Goal: Task Accomplishment & Management: Use online tool/utility

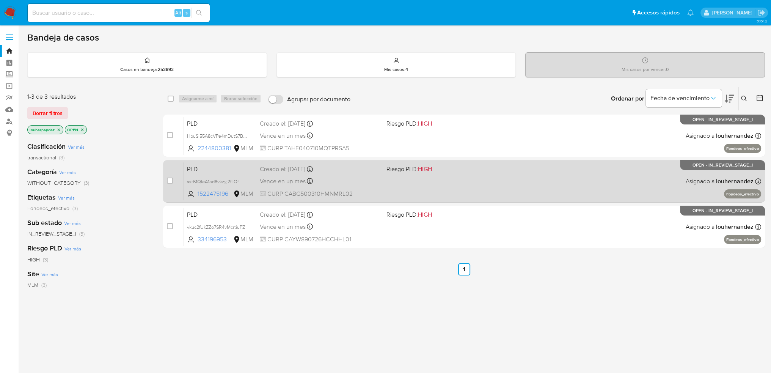
click at [292, 190] on span "CURP CABG500310HMNMRL02" at bounding box center [320, 194] width 121 height 8
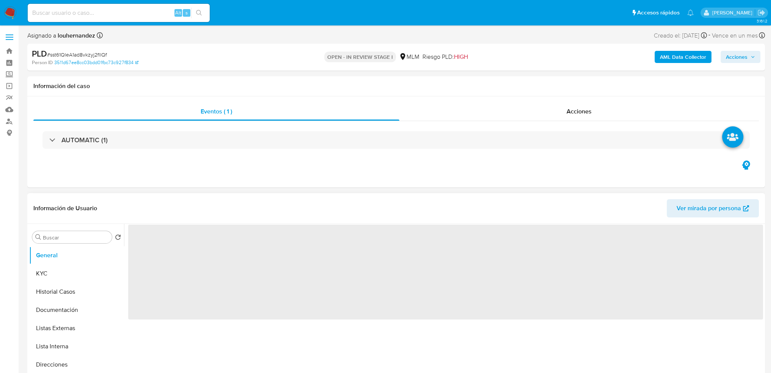
select select "10"
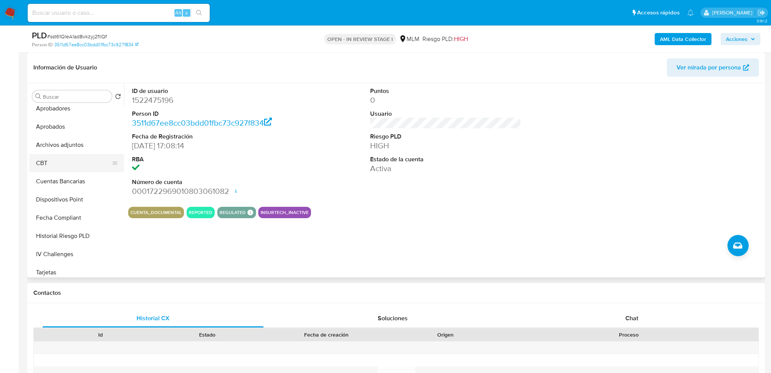
scroll to position [265, 0]
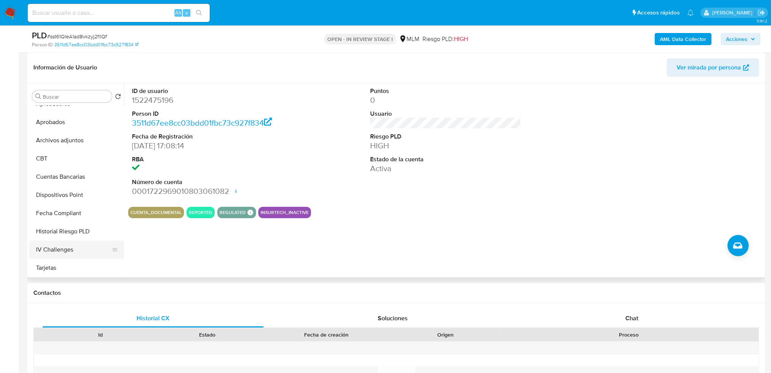
click at [68, 242] on button "IV Challenges" at bounding box center [73, 249] width 89 height 18
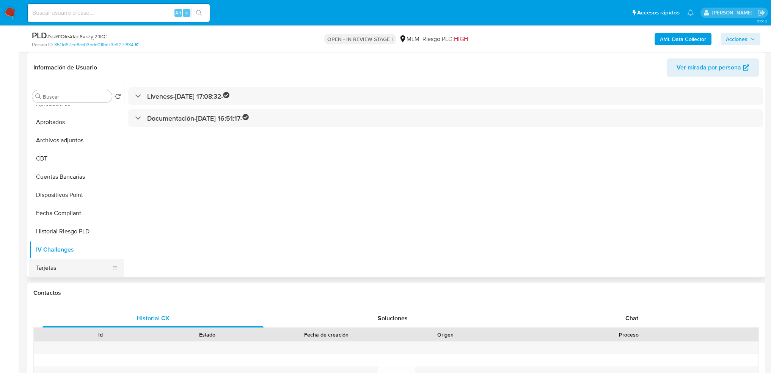
click at [63, 267] on button "Tarjetas" at bounding box center [73, 268] width 89 height 18
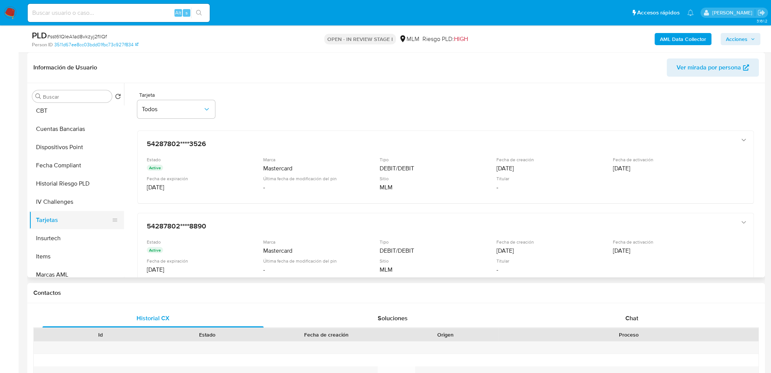
scroll to position [341, 0]
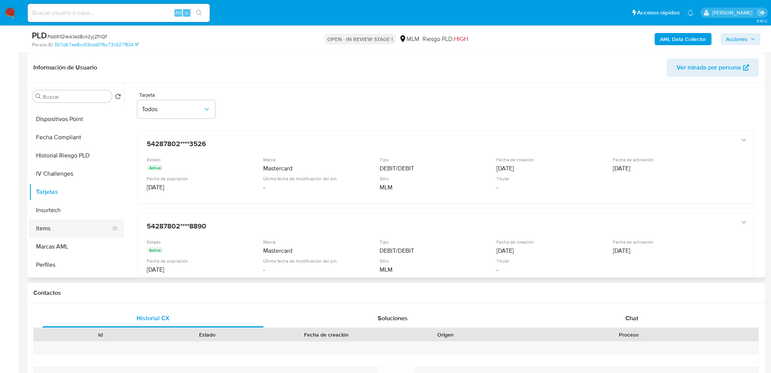
click at [60, 228] on button "Items" at bounding box center [73, 228] width 89 height 18
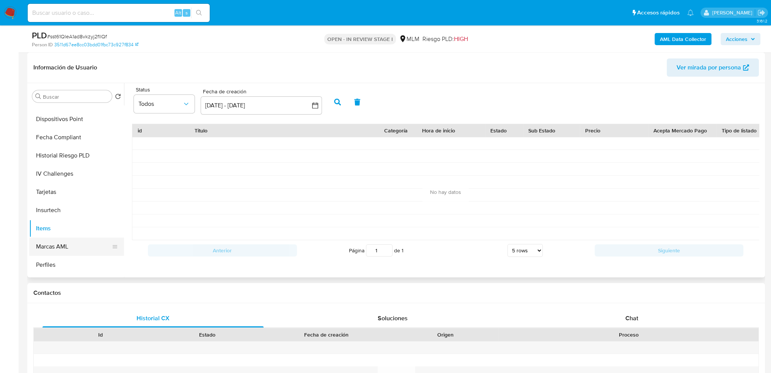
click at [71, 250] on button "Marcas AML" at bounding box center [73, 246] width 89 height 18
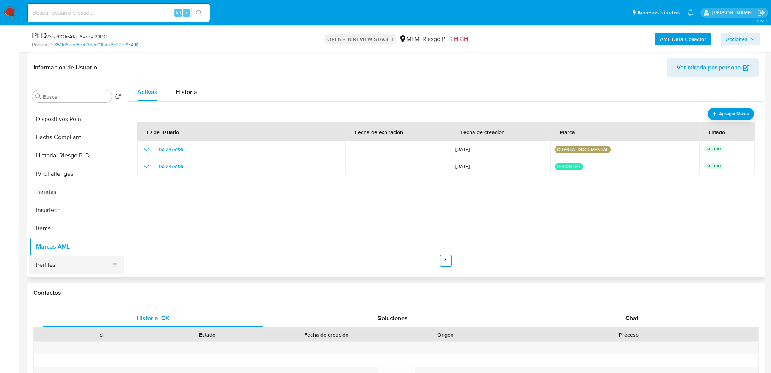
click at [49, 264] on button "Perfiles" at bounding box center [73, 265] width 89 height 18
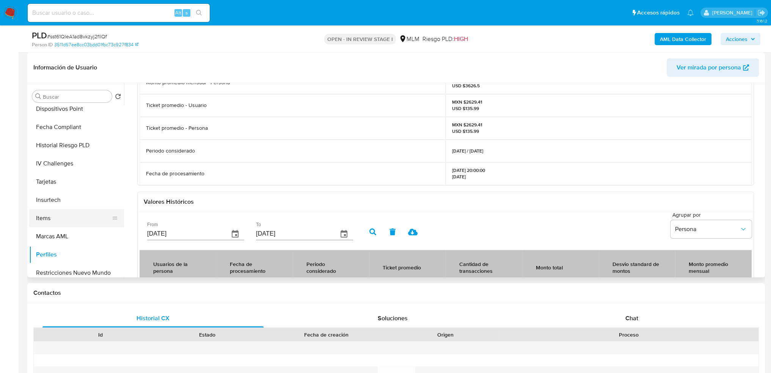
scroll to position [357, 0]
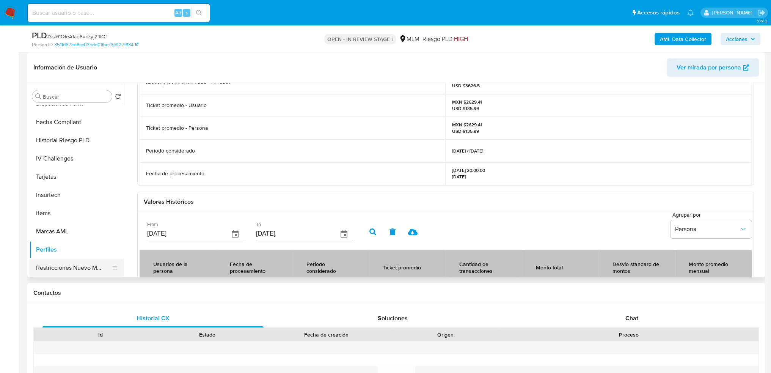
click at [74, 264] on button "Restricciones Nuevo Mundo" at bounding box center [73, 268] width 89 height 18
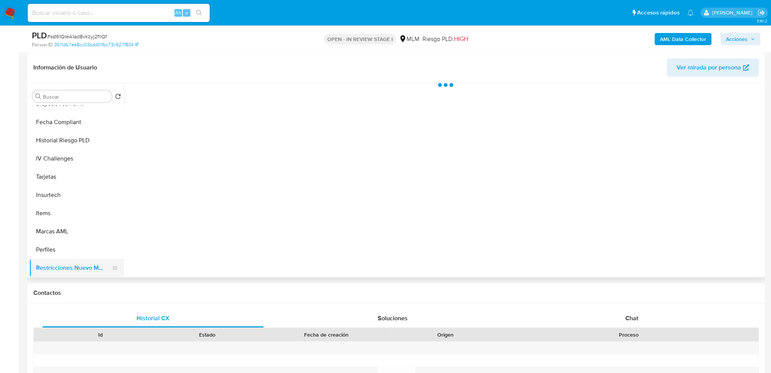
scroll to position [0, 0]
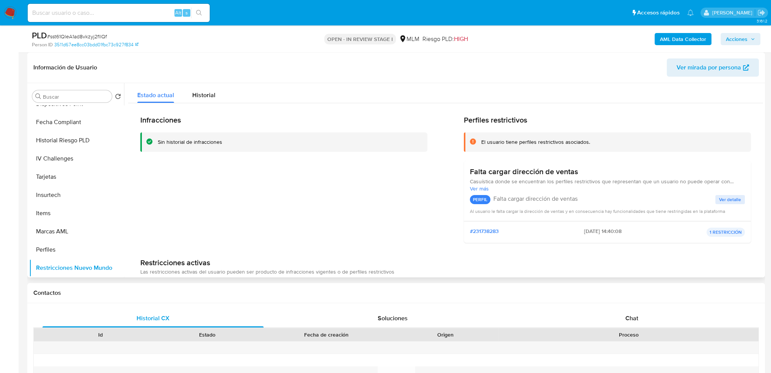
drag, startPoint x: 721, startPoint y: 231, endPoint x: 731, endPoint y: 207, distance: 26.0
click at [723, 228] on p "1 RESTRICCIÓN" at bounding box center [726, 232] width 38 height 9
click at [726, 198] on span "Ver detalle" at bounding box center [730, 200] width 22 height 8
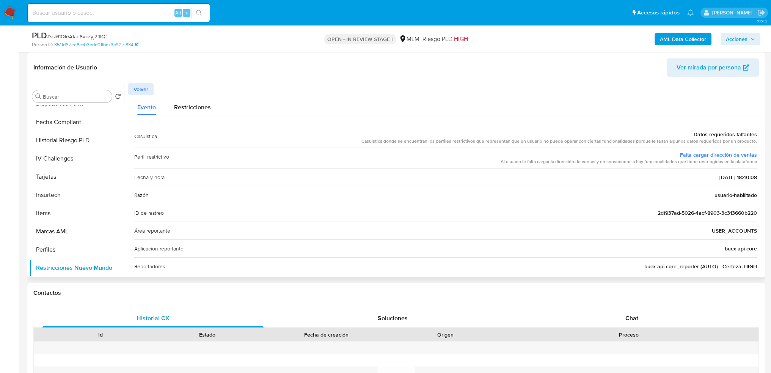
drag, startPoint x: 504, startPoint y: 163, endPoint x: 674, endPoint y: 159, distance: 170.3
click at [674, 159] on div "Perfil restrictivo Falta cargar dirección de ventas Al usuario le falta cargar …" at bounding box center [445, 158] width 623 height 20
click at [607, 204] on div "ID de rastreo 2df937ad-5026-4acf-8903-3c313660b220" at bounding box center [445, 213] width 623 height 18
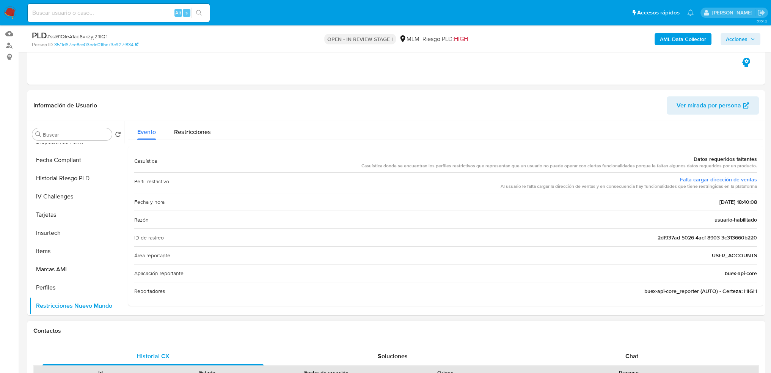
scroll to position [76, 0]
click at [196, 127] on div "Restricciones" at bounding box center [192, 130] width 37 height 20
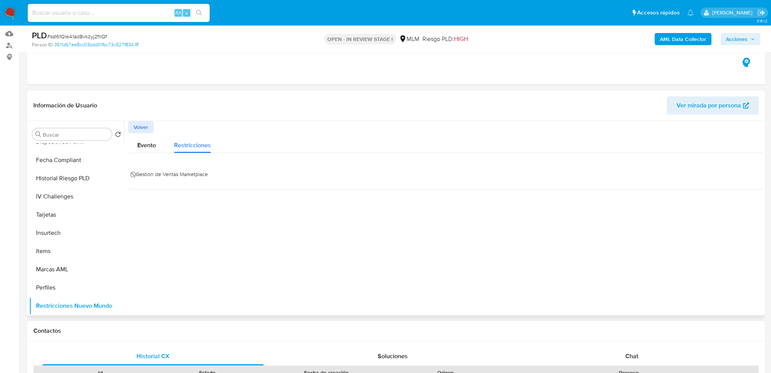
click at [135, 174] on span "⃠ Gestión de Ventas Marketplace" at bounding box center [171, 173] width 74 height 11
click at [174, 176] on span "⃠ Gestión de Ventas Marketplace" at bounding box center [171, 173] width 74 height 11
click at [193, 177] on span "⃠ Gestión de Ventas Marketplace" at bounding box center [171, 173] width 74 height 11
click at [143, 173] on span "⃠ Gestión de Ventas Marketplace" at bounding box center [171, 173] width 74 height 11
click at [141, 147] on span "Evento" at bounding box center [146, 145] width 19 height 9
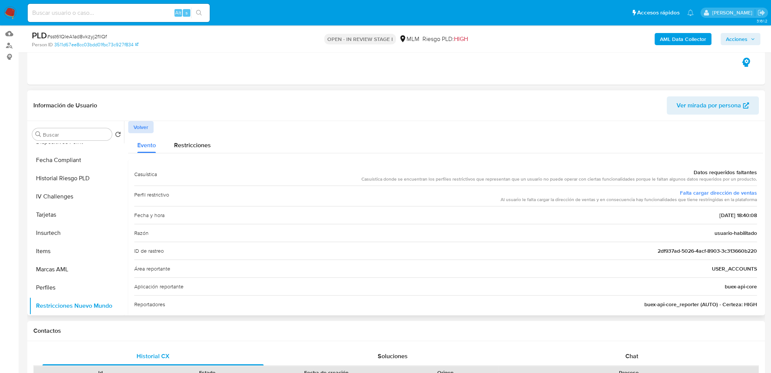
click at [143, 123] on span "Volver" at bounding box center [141, 127] width 15 height 11
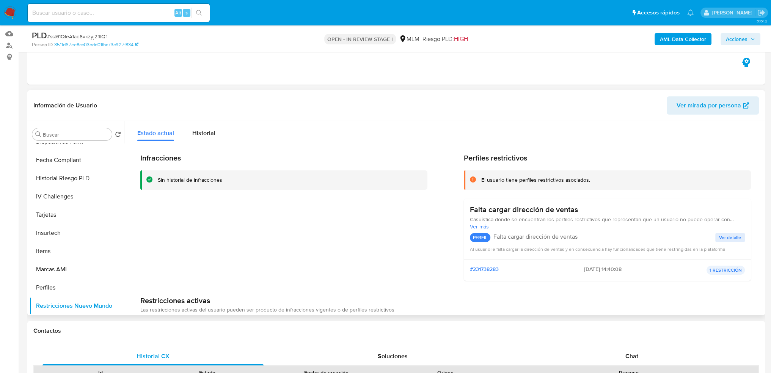
click at [731, 235] on span "Ver detalle" at bounding box center [730, 238] width 22 height 8
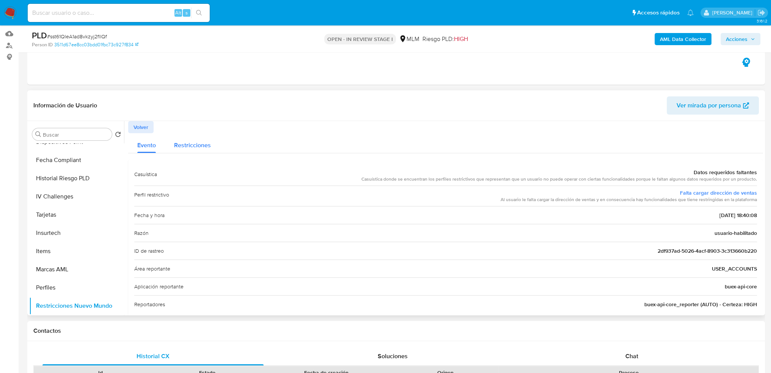
click at [177, 150] on div "Restricciones" at bounding box center [192, 143] width 37 height 20
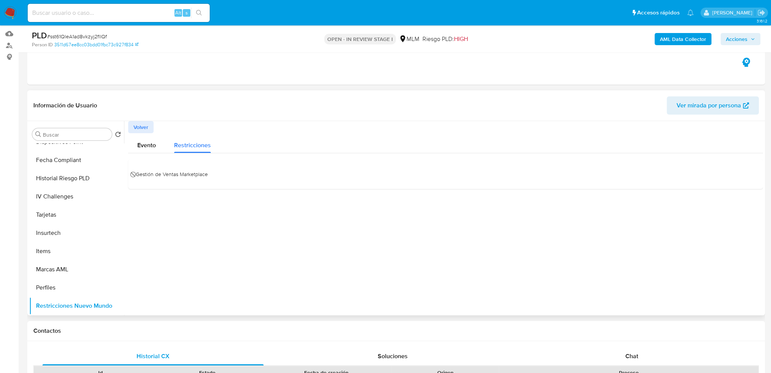
click at [187, 173] on span "⃠ Gestión de Ventas Marketplace" at bounding box center [171, 173] width 74 height 11
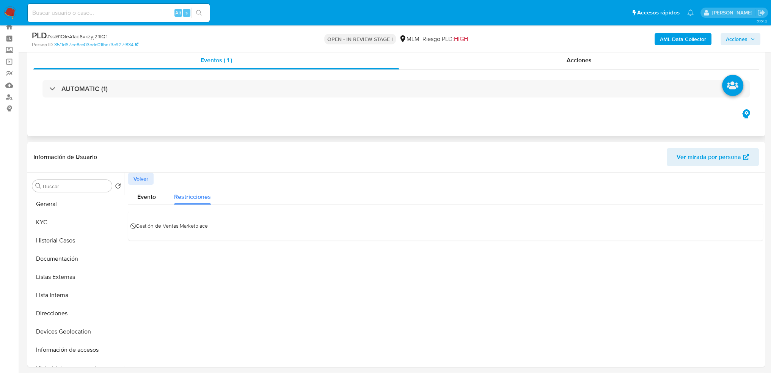
scroll to position [38, 0]
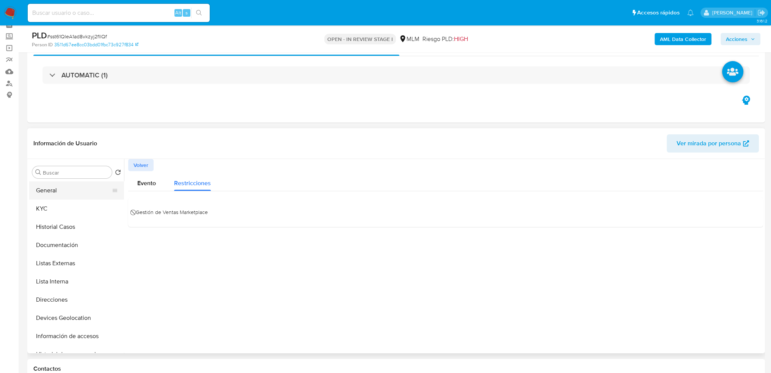
click at [42, 198] on button "General" at bounding box center [73, 190] width 89 height 18
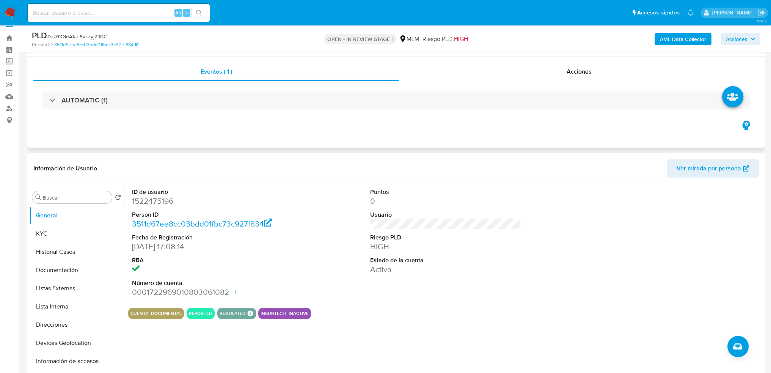
scroll to position [0, 0]
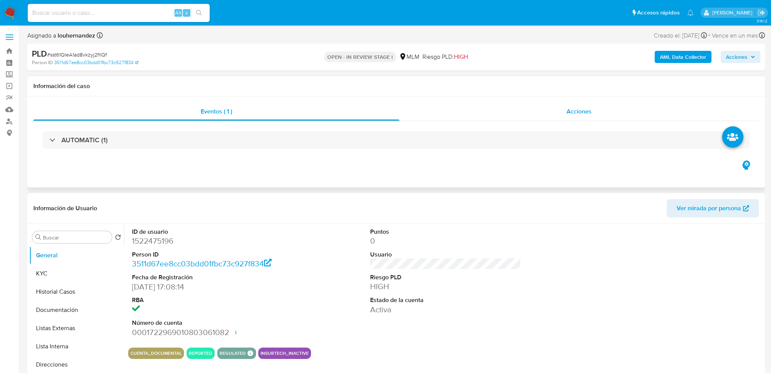
click at [578, 110] on span "Acciones" at bounding box center [579, 111] width 25 height 9
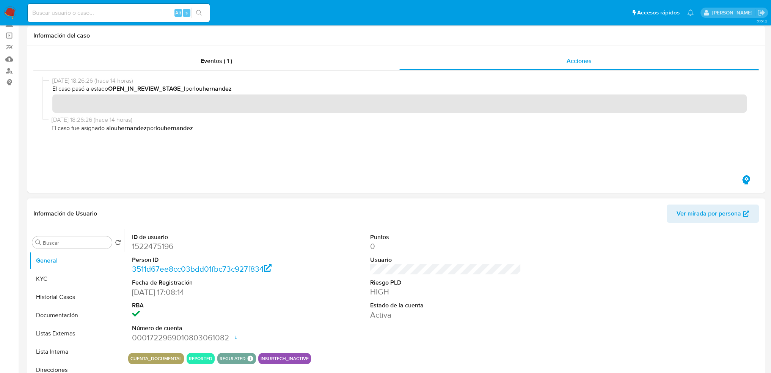
scroll to position [152, 0]
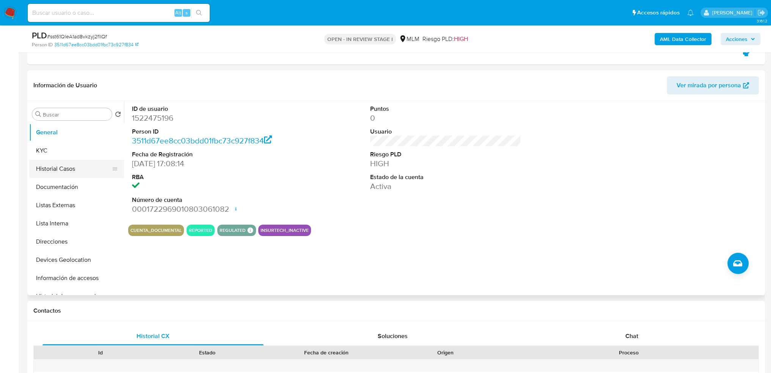
click at [67, 173] on button "Historial Casos" at bounding box center [73, 169] width 89 height 18
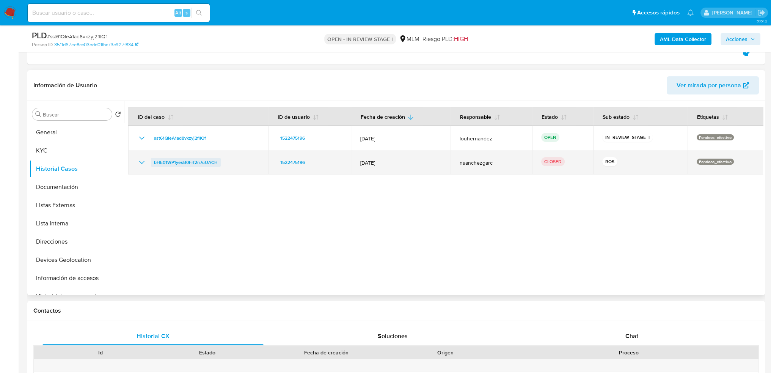
click at [210, 162] on span "bHE01WP1yesB0Frf2n7uUACH" at bounding box center [186, 162] width 64 height 9
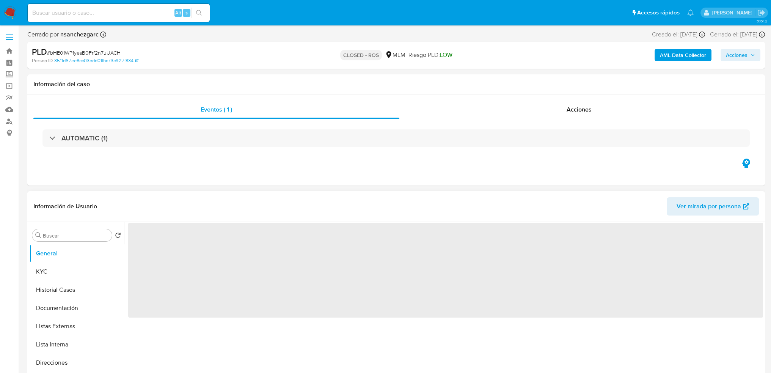
select select "10"
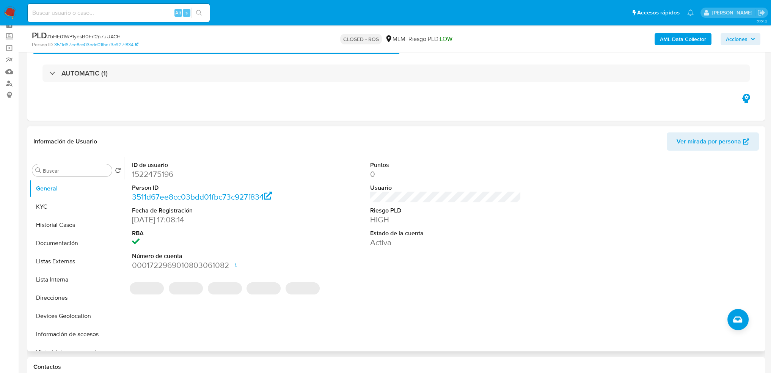
scroll to position [76, 0]
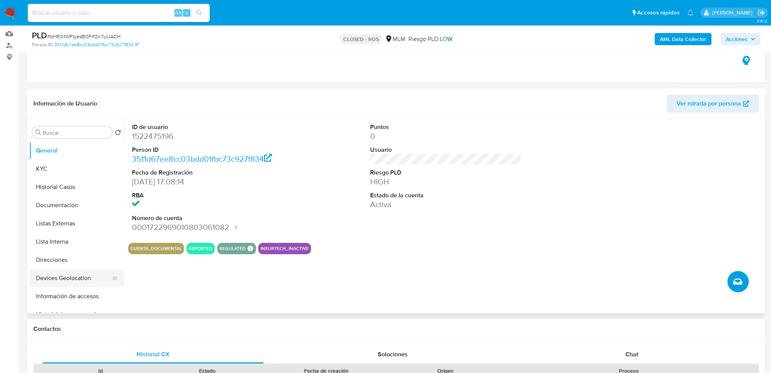
drag, startPoint x: 59, startPoint y: 278, endPoint x: 65, endPoint y: 280, distance: 6.6
click at [62, 280] on button "Devices Geolocation" at bounding box center [73, 278] width 89 height 18
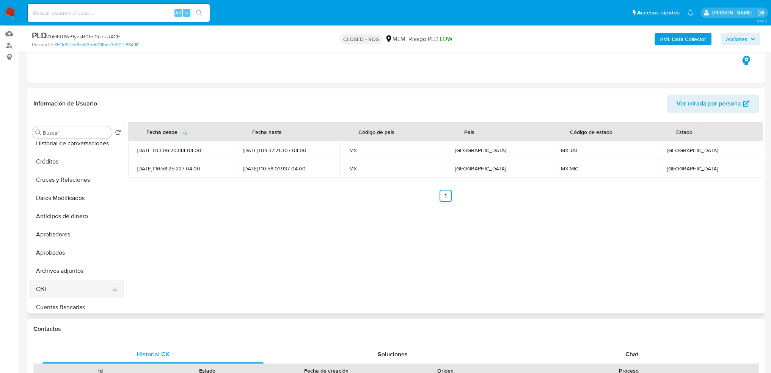
scroll to position [190, 0]
click at [77, 250] on button "Archivos adjuntos" at bounding box center [73, 252] width 89 height 18
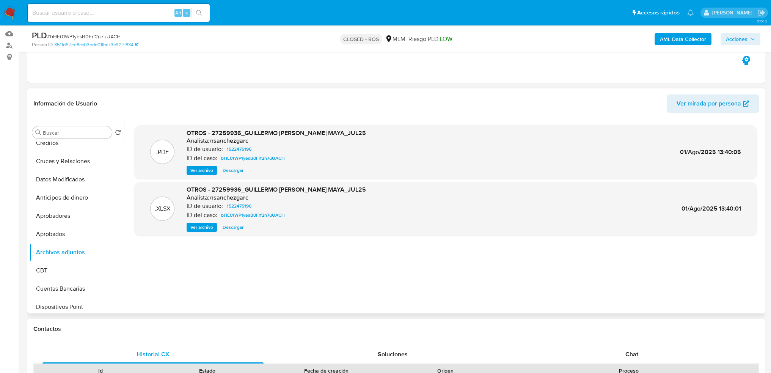
click at [229, 170] on span "Descargar" at bounding box center [233, 171] width 21 height 8
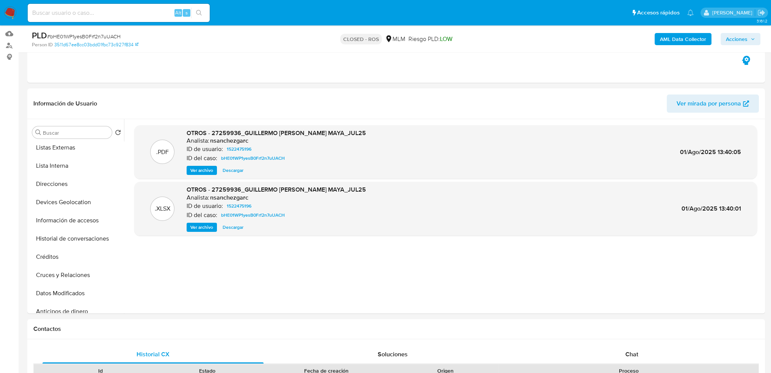
click at [8, 12] on img at bounding box center [10, 12] width 13 height 13
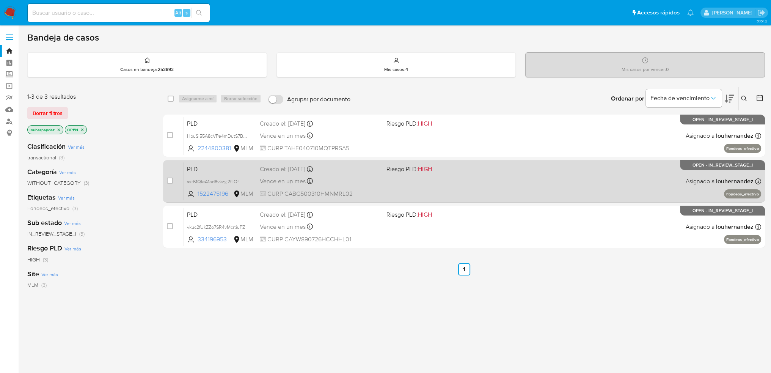
click at [338, 185] on div "Vence en un mes Vence el 11/11/2025 02:12:15" at bounding box center [320, 181] width 121 height 10
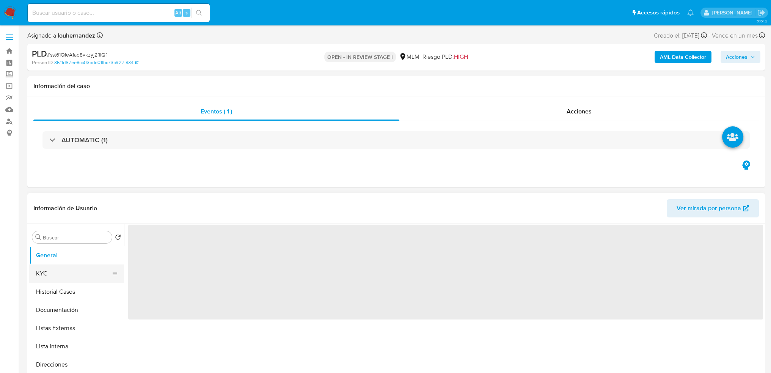
select select "10"
click at [59, 276] on button "KYC" at bounding box center [73, 273] width 89 height 18
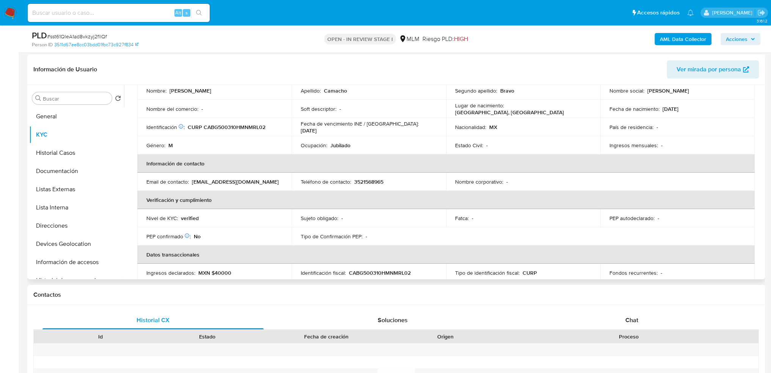
scroll to position [114, 0]
click at [68, 154] on button "Historial Casos" at bounding box center [73, 151] width 89 height 18
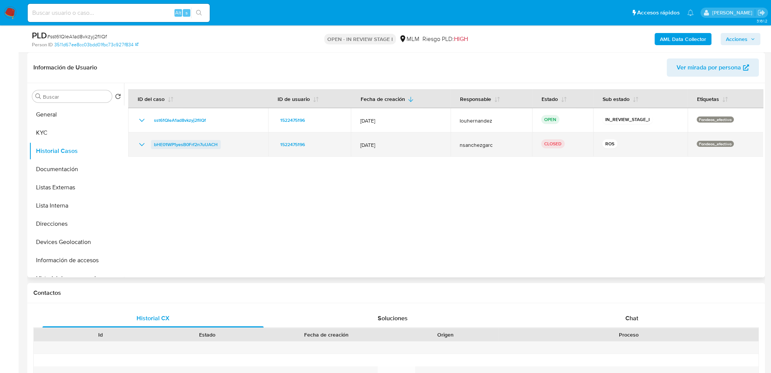
click at [212, 145] on span "bHE01WP1yesB0Frf2n7uUACH" at bounding box center [186, 144] width 64 height 9
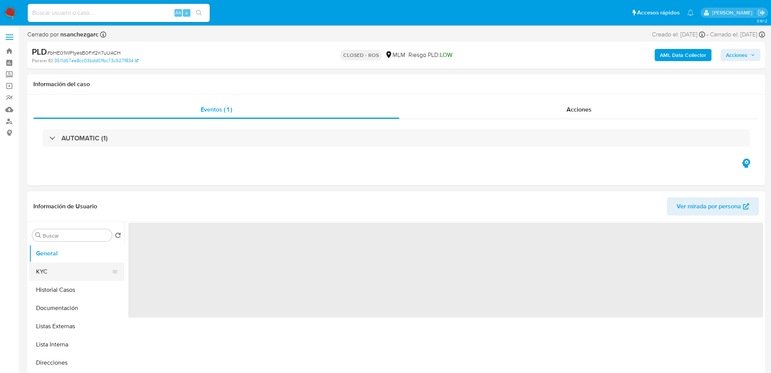
select select "10"
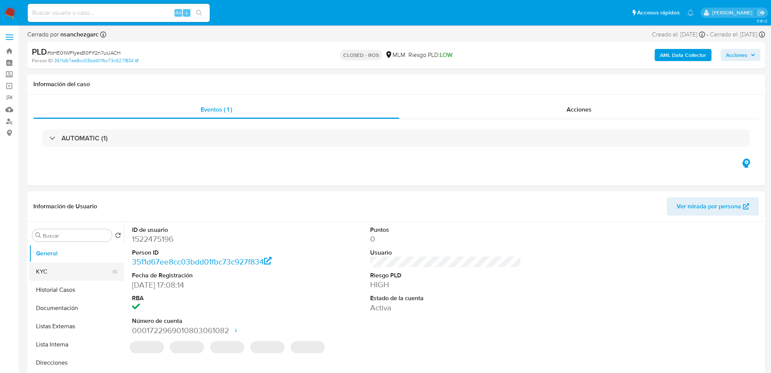
click at [80, 267] on button "KYC" at bounding box center [73, 271] width 89 height 18
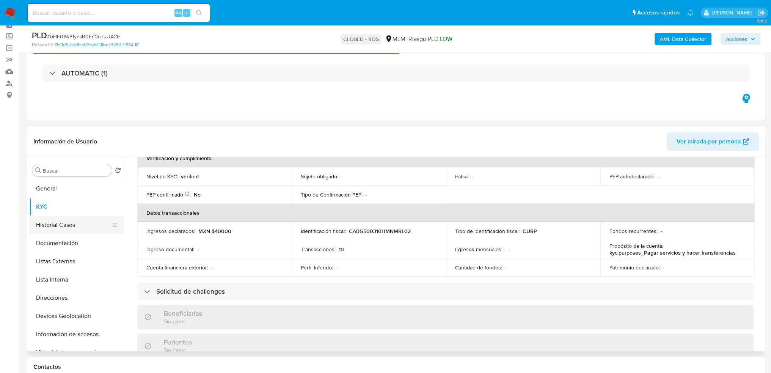
click at [64, 223] on button "Historial Casos" at bounding box center [73, 225] width 89 height 18
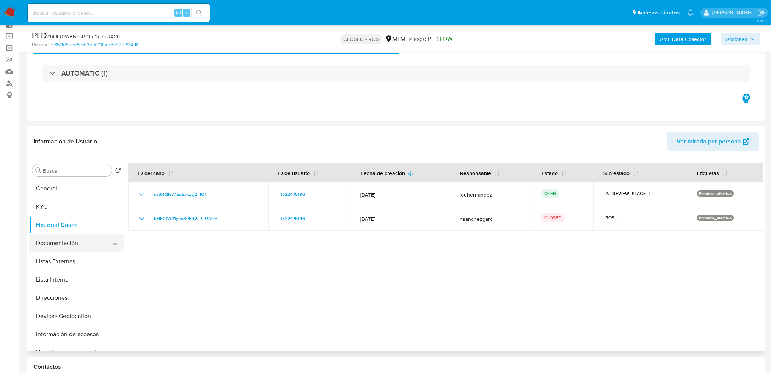
click at [72, 248] on button "Documentación" at bounding box center [73, 243] width 89 height 18
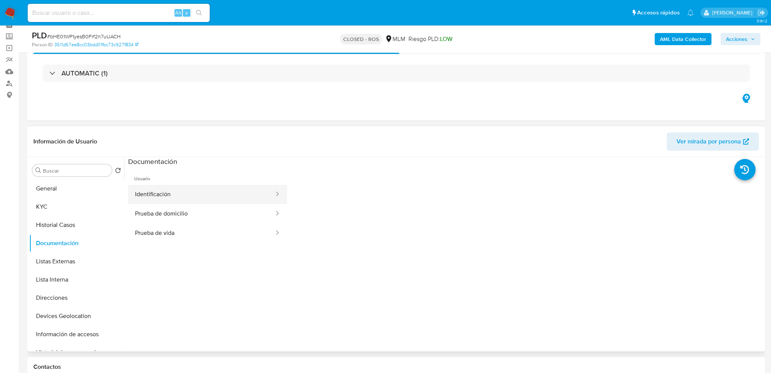
click at [186, 196] on button "Identificación" at bounding box center [201, 194] width 147 height 19
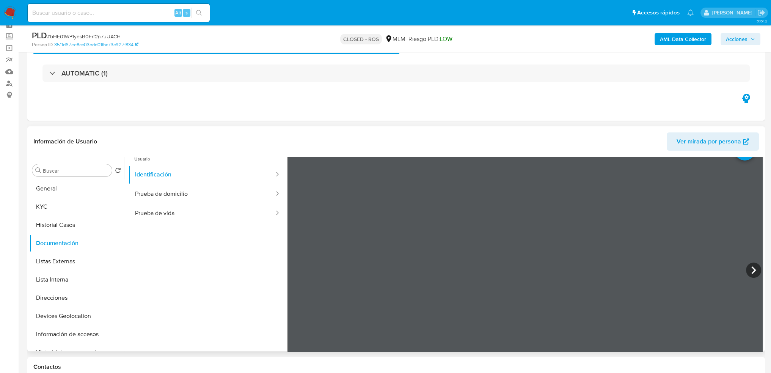
scroll to position [38, 0]
click at [202, 174] on button "Prueba de domicilio" at bounding box center [201, 175] width 147 height 19
click at [77, 260] on button "Listas Externas" at bounding box center [73, 261] width 89 height 18
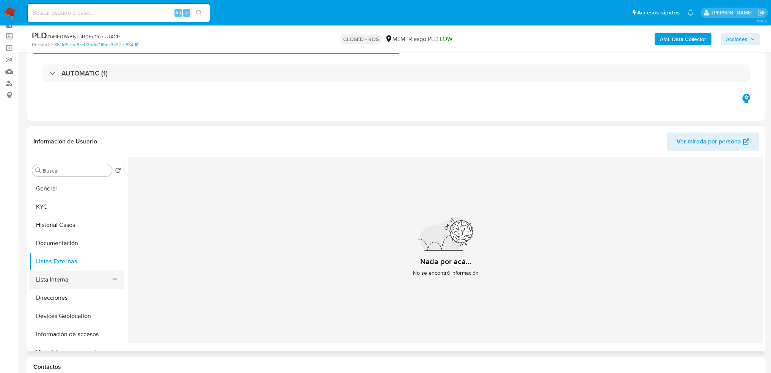
click at [64, 272] on button "Lista Interna" at bounding box center [73, 279] width 89 height 18
click at [70, 298] on button "Direcciones" at bounding box center [73, 298] width 89 height 18
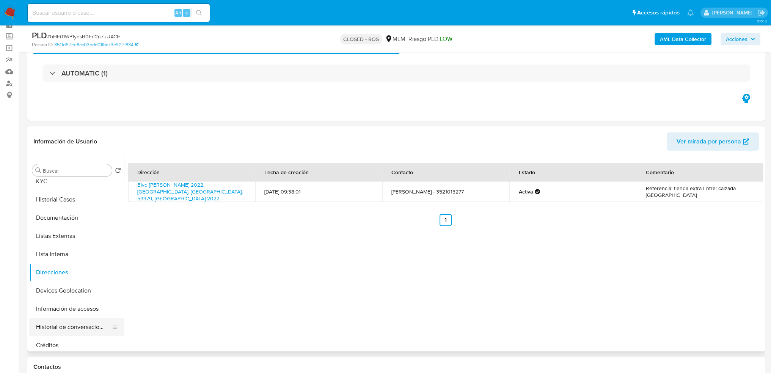
scroll to position [76, 0]
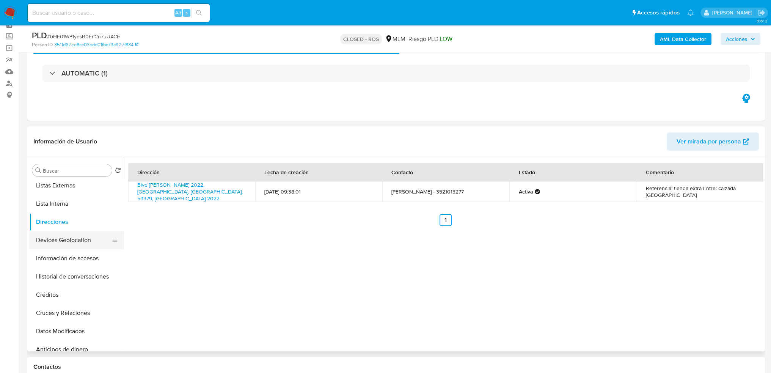
click at [74, 236] on button "Devices Geolocation" at bounding box center [73, 240] width 89 height 18
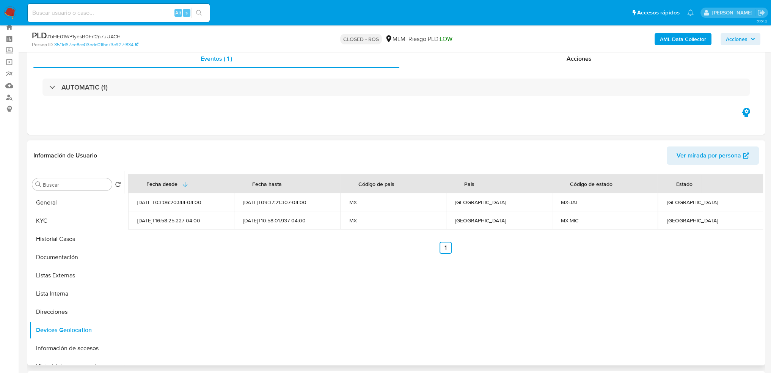
scroll to position [0, 0]
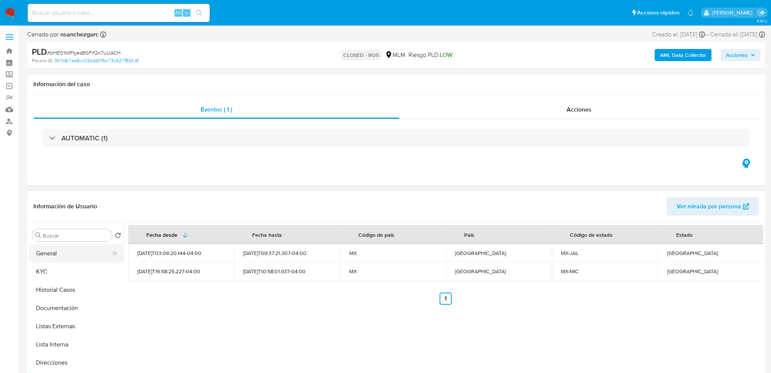
click at [78, 252] on button "General" at bounding box center [73, 253] width 89 height 18
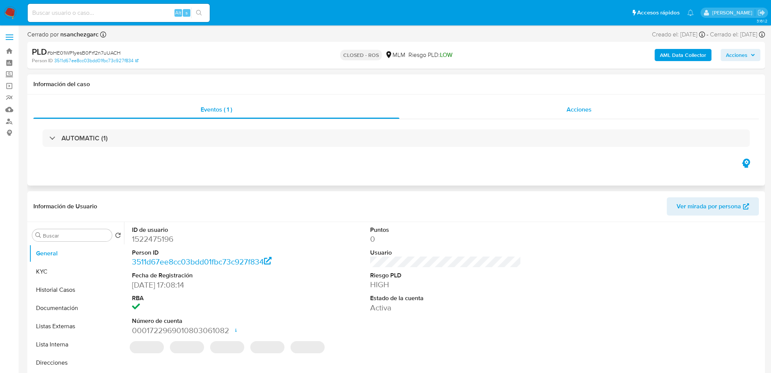
click at [578, 116] on div "Acciones" at bounding box center [579, 110] width 360 height 18
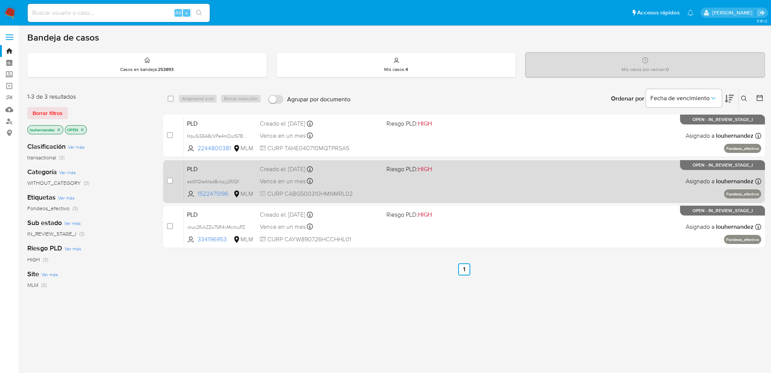
click at [366, 178] on div "Vence en un mes Vence el [DATE] 02:12:15" at bounding box center [320, 181] width 121 height 10
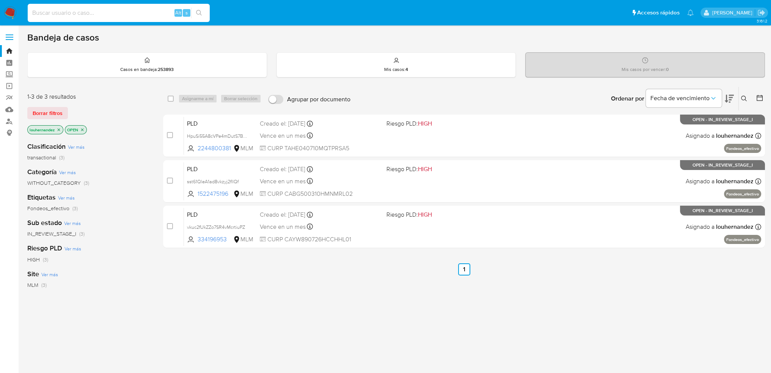
click at [83, 13] on input at bounding box center [119, 13] width 182 height 10
paste input "1213452109"
type input "1213452109"
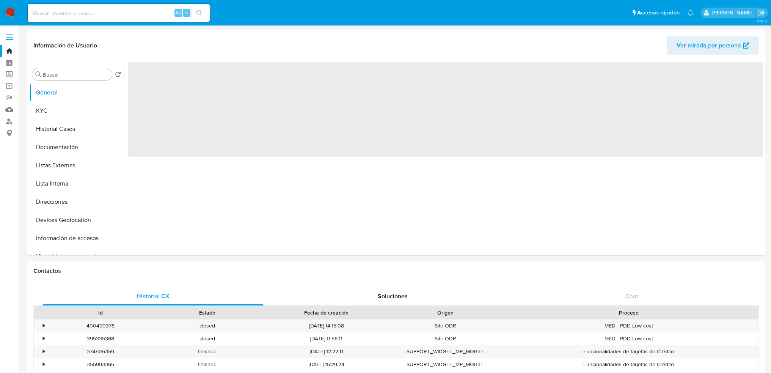
select select "10"
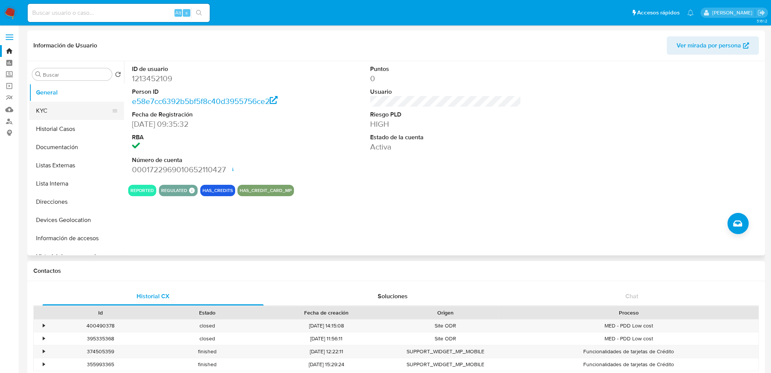
click at [55, 112] on button "KYC" at bounding box center [73, 111] width 89 height 18
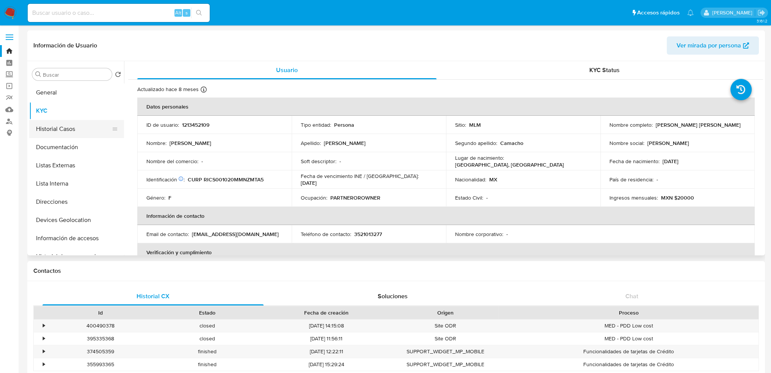
click at [79, 130] on button "Historial Casos" at bounding box center [73, 129] width 89 height 18
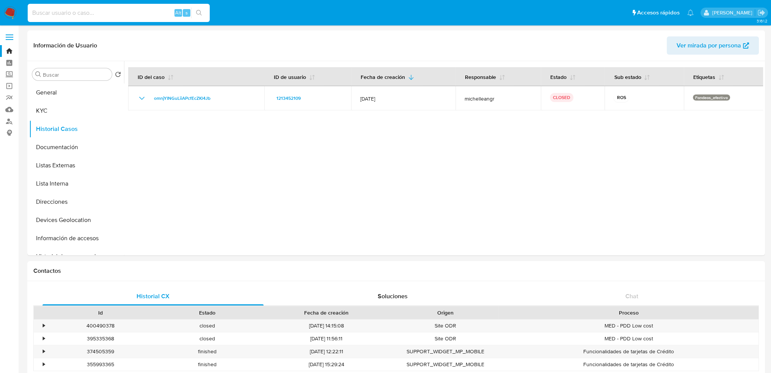
click at [114, 13] on input at bounding box center [119, 13] width 182 height 10
click at [101, 16] on input at bounding box center [119, 13] width 182 height 10
paste input "164589311"
type input "164589311"
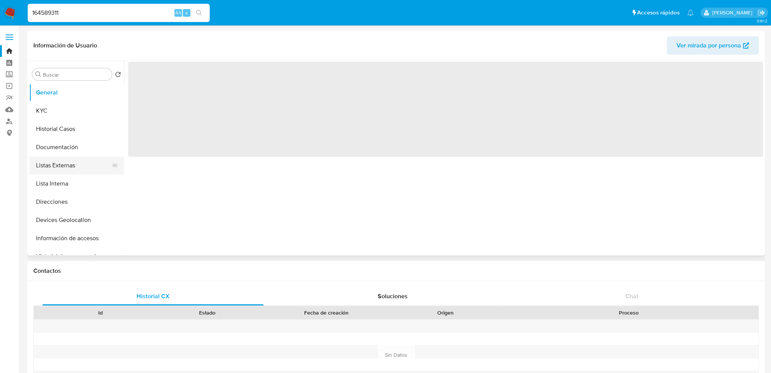
select select "10"
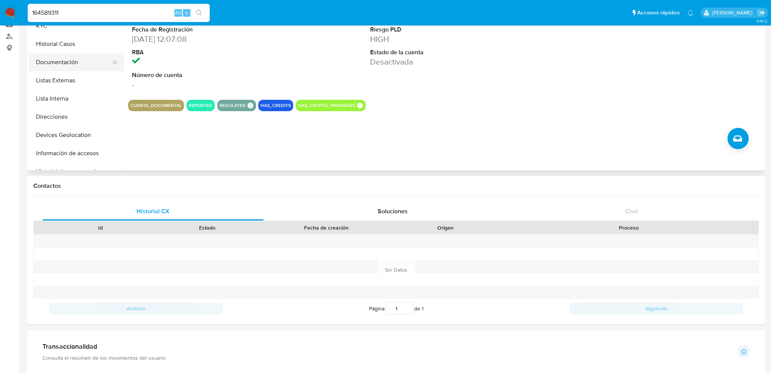
scroll to position [38, 0]
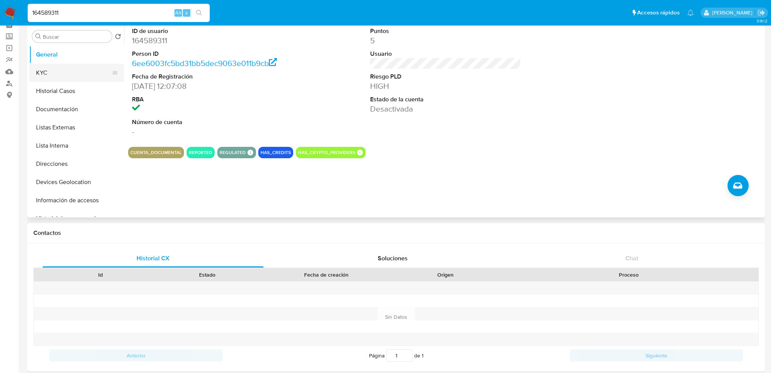
click at [68, 74] on button "KYC" at bounding box center [73, 73] width 89 height 18
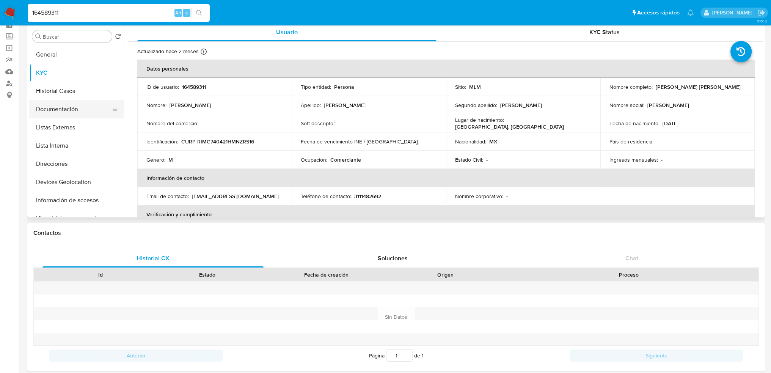
click at [62, 110] on button "Documentación" at bounding box center [73, 109] width 89 height 18
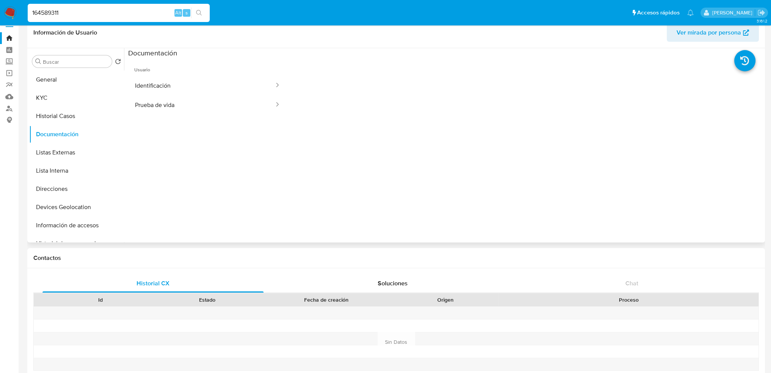
scroll to position [0, 0]
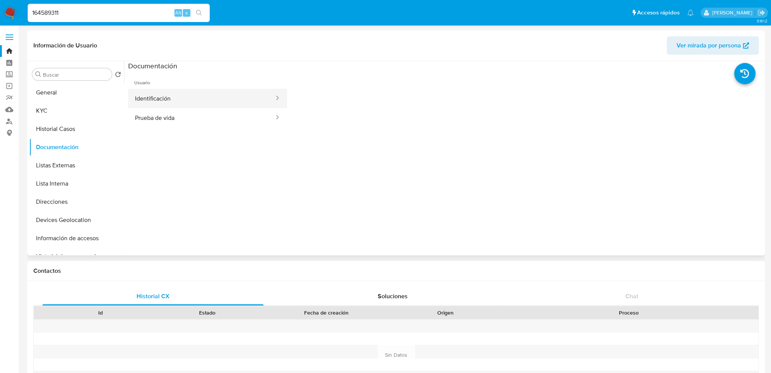
click at [191, 104] on button "Identificación" at bounding box center [201, 98] width 147 height 19
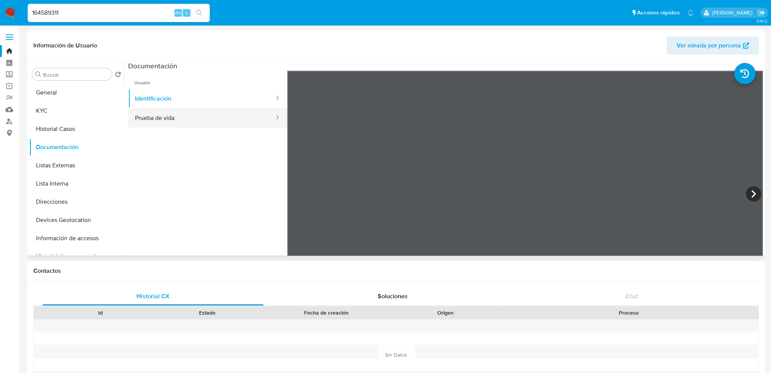
click at [230, 117] on button "Prueba de vida" at bounding box center [201, 117] width 147 height 19
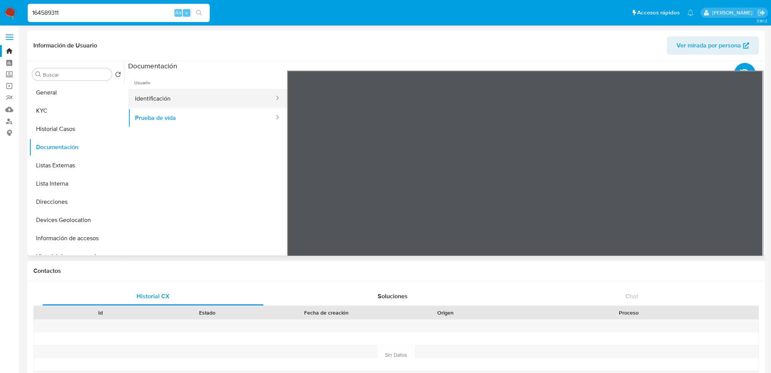
click at [171, 100] on button "Identificación" at bounding box center [201, 98] width 147 height 19
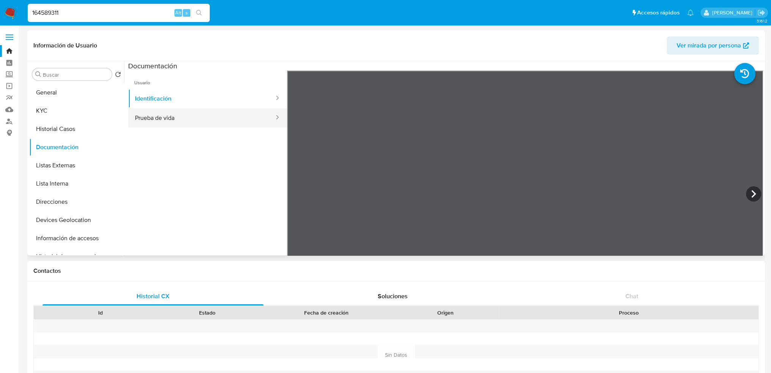
click at [179, 117] on button "Prueba de vida" at bounding box center [201, 117] width 147 height 19
drag, startPoint x: 256, startPoint y: 213, endPoint x: 268, endPoint y: 207, distance: 13.1
click at [259, 199] on ul "Usuario Identificación Prueba de vida" at bounding box center [207, 180] width 159 height 218
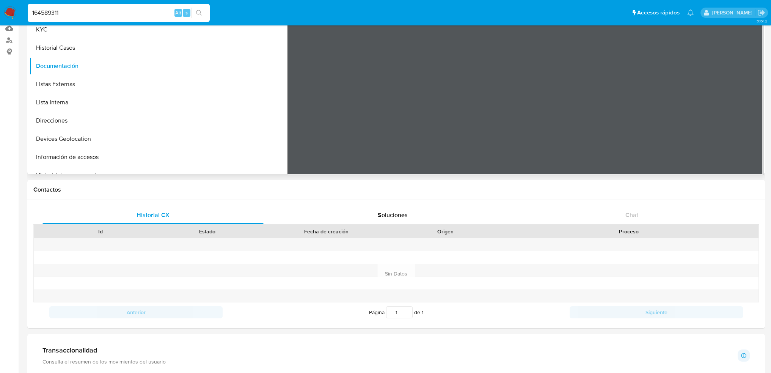
scroll to position [49, 0]
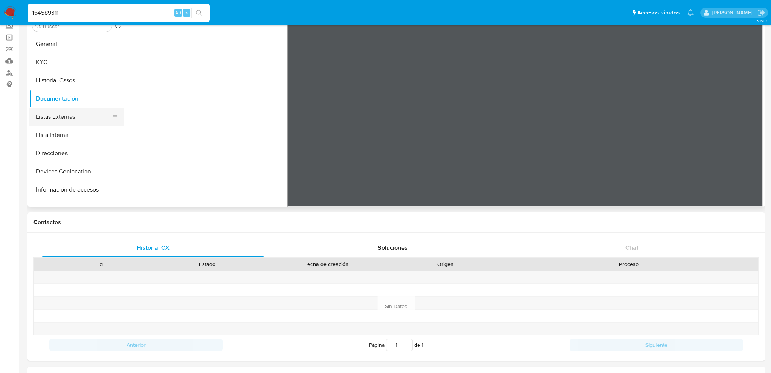
click at [62, 116] on button "Listas Externas" at bounding box center [73, 117] width 89 height 18
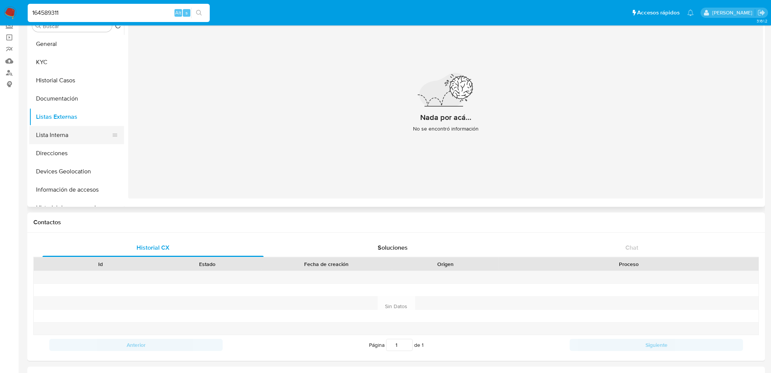
click at [74, 140] on button "Lista Interna" at bounding box center [73, 135] width 89 height 18
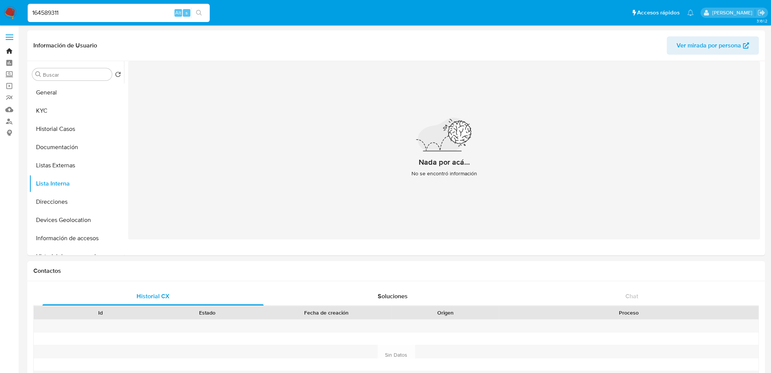
click at [11, 52] on link "Bandeja" at bounding box center [45, 51] width 90 height 12
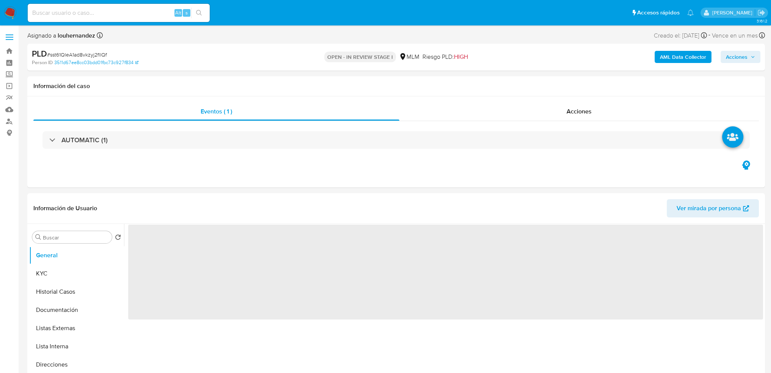
select select "10"
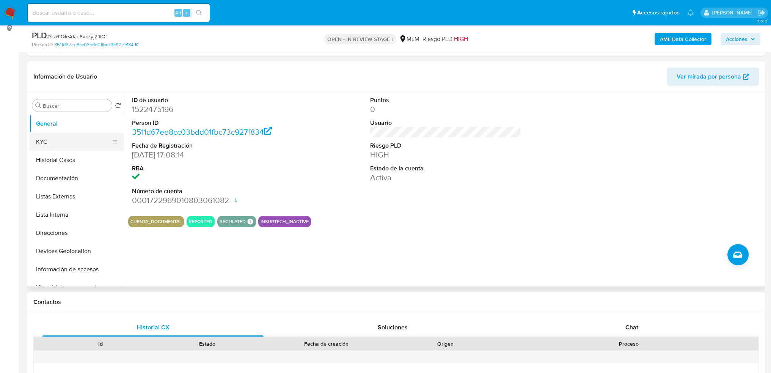
scroll to position [76, 0]
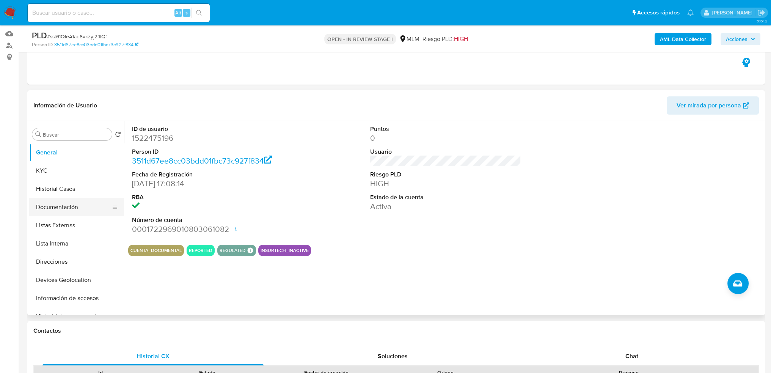
click at [71, 209] on button "Documentación" at bounding box center [73, 207] width 89 height 18
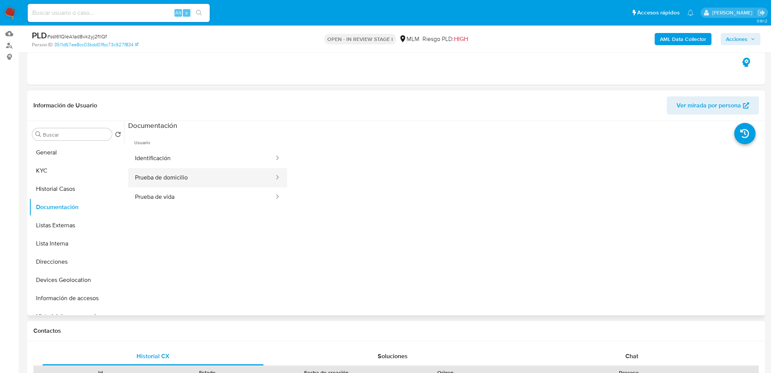
click at [171, 185] on button "Prueba de domicilio" at bounding box center [201, 177] width 147 height 19
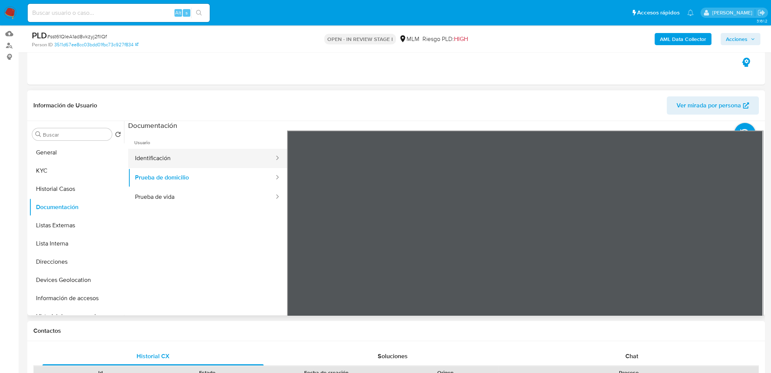
click at [176, 154] on button "Identificación" at bounding box center [201, 158] width 147 height 19
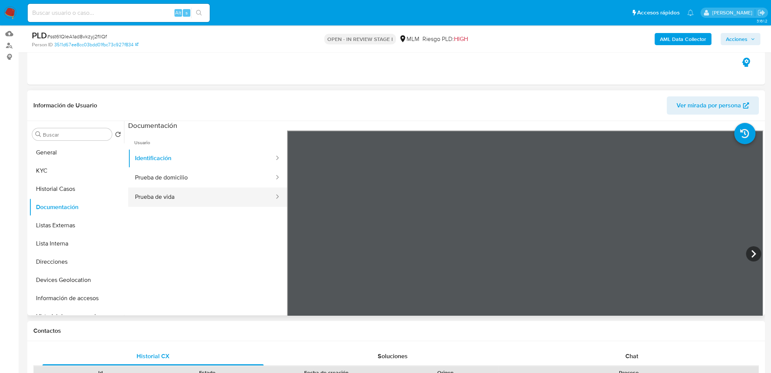
click at [181, 195] on button "Prueba de vida" at bounding box center [201, 196] width 147 height 19
click at [78, 14] on input at bounding box center [119, 13] width 182 height 10
paste input "1522475196"
type input "1522475196"
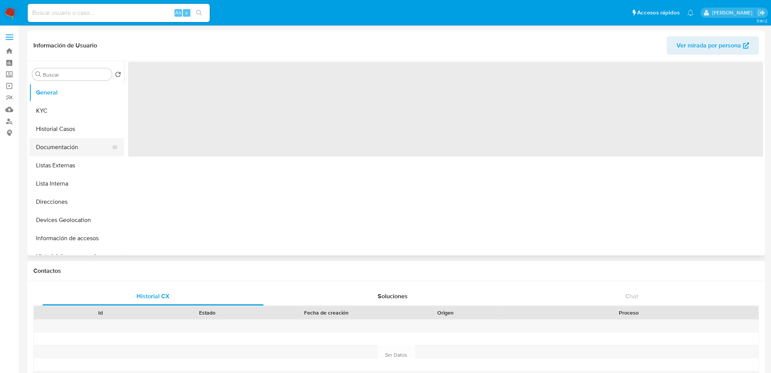
select select "10"
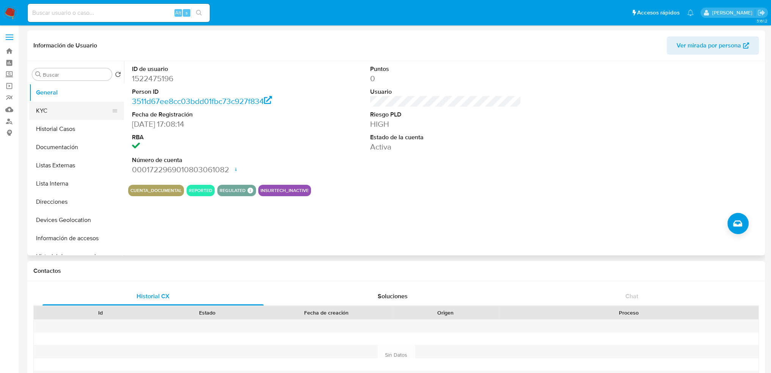
click at [63, 116] on button "KYC" at bounding box center [73, 111] width 89 height 18
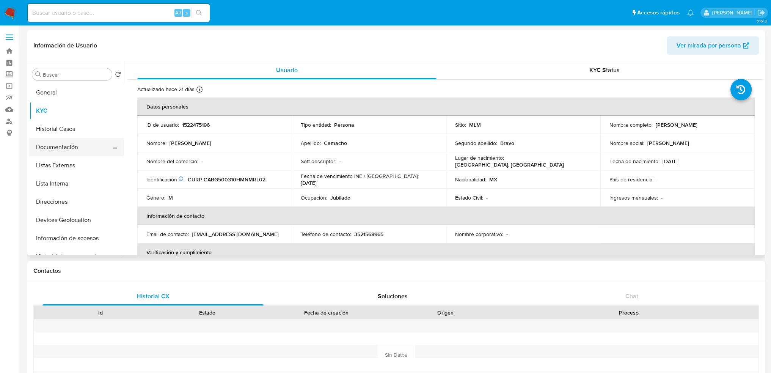
click at [68, 142] on button "Documentación" at bounding box center [73, 147] width 89 height 18
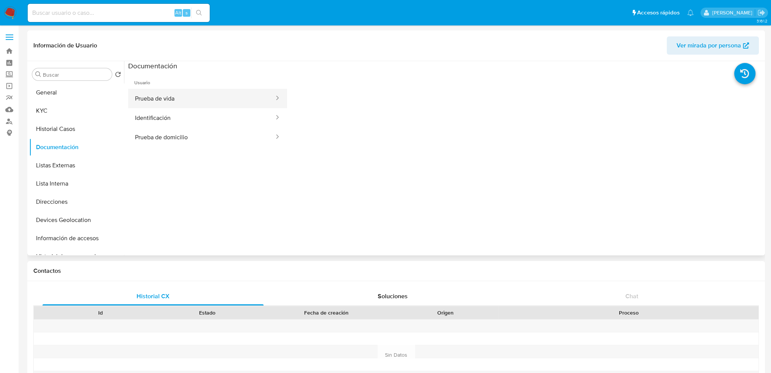
click at [168, 103] on button "Prueba de vida" at bounding box center [201, 98] width 147 height 19
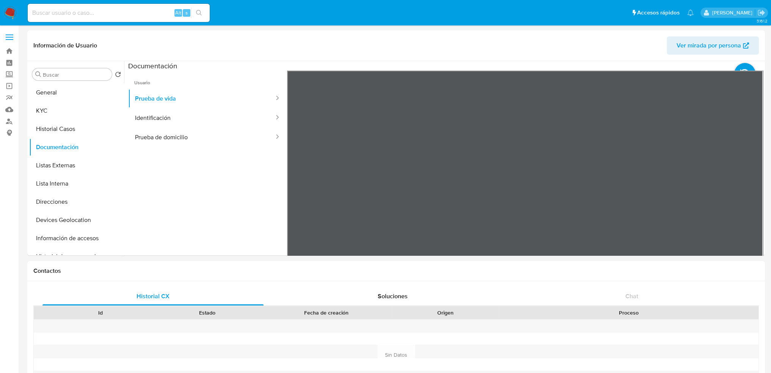
click at [96, 18] on div "Alt s" at bounding box center [119, 13] width 182 height 18
paste input "1213452109"
type input "1213452109"
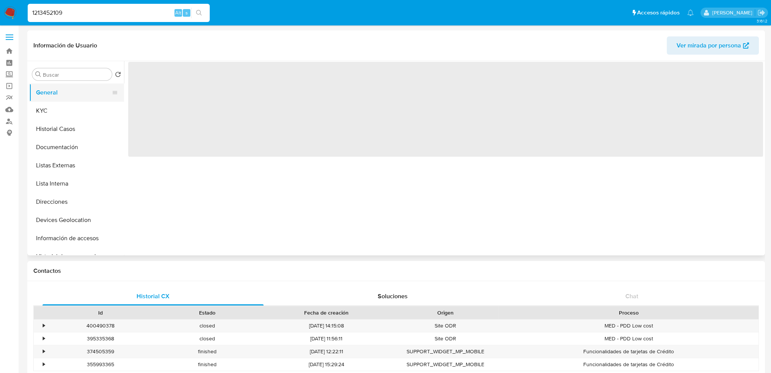
select select "10"
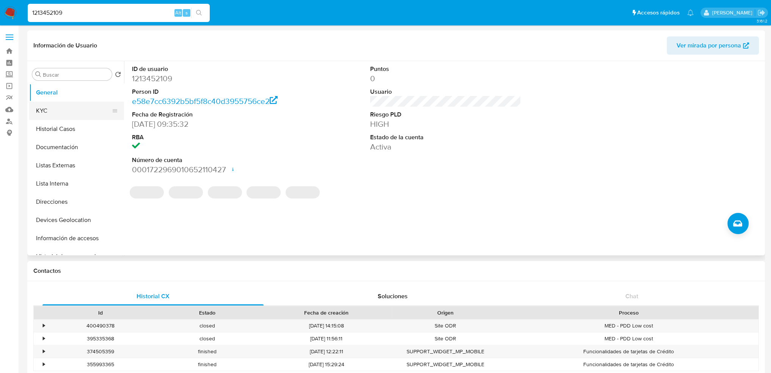
click at [74, 108] on button "KYC" at bounding box center [73, 111] width 89 height 18
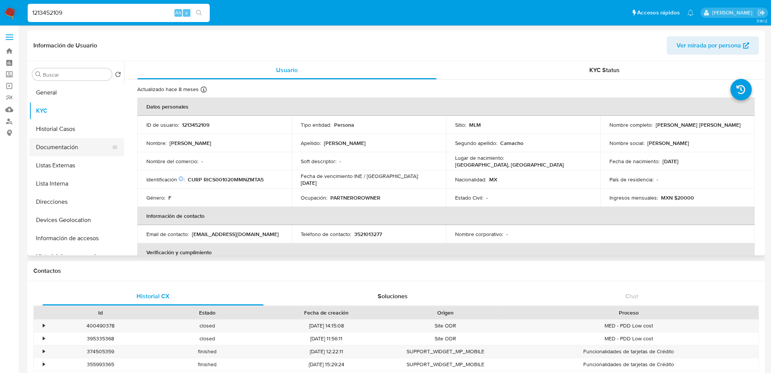
click at [80, 146] on button "Documentación" at bounding box center [73, 147] width 89 height 18
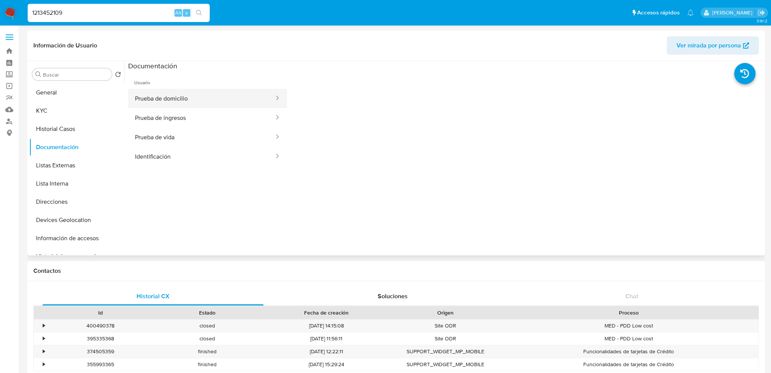
click at [173, 98] on button "Prueba de domicilio" at bounding box center [201, 98] width 147 height 19
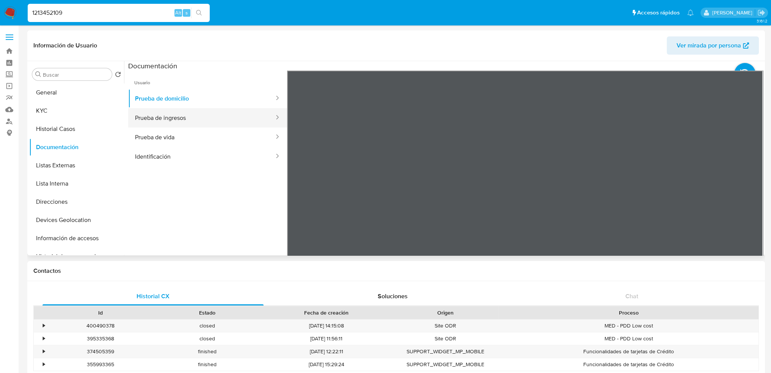
click at [175, 119] on button "Prueba de ingresos" at bounding box center [201, 117] width 147 height 19
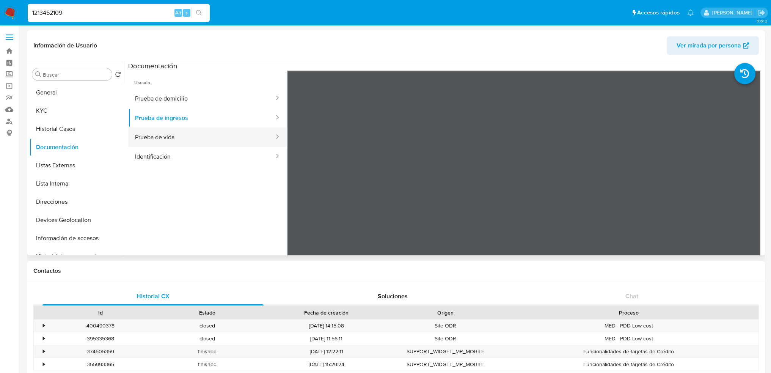
click at [146, 141] on button "Prueba de vida" at bounding box center [201, 136] width 147 height 19
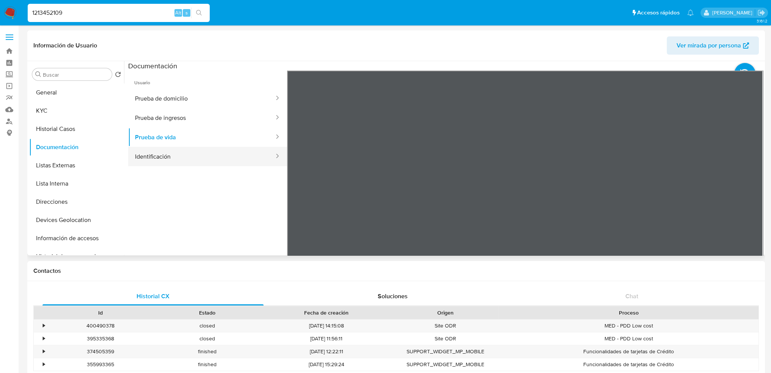
click at [165, 156] on button "Identificación" at bounding box center [201, 156] width 147 height 19
click at [50, 132] on button "Historial Casos" at bounding box center [73, 129] width 89 height 18
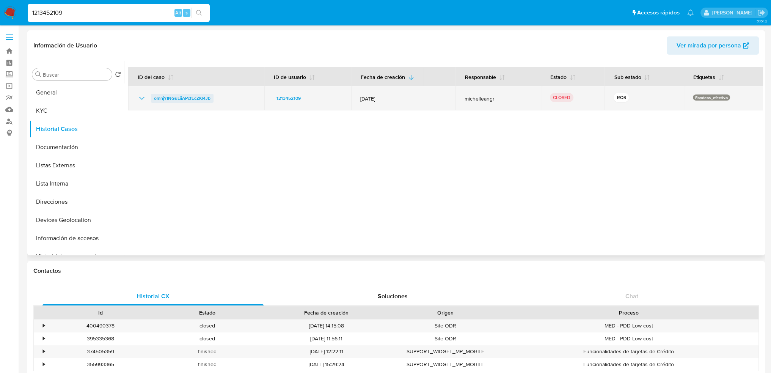
click at [200, 94] on span "omnjYINGuLiiAPcfEcZKl4Jb" at bounding box center [182, 98] width 57 height 9
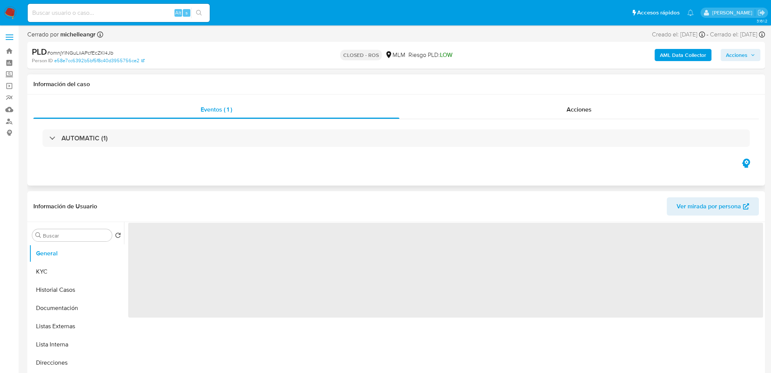
select select "10"
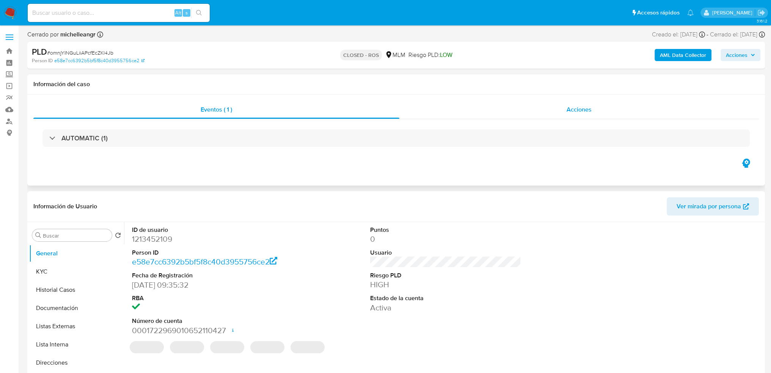
click at [564, 108] on div "Acciones" at bounding box center [579, 110] width 360 height 18
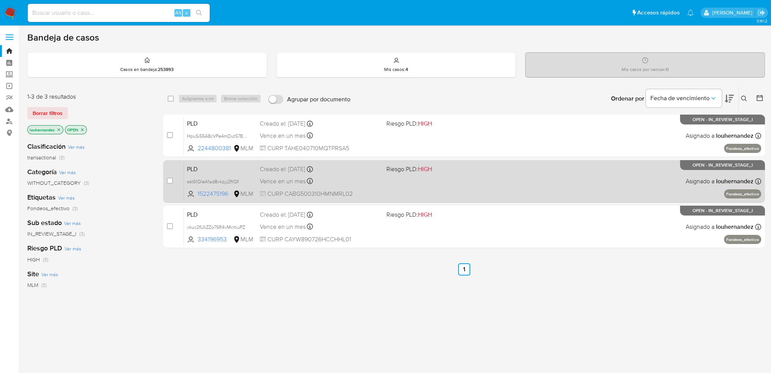
click at [358, 190] on span "CURP CABG500310HMNMRL02" at bounding box center [320, 194] width 121 height 8
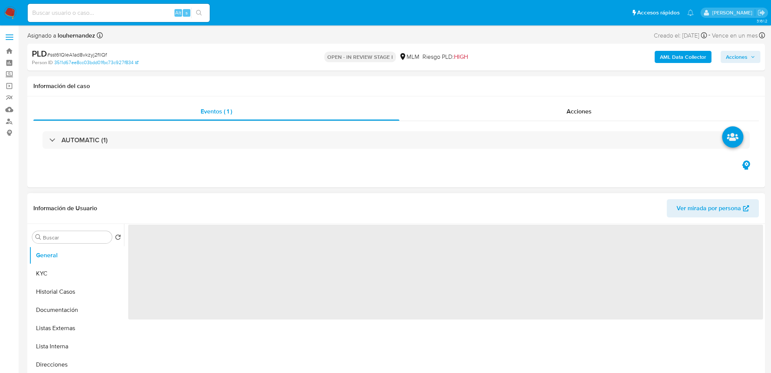
select select "10"
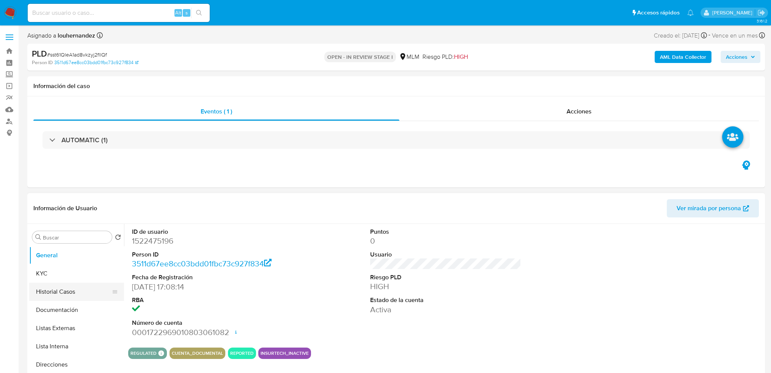
click at [73, 292] on button "Historial Casos" at bounding box center [73, 292] width 89 height 18
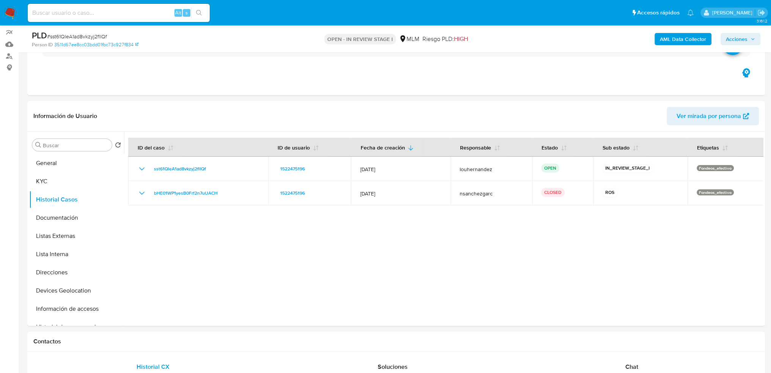
scroll to position [76, 0]
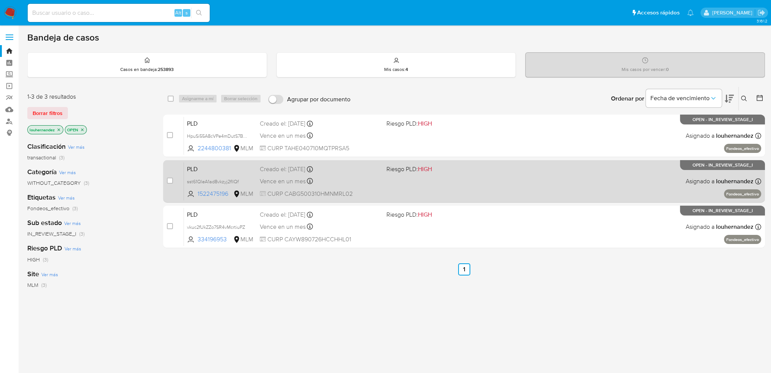
click at [363, 174] on div "PLD sst61QleA1ad8vkzyj2fllQf 1522475196 MLM Riesgo PLD: HIGH Creado el: [DATE] …" at bounding box center [473, 181] width 578 height 38
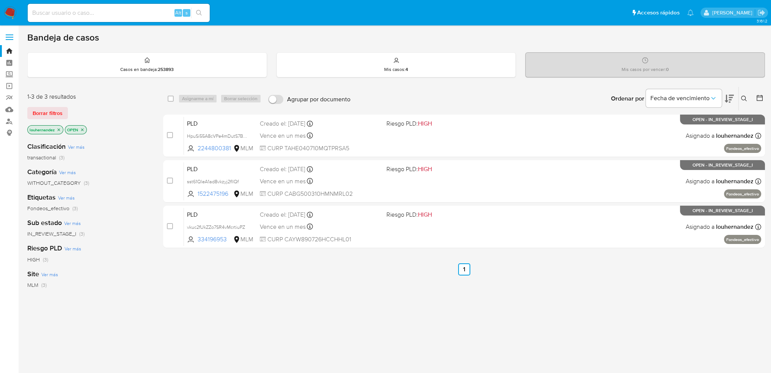
click at [123, 15] on input at bounding box center [119, 13] width 182 height 10
click at [101, 8] on input at bounding box center [119, 13] width 182 height 10
paste input "164589311"
type input "164589311"
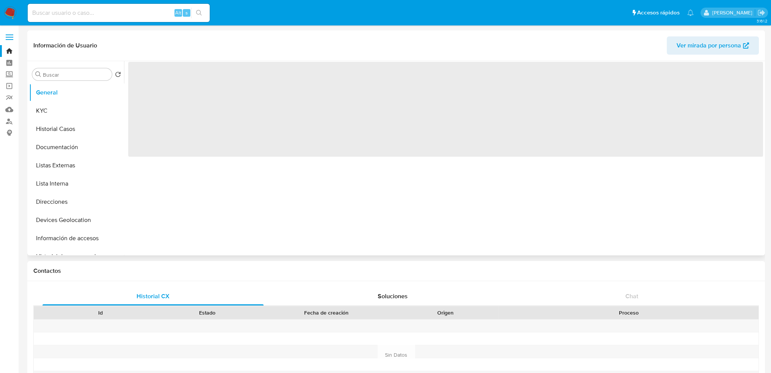
select select "10"
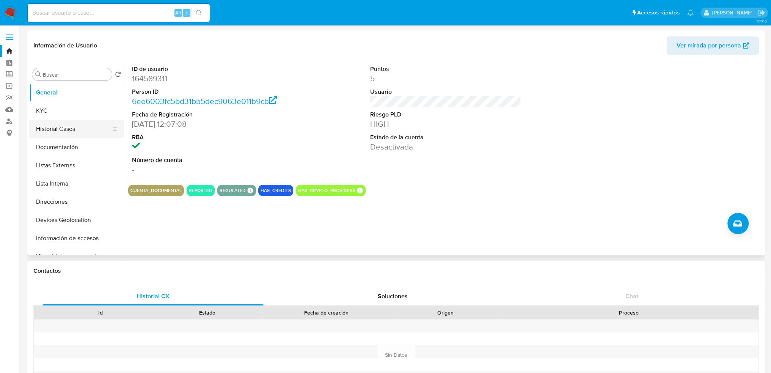
click at [76, 126] on button "Historial Casos" at bounding box center [73, 129] width 89 height 18
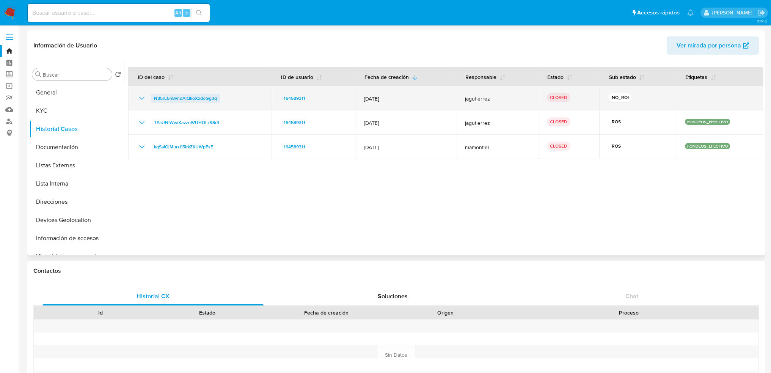
click at [204, 97] on span "N85rE5n8vndAIQkoXxdoGg3q" at bounding box center [185, 98] width 63 height 9
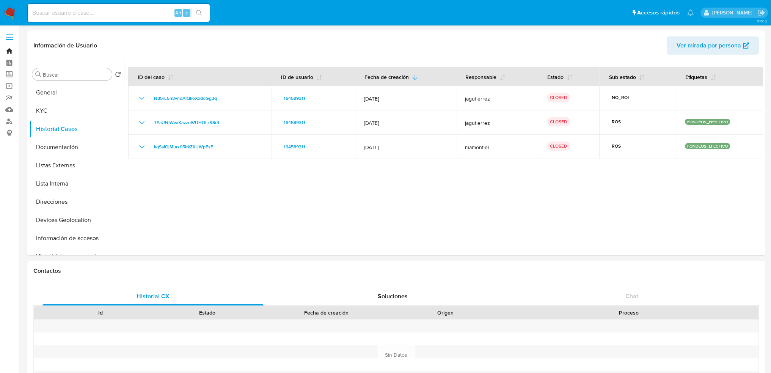
click at [9, 52] on link "Bandeja" at bounding box center [45, 51] width 90 height 12
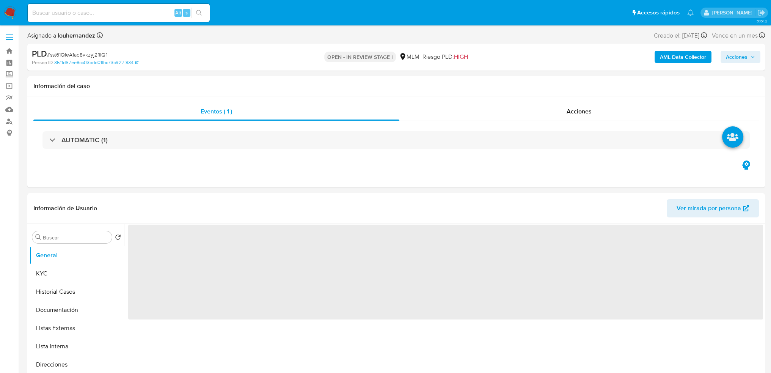
select select "10"
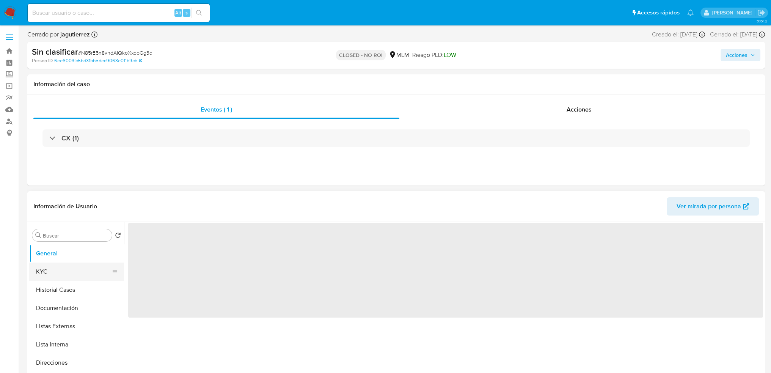
select select "10"
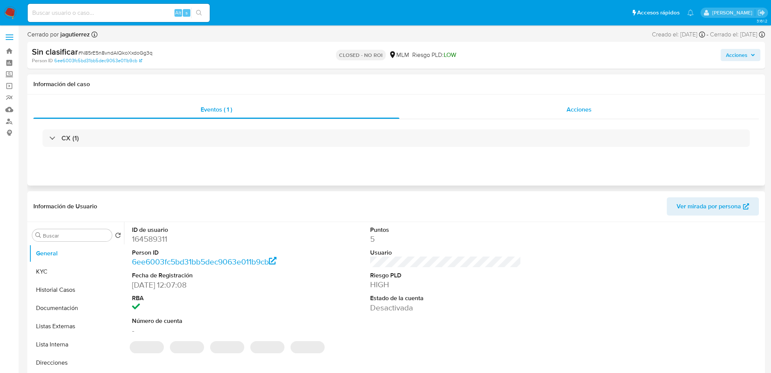
click at [570, 118] on div "Acciones" at bounding box center [579, 110] width 360 height 18
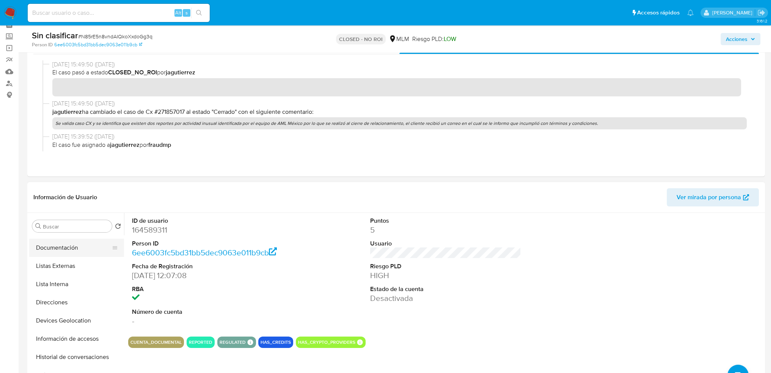
scroll to position [38, 0]
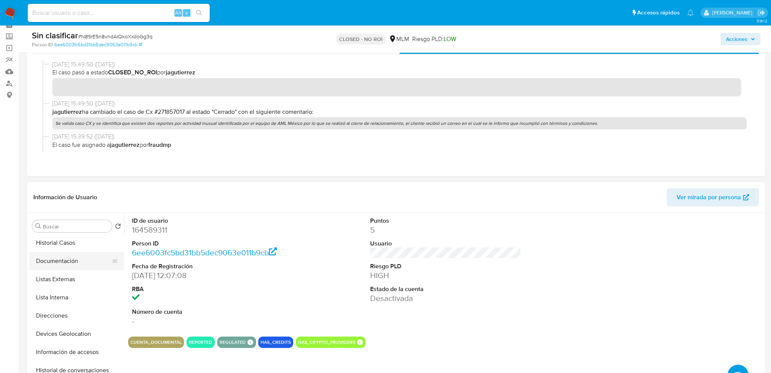
click at [76, 259] on button "Documentación" at bounding box center [73, 261] width 89 height 18
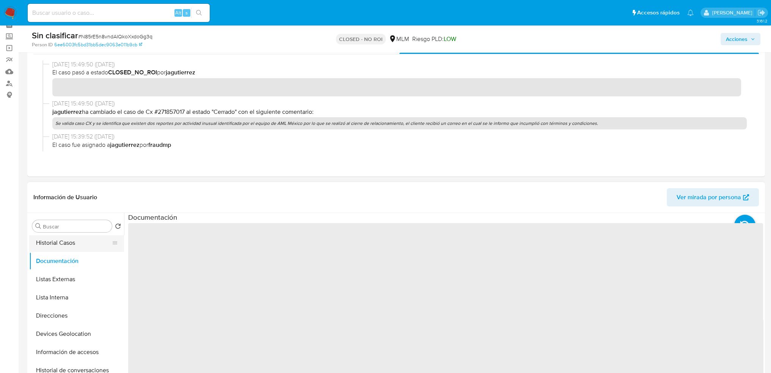
click at [71, 245] on button "Historial Casos" at bounding box center [73, 243] width 89 height 18
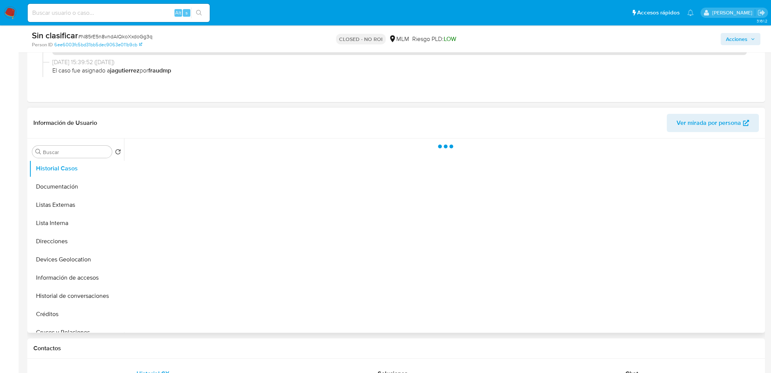
scroll to position [114, 0]
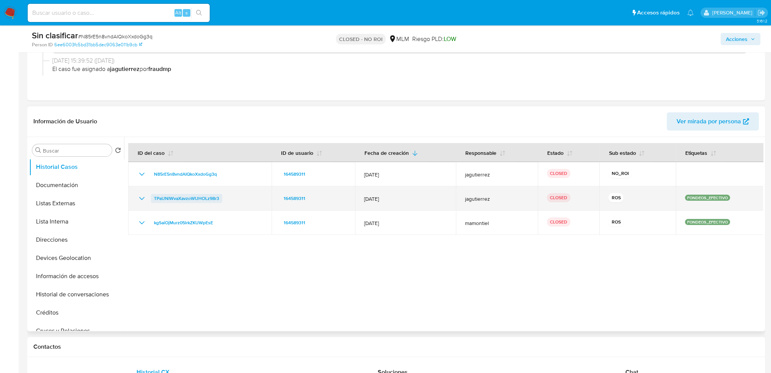
click at [214, 198] on span "TPaUNIWvaXavzoWUHOLz98r3" at bounding box center [186, 198] width 65 height 9
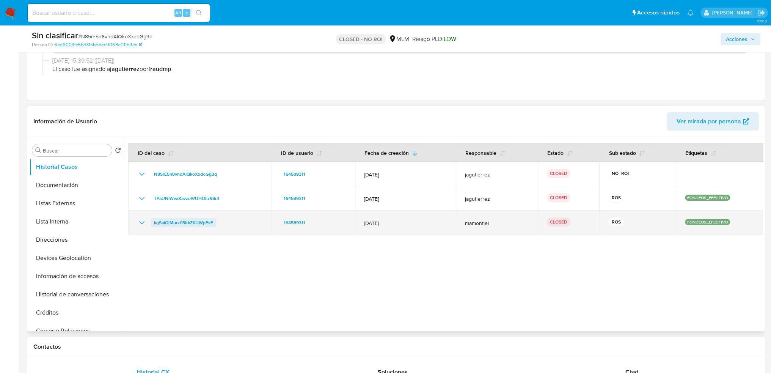
click at [193, 223] on span "kgSaiOjMurz05lrkZKUWpEsE" at bounding box center [183, 222] width 59 height 9
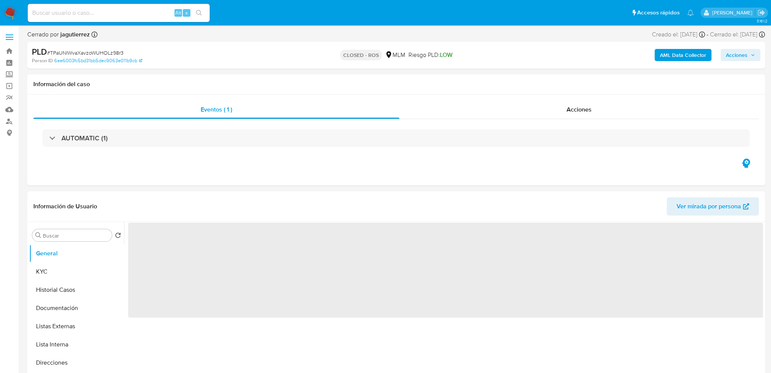
select select "10"
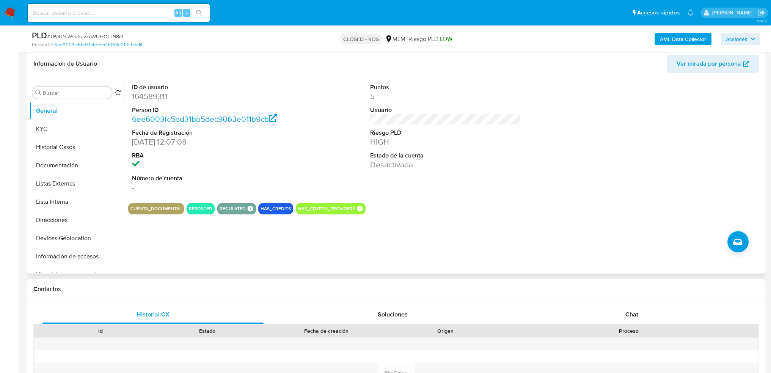
scroll to position [228, 0]
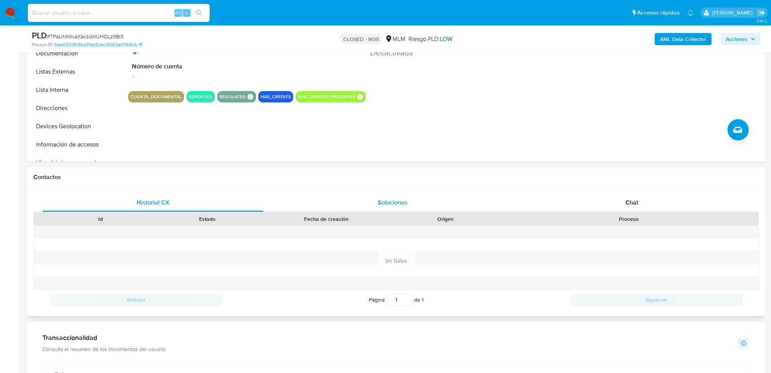
click at [390, 203] on span "Soluciones" at bounding box center [392, 202] width 30 height 9
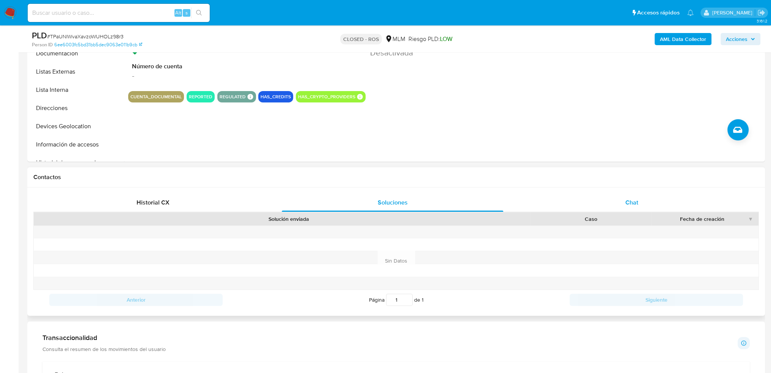
click at [593, 204] on div "Chat" at bounding box center [632, 202] width 221 height 18
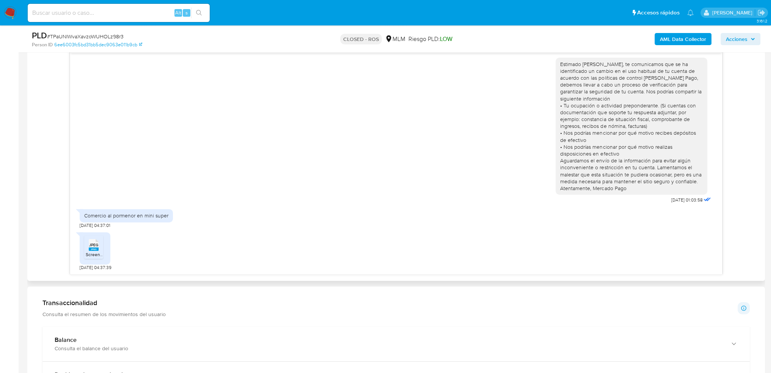
scroll to position [417, 0]
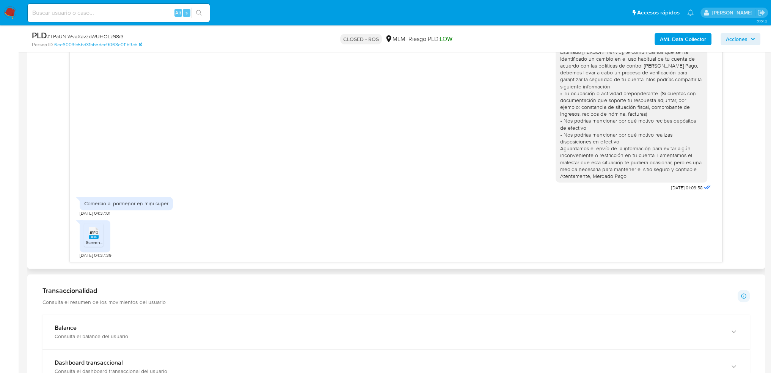
click at [97, 238] on rect at bounding box center [94, 236] width 10 height 3
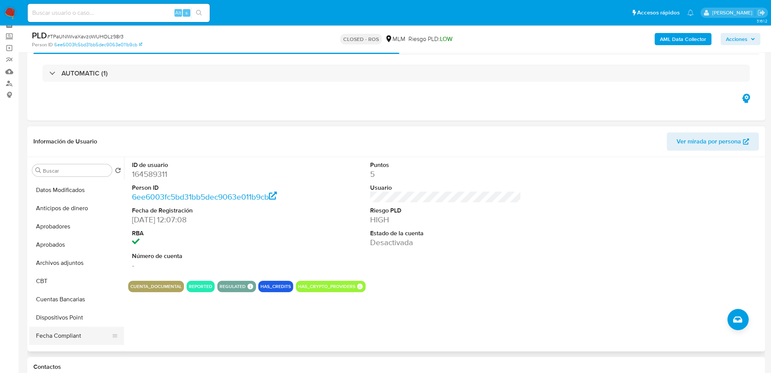
scroll to position [265, 0]
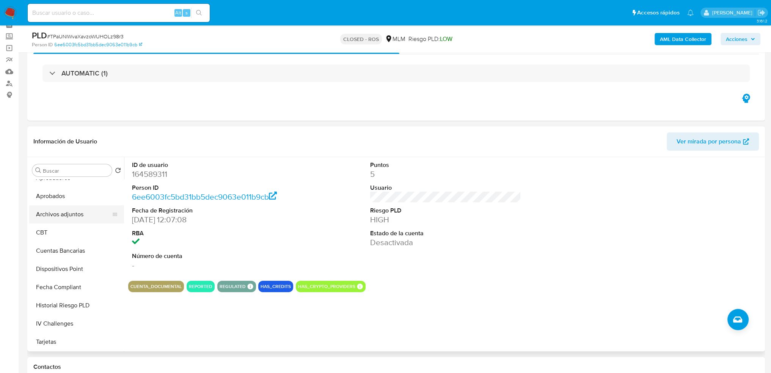
click at [82, 218] on button "Archivos adjuntos" at bounding box center [73, 214] width 89 height 18
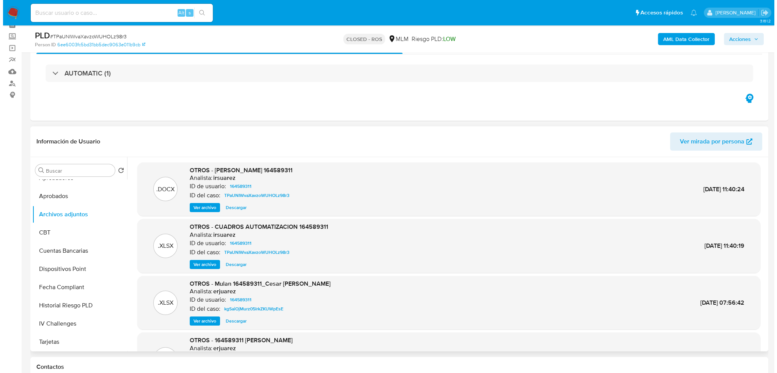
scroll to position [0, 0]
click at [208, 207] on span "Ver archivo" at bounding box center [201, 208] width 23 height 8
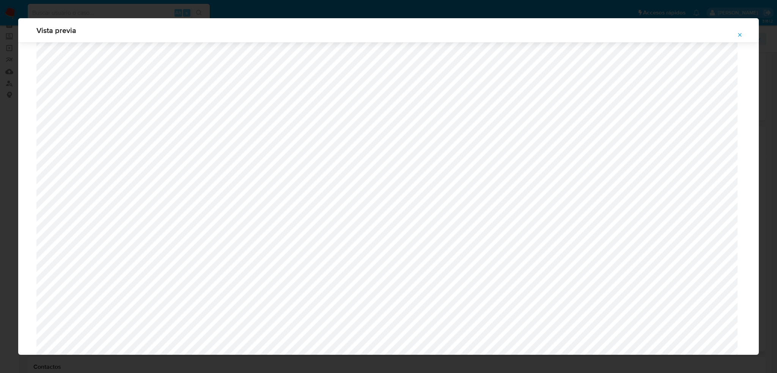
scroll to position [137, 0]
click at [738, 36] on icon "Attachment preview" at bounding box center [740, 35] width 6 height 6
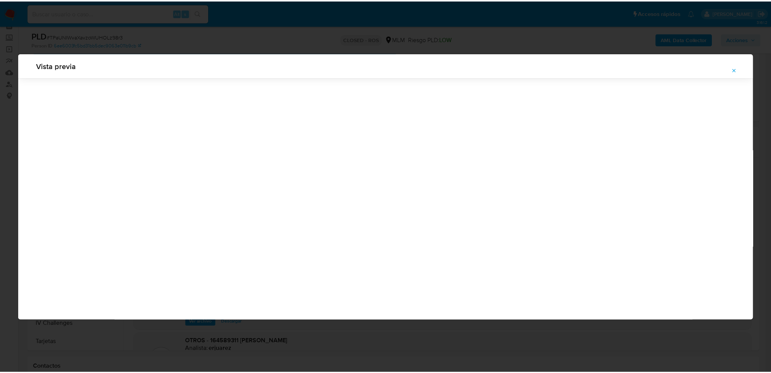
scroll to position [0, 0]
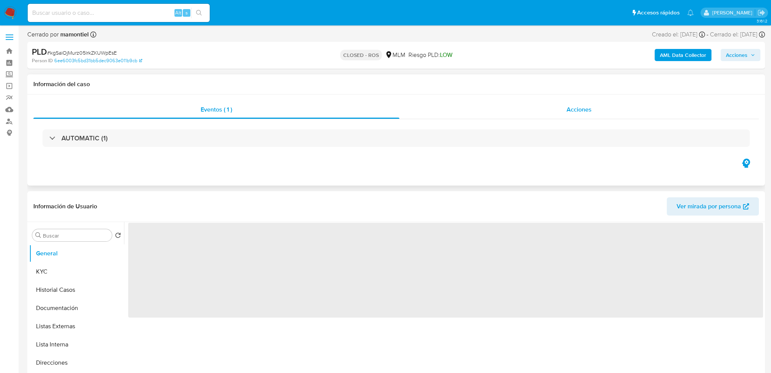
click at [542, 114] on div "Acciones" at bounding box center [579, 110] width 360 height 18
select select "10"
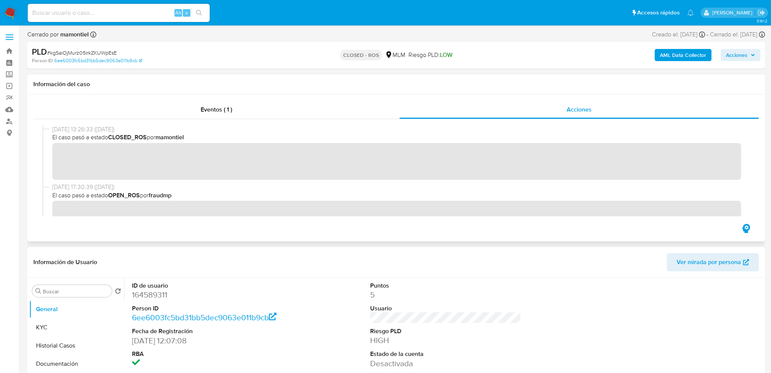
click at [238, 185] on span "[DATE] 17:30:39 ([DATE])" at bounding box center [399, 187] width 694 height 8
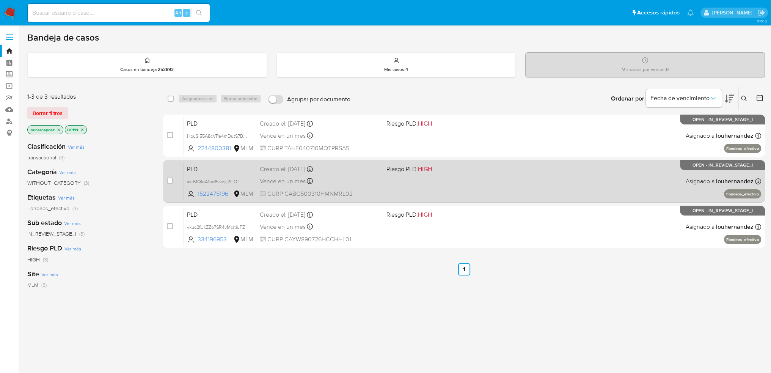
click at [367, 171] on div "Creado el: [DATE] Creado el: [DATE] 02:12:14" at bounding box center [320, 169] width 121 height 8
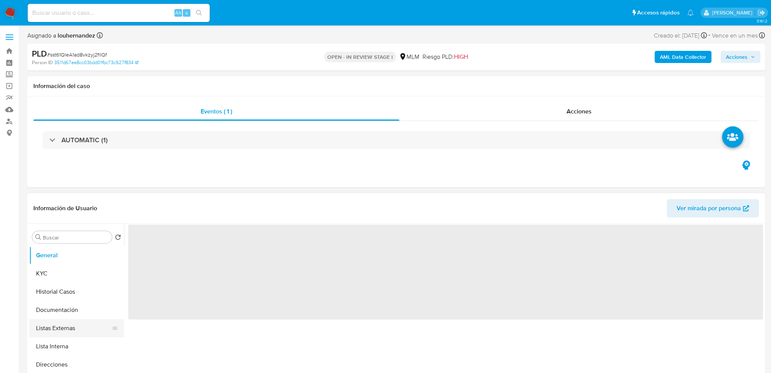
select select "10"
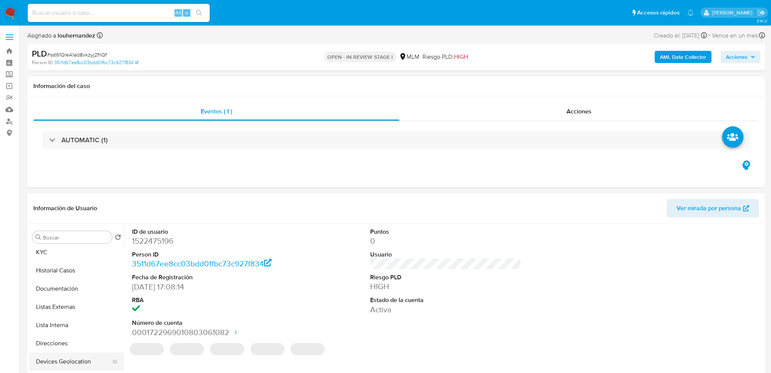
scroll to position [38, 0]
click at [68, 330] on button "Direcciones" at bounding box center [73, 326] width 89 height 18
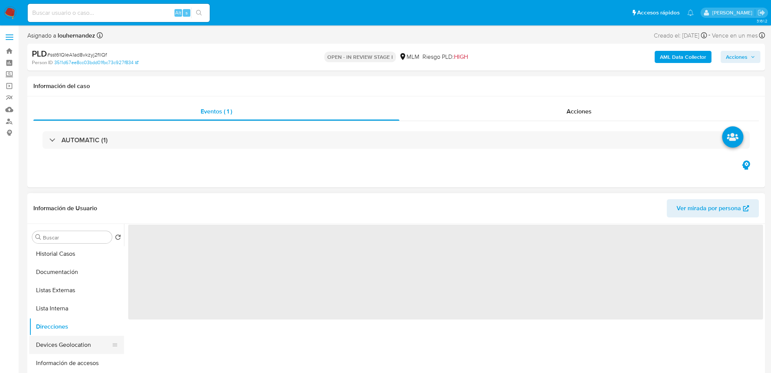
click at [70, 344] on button "Devices Geolocation" at bounding box center [73, 345] width 89 height 18
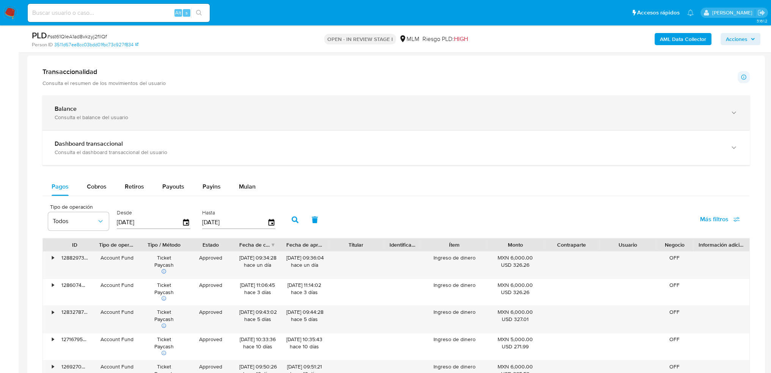
scroll to position [455, 0]
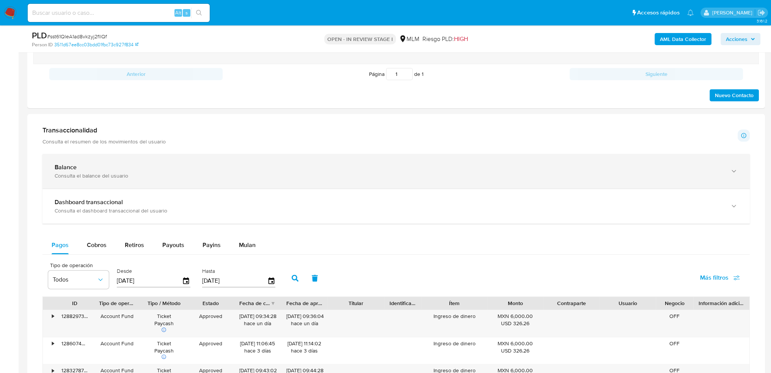
drag, startPoint x: 165, startPoint y: 164, endPoint x: 169, endPoint y: 166, distance: 4.2
click at [166, 164] on div "Balance" at bounding box center [389, 167] width 668 height 8
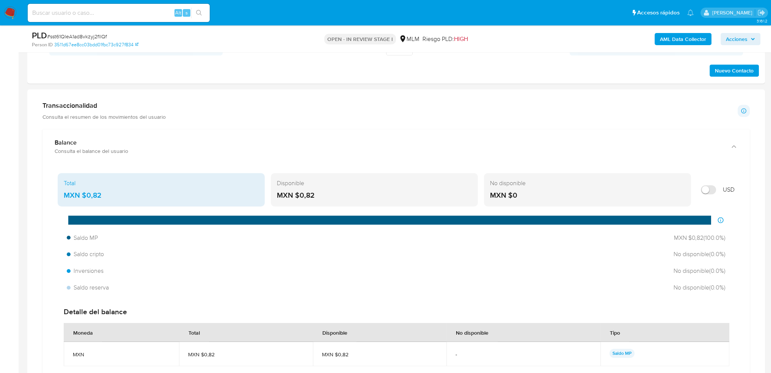
scroll to position [493, 0]
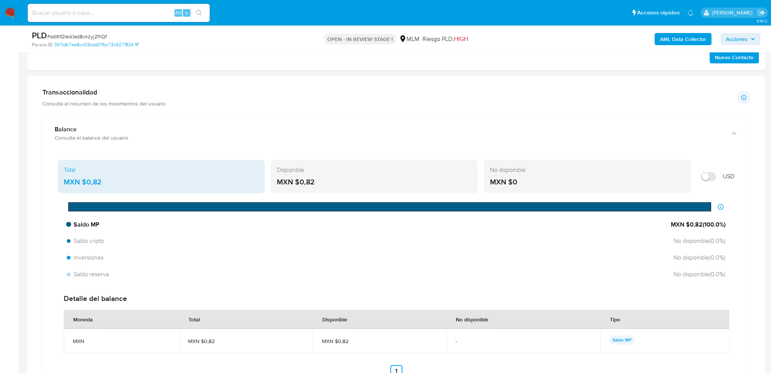
drag, startPoint x: 703, startPoint y: 225, endPoint x: 686, endPoint y: 224, distance: 17.5
click at [686, 224] on span "MXN $0,82 ( 100.0 %)" at bounding box center [698, 224] width 55 height 8
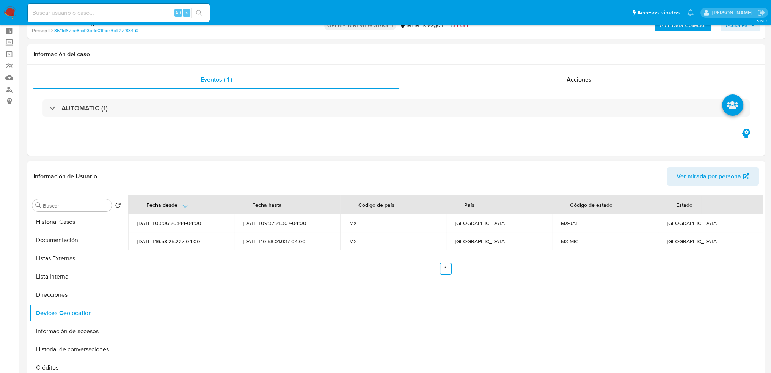
scroll to position [0, 0]
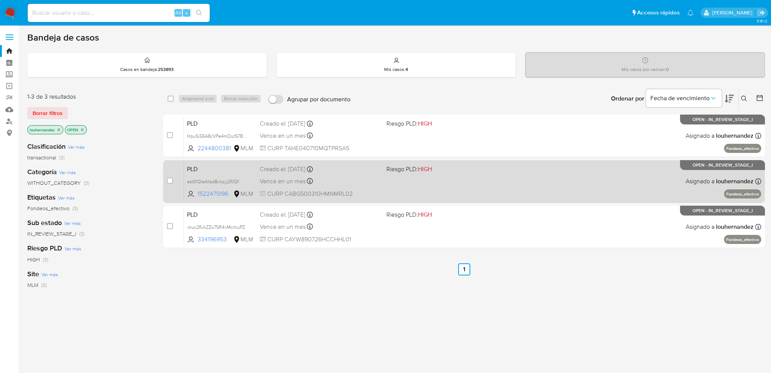
click at [378, 177] on div "Vence en un mes Vence el 11/11/2025 02:12:15" at bounding box center [320, 181] width 121 height 10
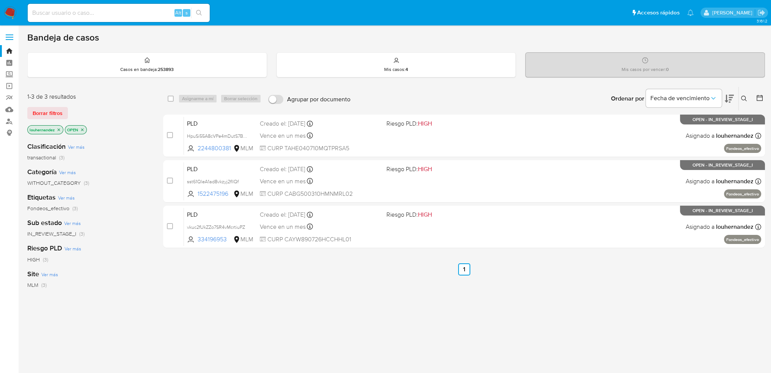
drag, startPoint x: 124, startPoint y: 3, endPoint x: 124, endPoint y: 7, distance: 4.2
click at [124, 5] on div "Alt s" at bounding box center [119, 12] width 182 height 21
click at [126, 13] on input at bounding box center [119, 13] width 182 height 10
paste input "164589311"
type input "164589311"
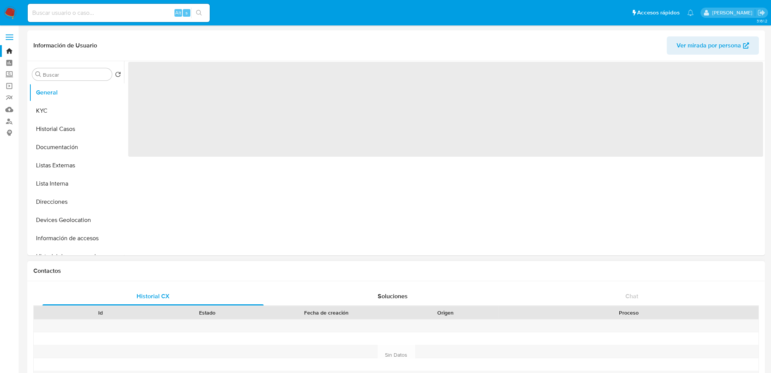
select select "10"
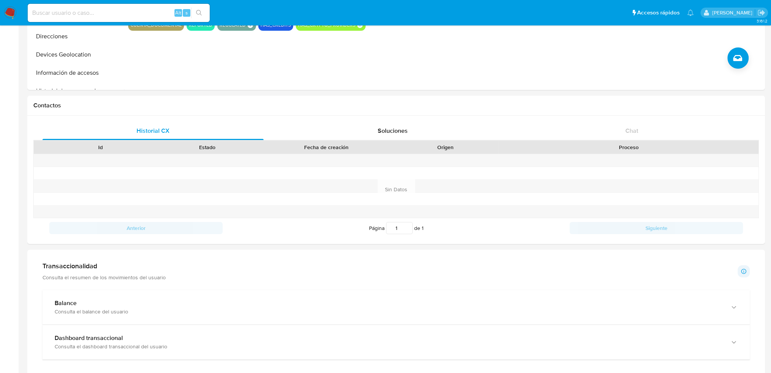
scroll to position [228, 0]
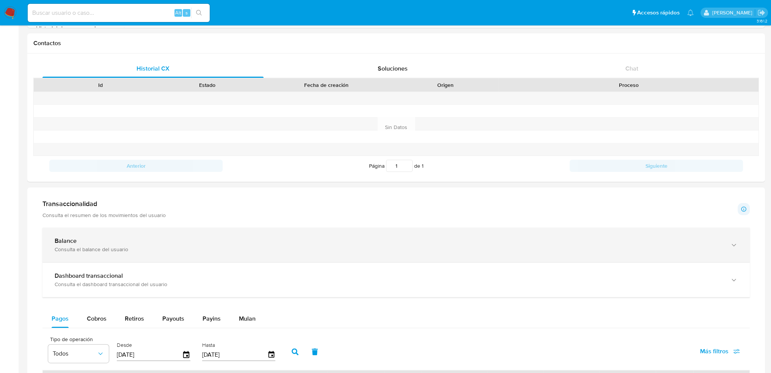
click at [237, 259] on div "Balance Consulta el balance del usuario" at bounding box center [395, 245] width 707 height 35
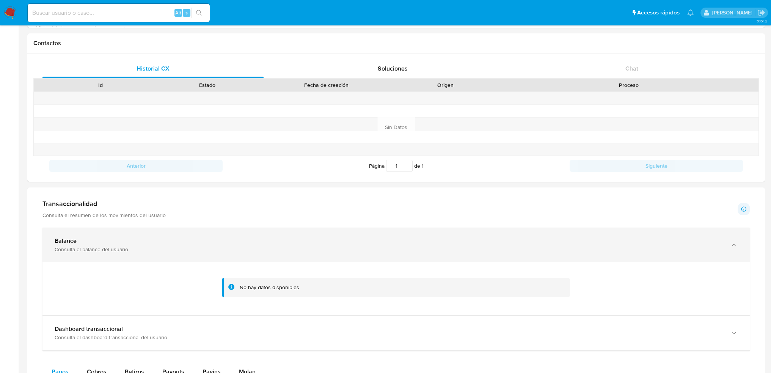
click at [236, 259] on div "Balance Consulta el balance del usuario" at bounding box center [395, 245] width 707 height 35
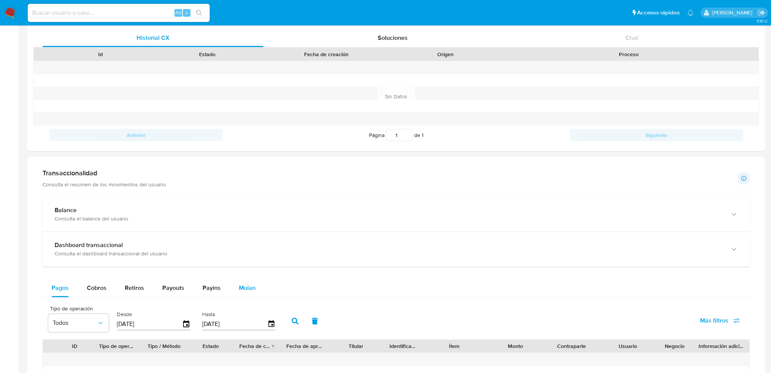
scroll to position [303, 0]
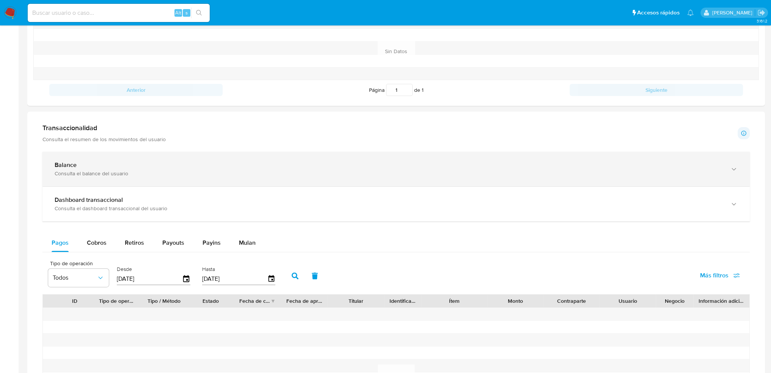
click at [189, 177] on div "Balance Consulta el balance del usuario" at bounding box center [395, 169] width 707 height 35
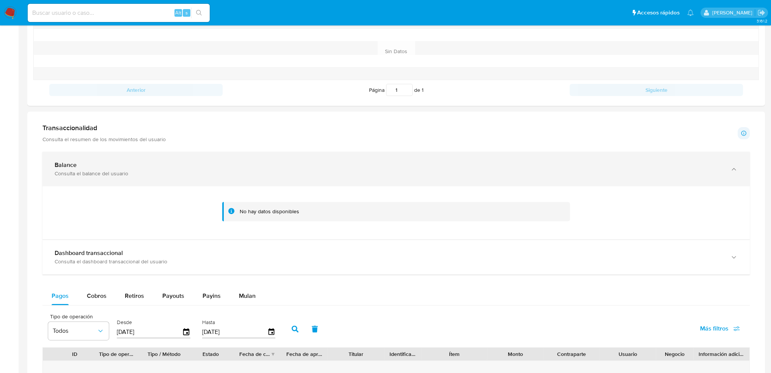
click at [188, 177] on div "Balance Consulta el balance del usuario" at bounding box center [395, 169] width 707 height 35
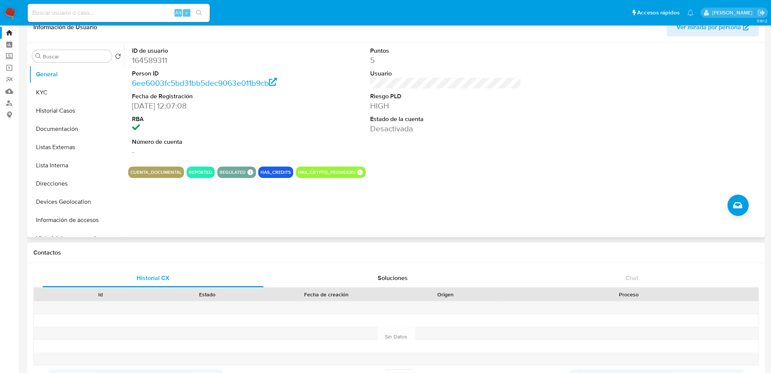
scroll to position [0, 0]
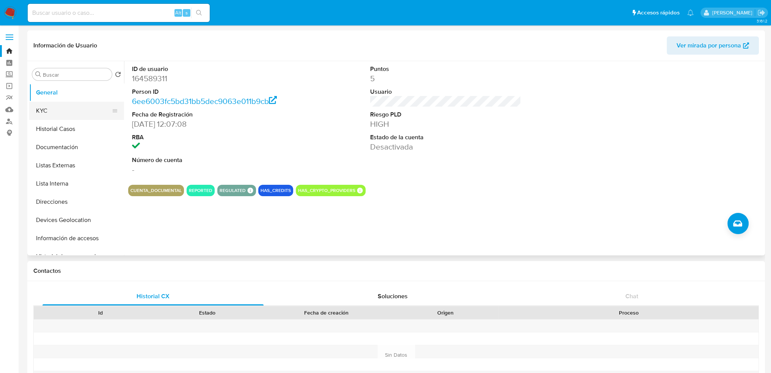
click at [60, 118] on button "KYC" at bounding box center [73, 111] width 89 height 18
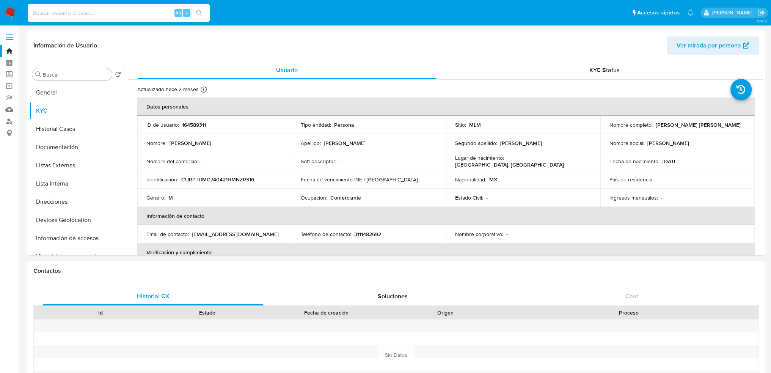
click at [120, 14] on input at bounding box center [119, 13] width 182 height 10
paste input "1213452109"
type input "1213452109"
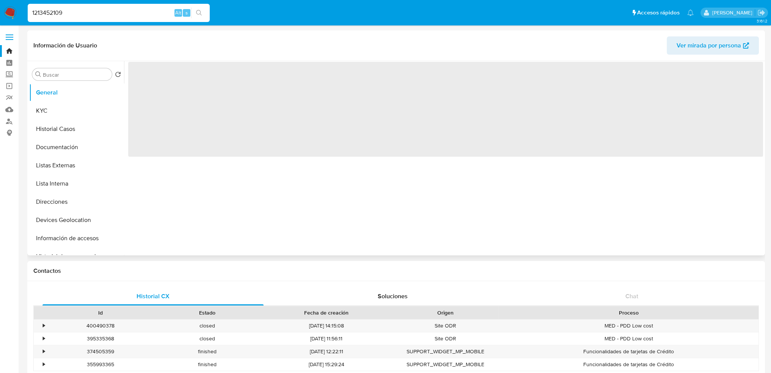
select select "10"
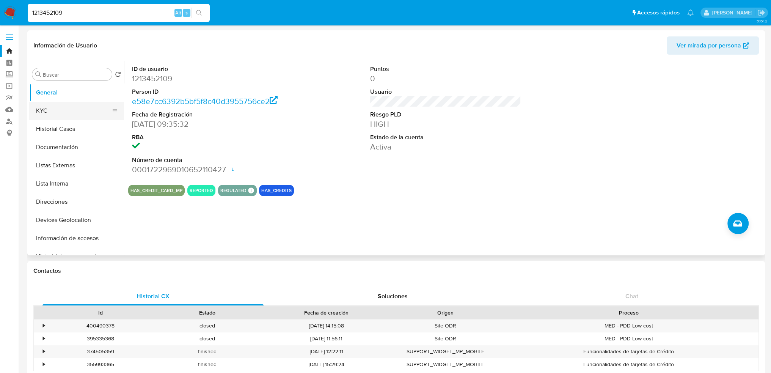
click at [73, 116] on button "KYC" at bounding box center [73, 111] width 89 height 18
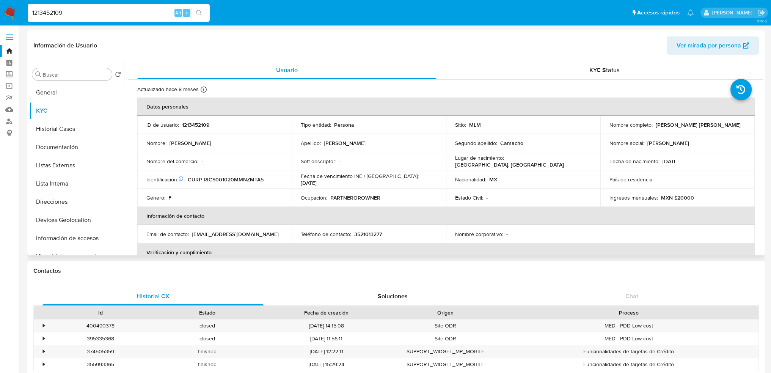
drag, startPoint x: 653, startPoint y: 124, endPoint x: 726, endPoint y: 124, distance: 72.4
click at [726, 124] on div "Nombre completo : Stephanie Sofia Rizo Camacho" at bounding box center [677, 124] width 136 height 7
copy p "Stephanie Sofia Rizo Camacho"
click at [78, 135] on button "Historial Casos" at bounding box center [73, 129] width 89 height 18
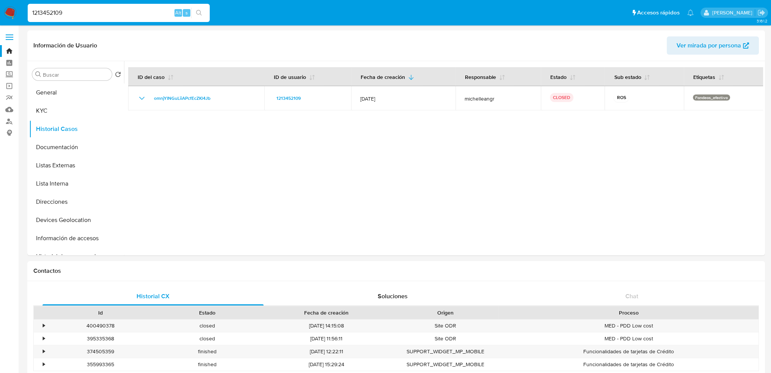
drag, startPoint x: 72, startPoint y: 9, endPoint x: 0, endPoint y: 4, distance: 72.2
click at [0, 4] on nav "1213452109 Alt s Accesos rápidos Presiona las siguientes teclas para acceder a …" at bounding box center [385, 12] width 771 height 25
paste input "64589311"
type input "164589311"
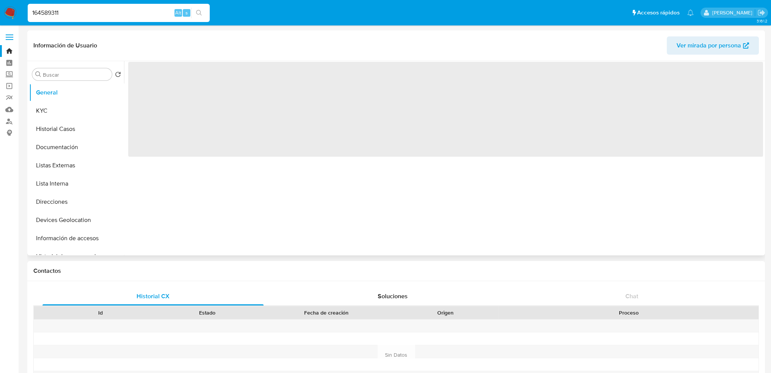
select select "10"
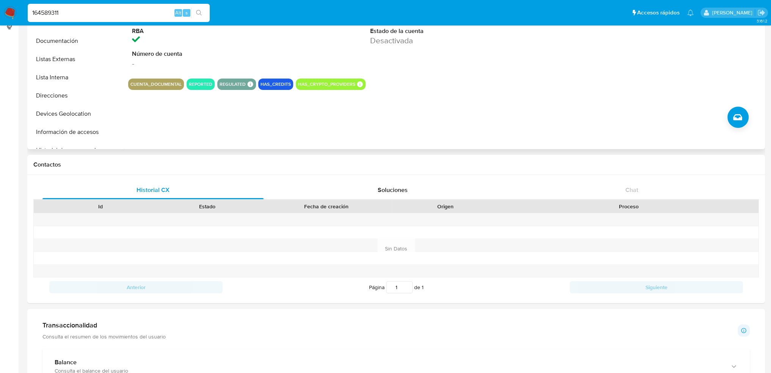
scroll to position [38, 0]
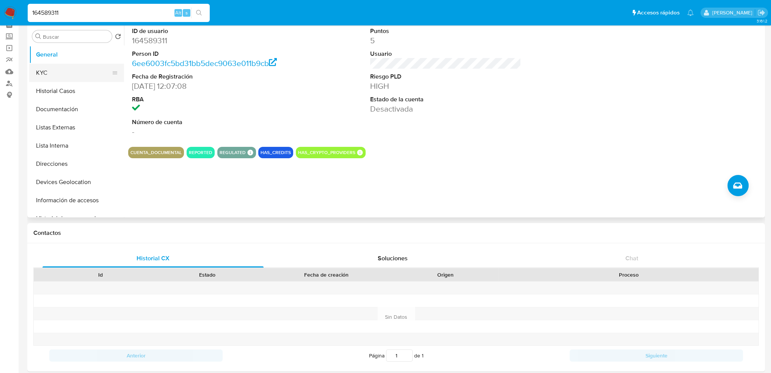
click at [60, 77] on button "KYC" at bounding box center [73, 73] width 89 height 18
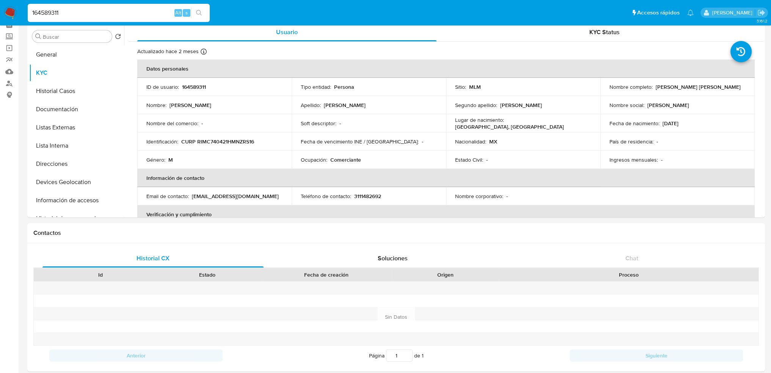
click at [9, 13] on img at bounding box center [10, 12] width 13 height 13
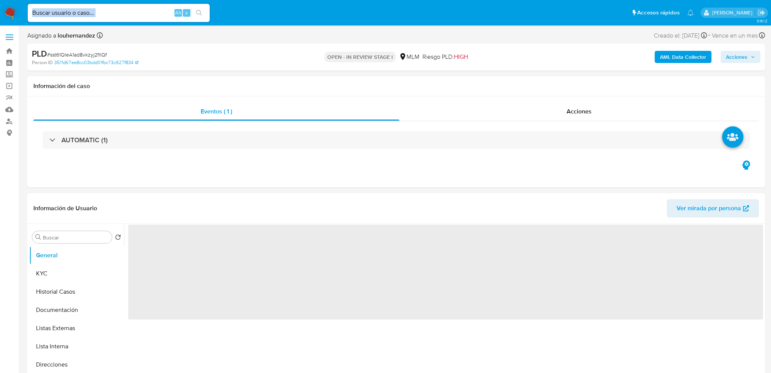
click at [111, 19] on div "Alt s" at bounding box center [119, 13] width 182 height 18
select select "10"
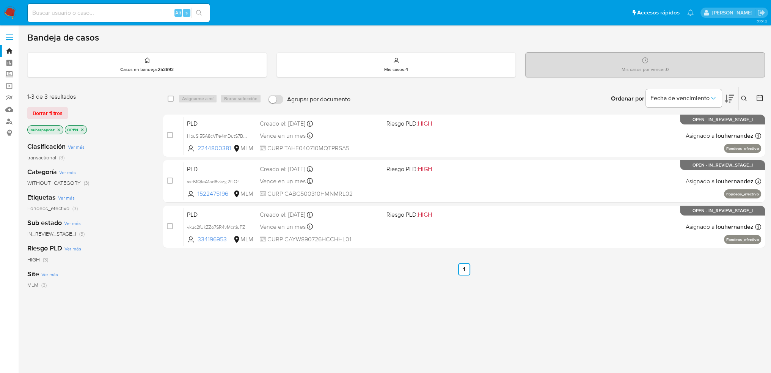
click at [307, 292] on div "select-all-cases-checkbox Asignarme a mí Borrar selección Agrupar por documento…" at bounding box center [464, 258] width 602 height 344
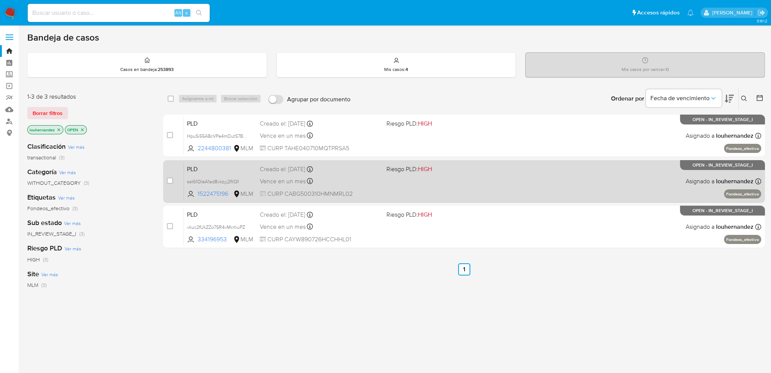
click at [342, 198] on div "PLD sst61QleA1ad8vkzyj2fllQf 1522475196 MLM Riesgo PLD: HIGH Creado el: [DATE] …" at bounding box center [473, 181] width 578 height 38
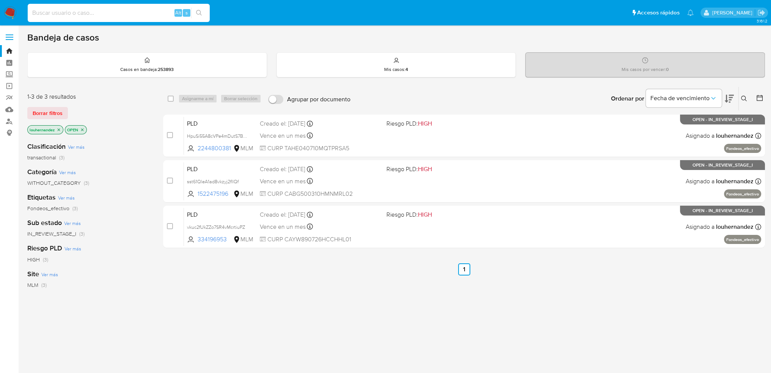
click at [112, 15] on input at bounding box center [119, 13] width 182 height 10
paste input "2287512332"
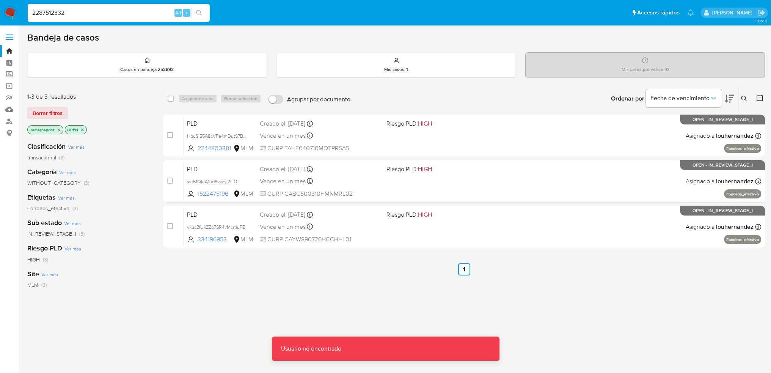
drag, startPoint x: 77, startPoint y: 13, endPoint x: 0, endPoint y: 19, distance: 77.3
click at [0, 19] on nav "2287512332 Alt s Accesos rápidos Presiona las siguientes teclas para acceder a …" at bounding box center [385, 12] width 771 height 25
paste input
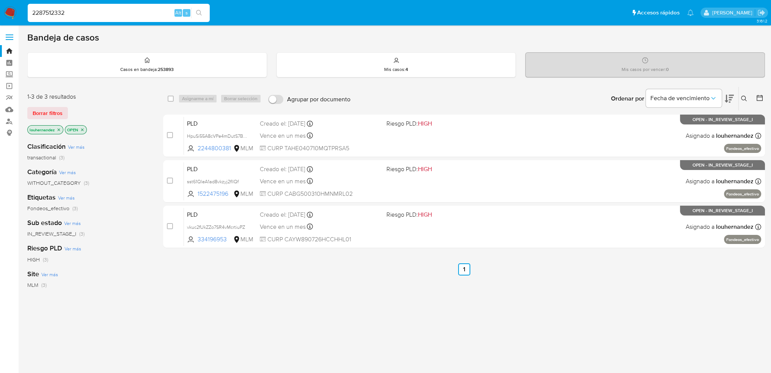
type input "2287512332"
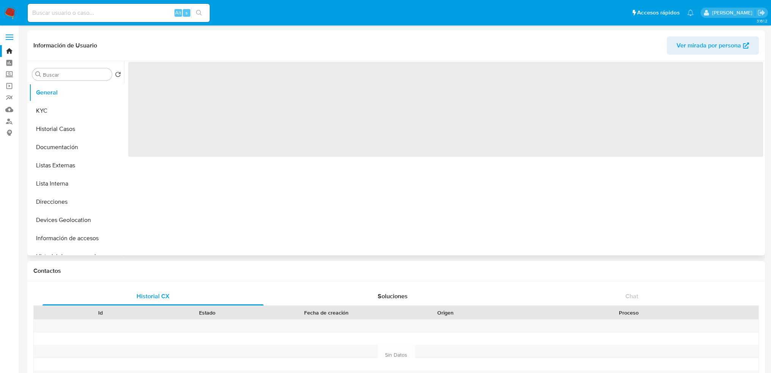
select select "10"
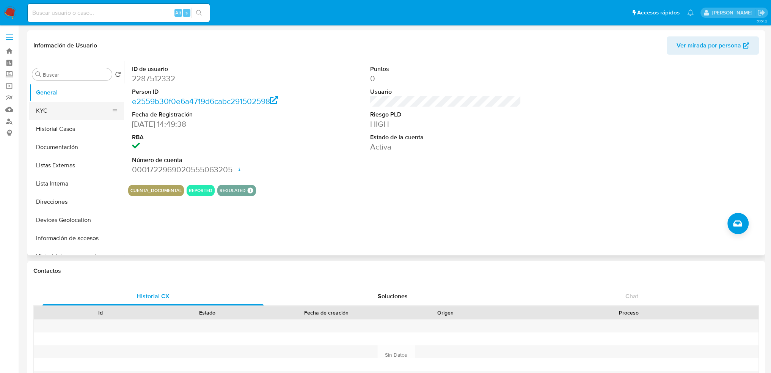
click at [64, 118] on button "KYC" at bounding box center [73, 111] width 89 height 18
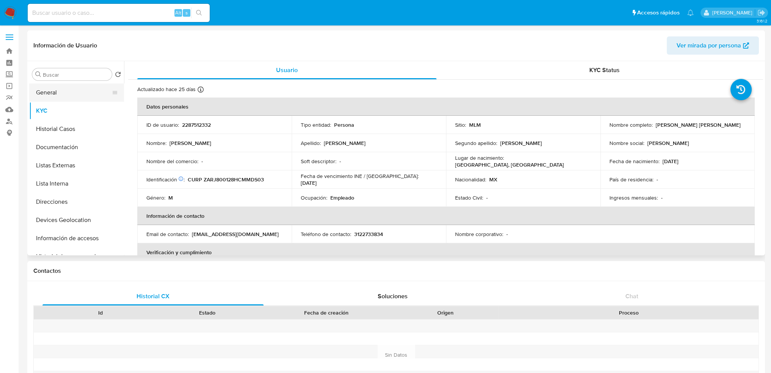
click at [78, 100] on button "General" at bounding box center [73, 92] width 89 height 18
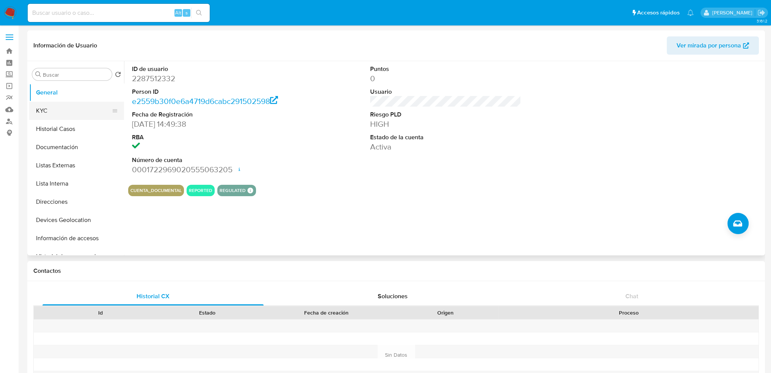
click at [61, 115] on button "KYC" at bounding box center [73, 111] width 89 height 18
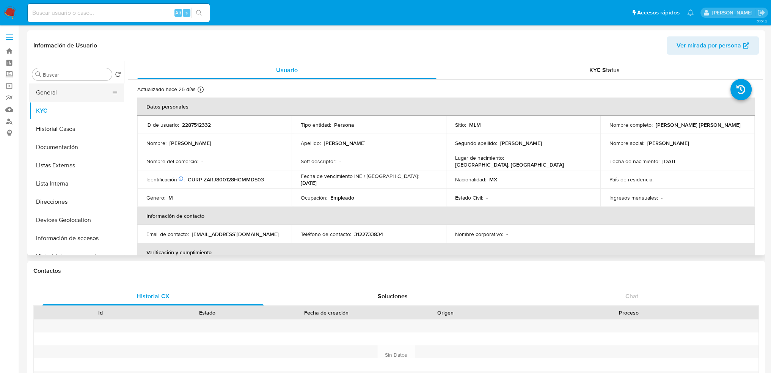
click at [71, 97] on button "General" at bounding box center [73, 92] width 89 height 18
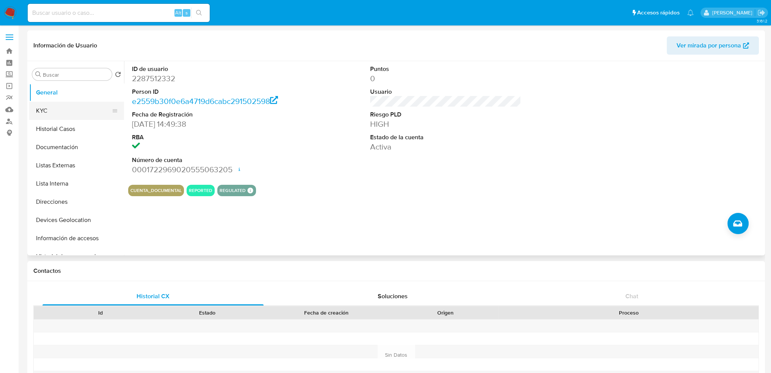
click at [61, 108] on button "KYC" at bounding box center [73, 111] width 89 height 18
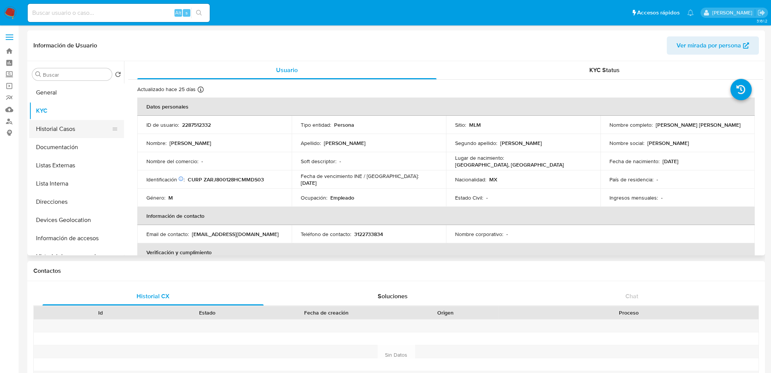
click at [79, 133] on button "Historial Casos" at bounding box center [73, 129] width 89 height 18
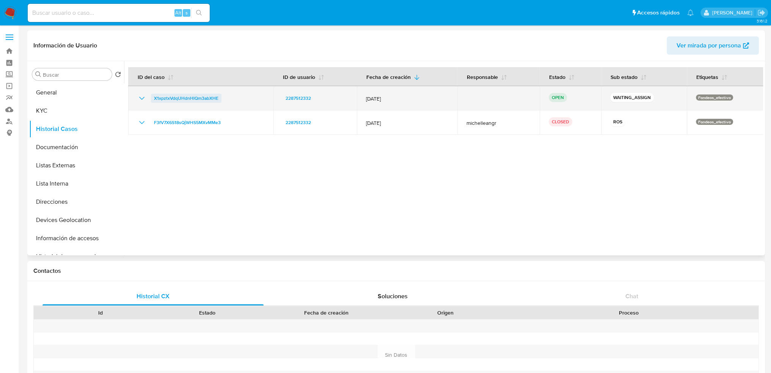
click at [210, 99] on span "X1xpztxVdqUHdnHlQm3abXHE" at bounding box center [186, 98] width 64 height 9
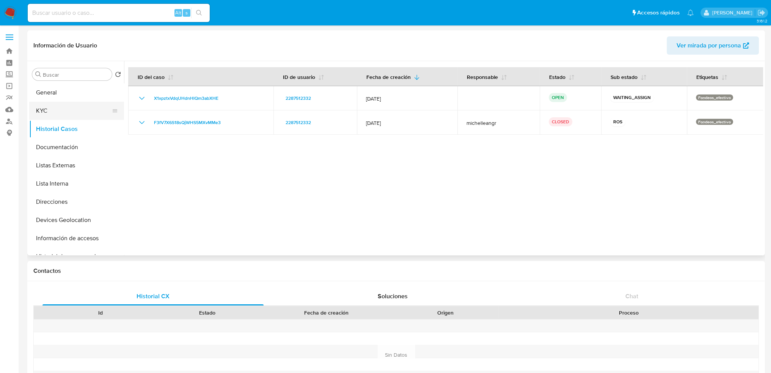
click at [68, 109] on button "KYC" at bounding box center [73, 111] width 89 height 18
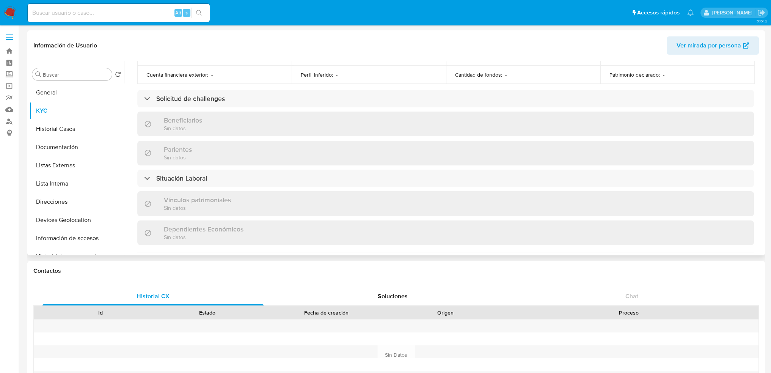
scroll to position [341, 0]
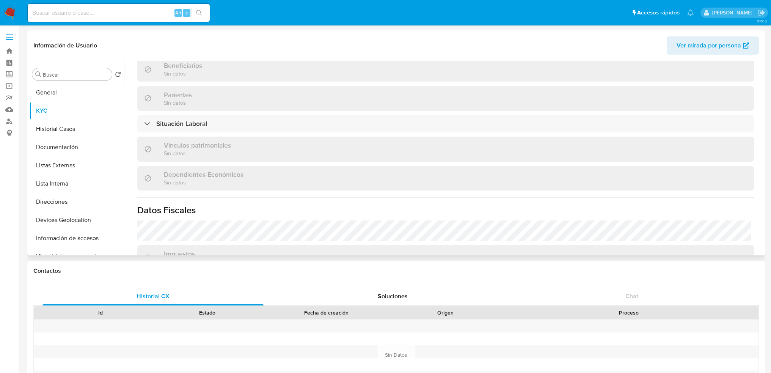
click at [195, 133] on div "Actualizado hace 25 días Creado: 23/02/2025 12:49:39 Actualizado: 12/09/2025 07…" at bounding box center [445, 56] width 635 height 637
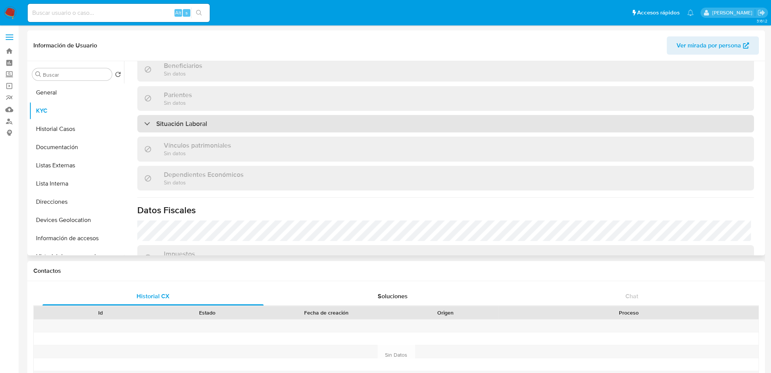
click at [194, 121] on h3 "Situación Laboral" at bounding box center [181, 123] width 51 height 8
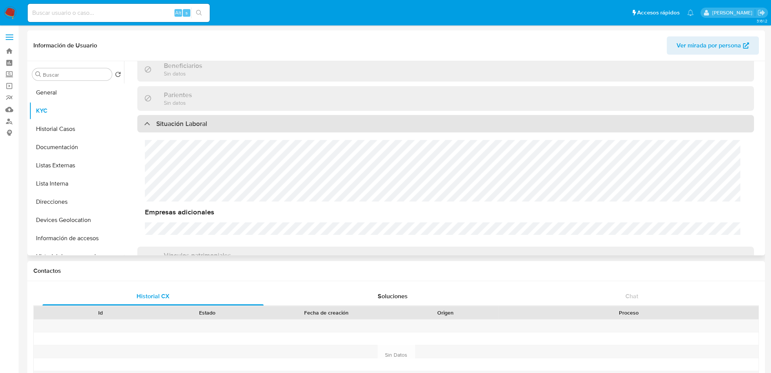
click at [193, 124] on h3 "Situación Laboral" at bounding box center [181, 123] width 51 height 8
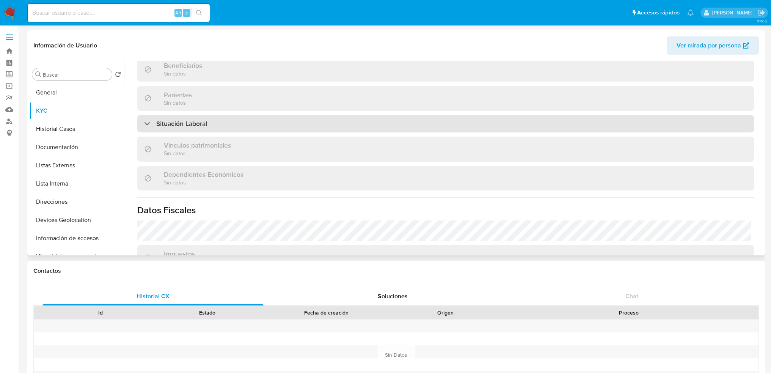
click at [208, 128] on div "Situación Laboral" at bounding box center [445, 123] width 617 height 17
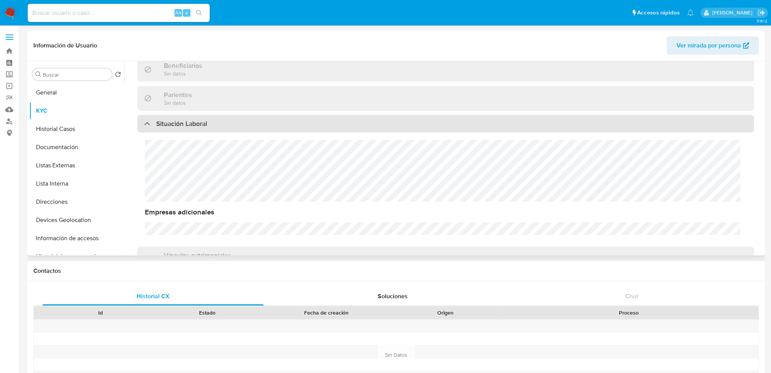
click at [208, 126] on div "Situación Laboral" at bounding box center [445, 123] width 617 height 17
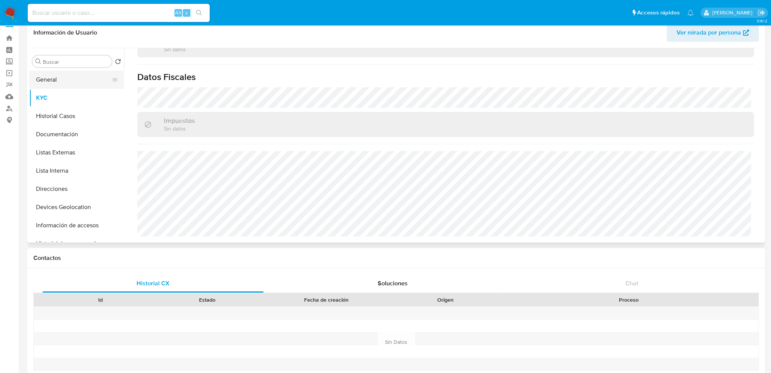
scroll to position [0, 0]
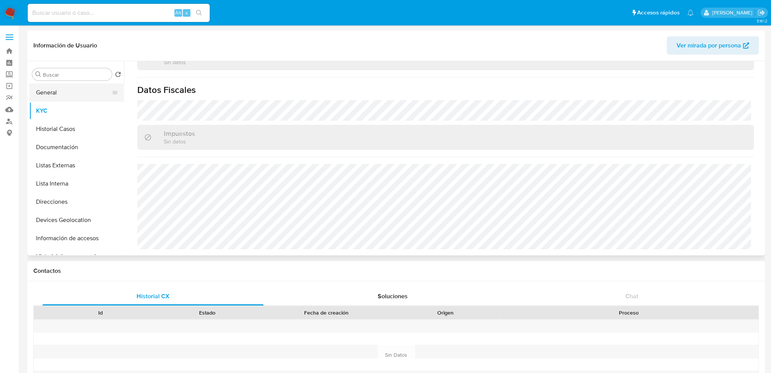
click at [70, 100] on button "General" at bounding box center [73, 92] width 89 height 18
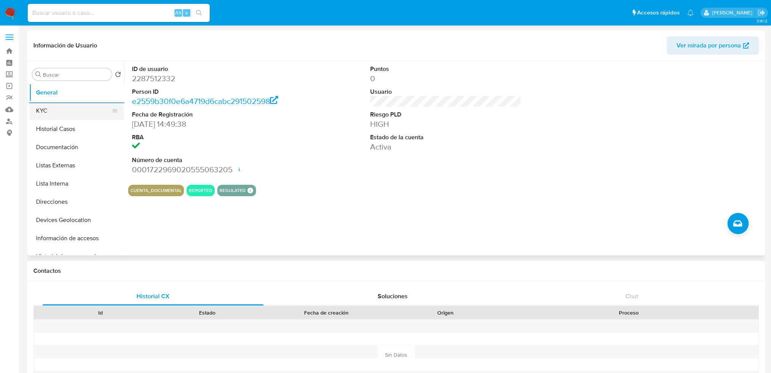
click at [90, 103] on button "KYC" at bounding box center [73, 111] width 89 height 18
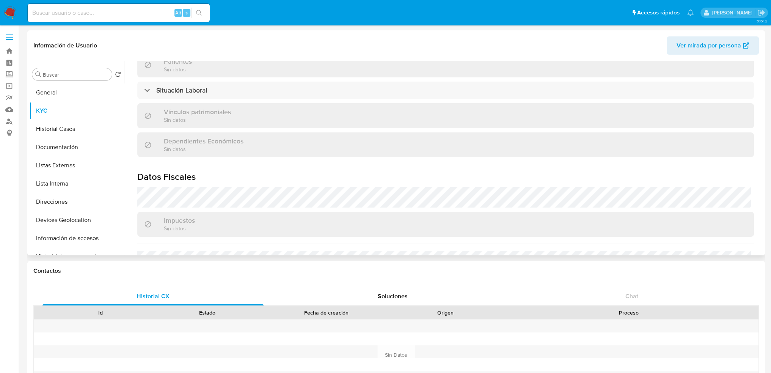
scroll to position [379, 0]
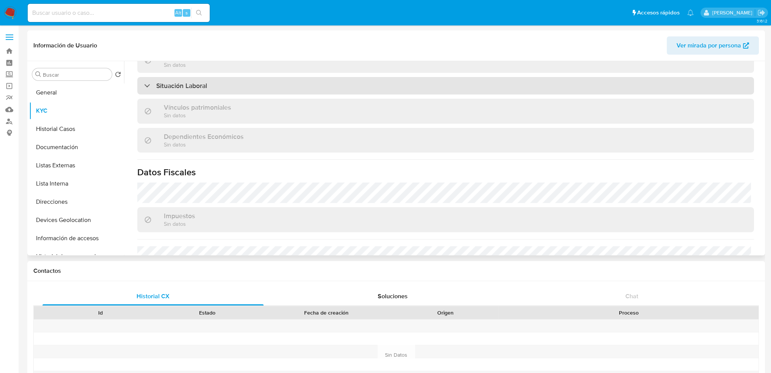
click at [206, 84] on h3 "Situación Laboral" at bounding box center [181, 86] width 51 height 8
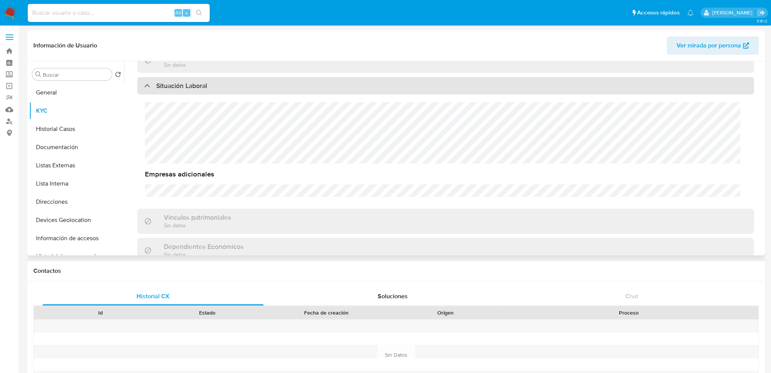
click at [206, 84] on h3 "Situación Laboral" at bounding box center [181, 86] width 51 height 8
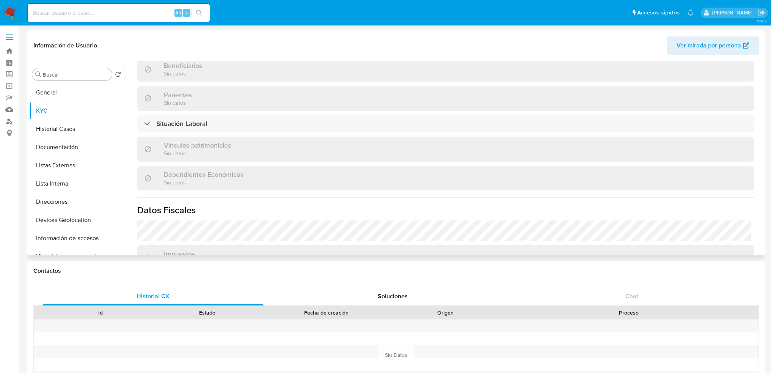
scroll to position [303, 0]
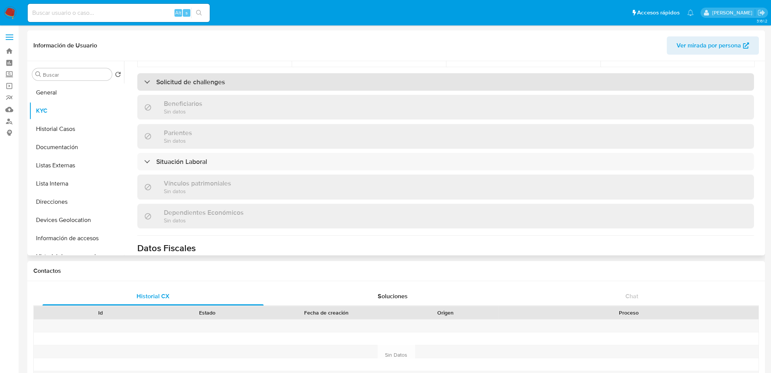
click at [205, 79] on h3 "Solicitud de challenges" at bounding box center [190, 82] width 69 height 8
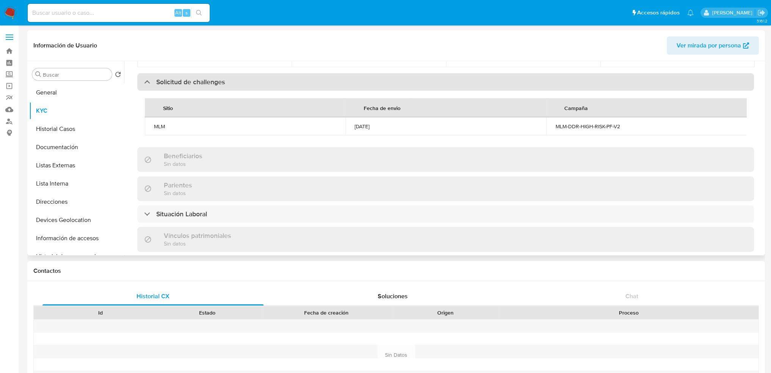
click at [205, 81] on h3 "Solicitud de challenges" at bounding box center [190, 82] width 69 height 8
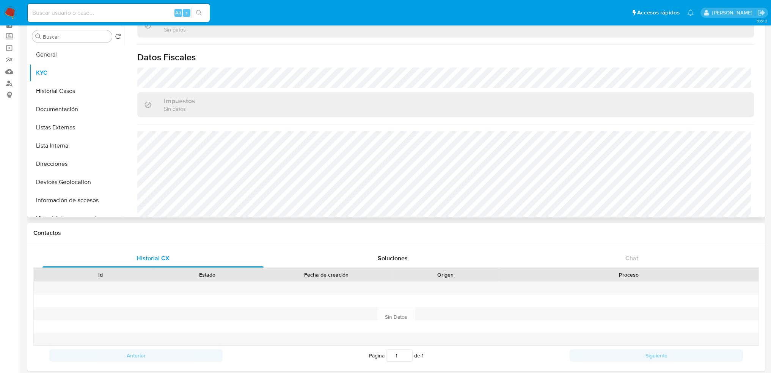
scroll to position [462, 0]
click at [62, 94] on button "Historial Casos" at bounding box center [73, 91] width 89 height 18
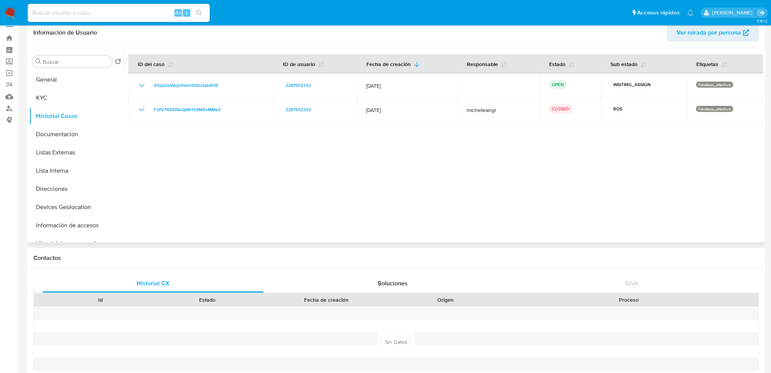
scroll to position [0, 0]
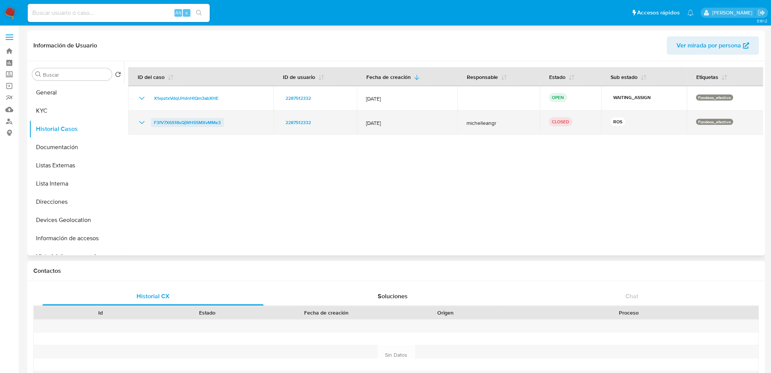
click at [208, 123] on span "F3fV7X6S18sQjWHS5MXvMMe3" at bounding box center [187, 122] width 67 height 9
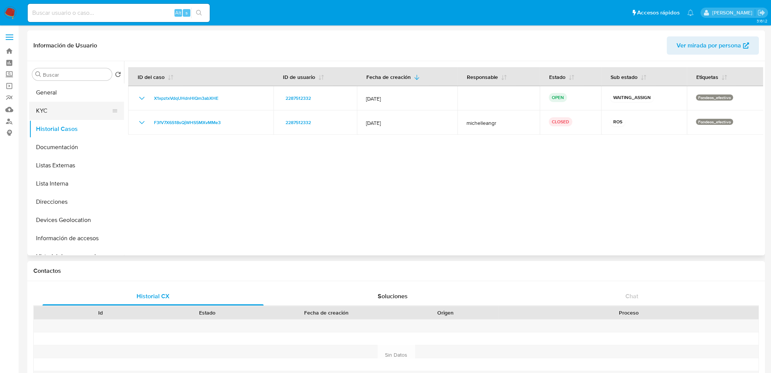
click at [56, 109] on button "KYC" at bounding box center [73, 111] width 89 height 18
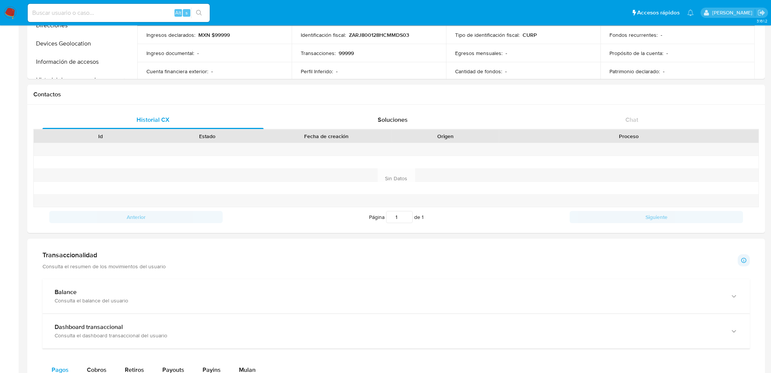
scroll to position [190, 0]
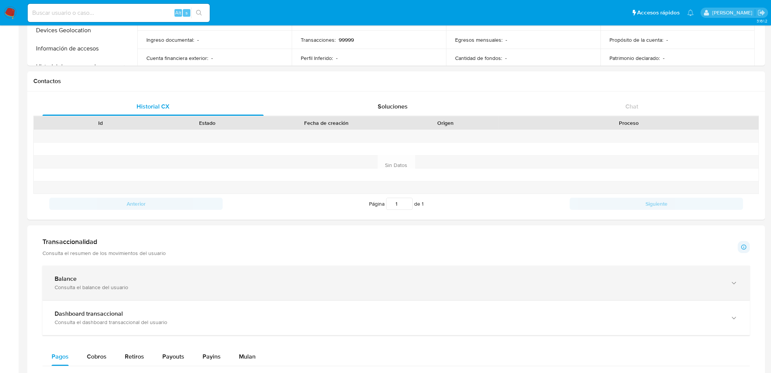
click at [185, 280] on div "Balance" at bounding box center [389, 279] width 668 height 8
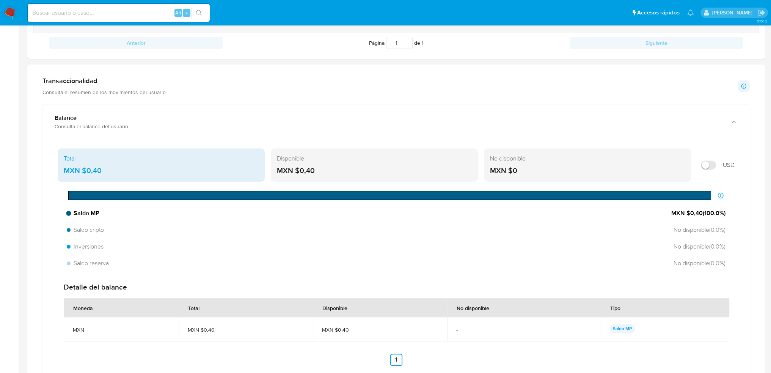
scroll to position [379, 0]
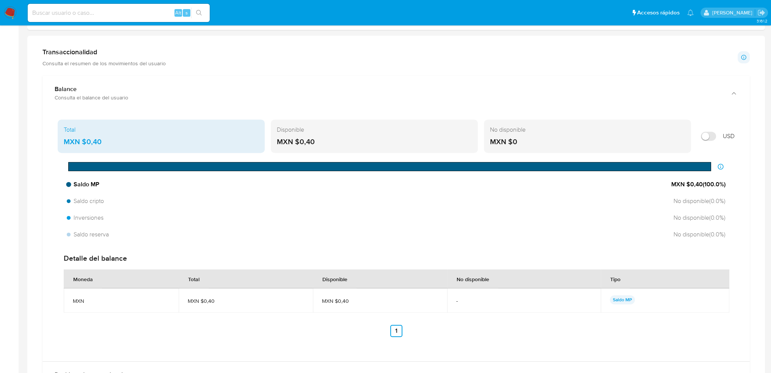
drag, startPoint x: 692, startPoint y: 184, endPoint x: 704, endPoint y: 185, distance: 11.8
click at [704, 185] on span "MXN $0,40 ( 100.0 %)" at bounding box center [698, 184] width 54 height 8
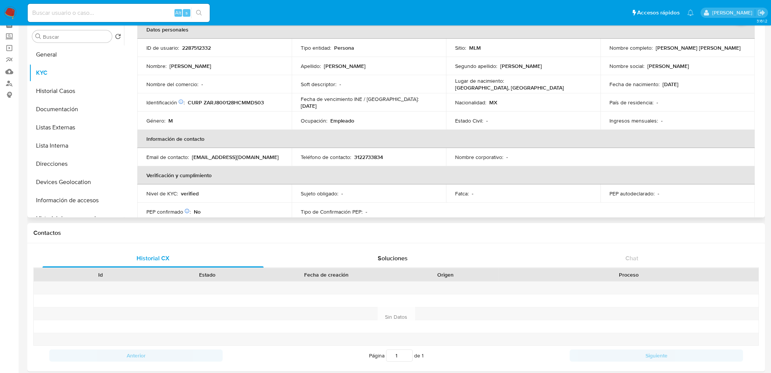
scroll to position [0, 0]
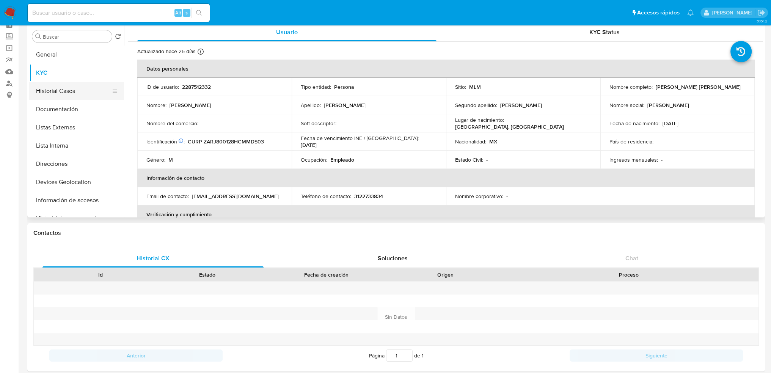
click at [83, 90] on button "Historial Casos" at bounding box center [73, 91] width 89 height 18
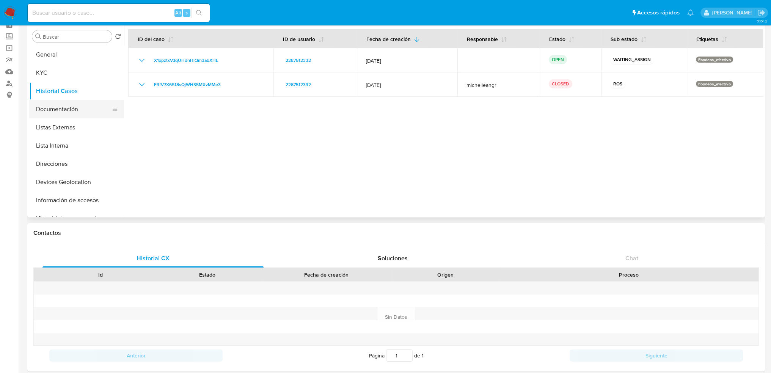
click at [53, 112] on button "Documentación" at bounding box center [73, 109] width 89 height 18
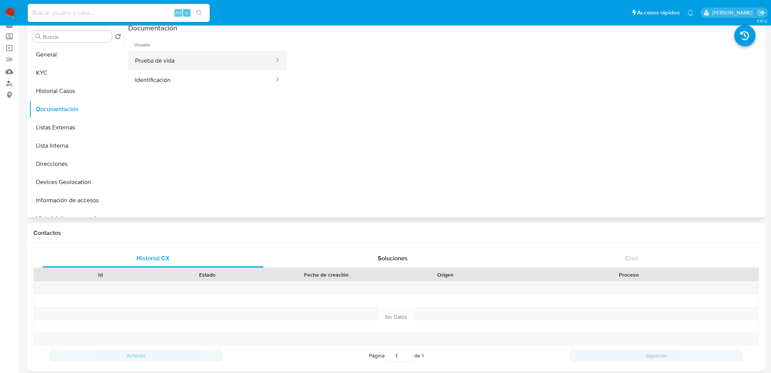
click at [191, 65] on button "Prueba de vida" at bounding box center [201, 60] width 147 height 19
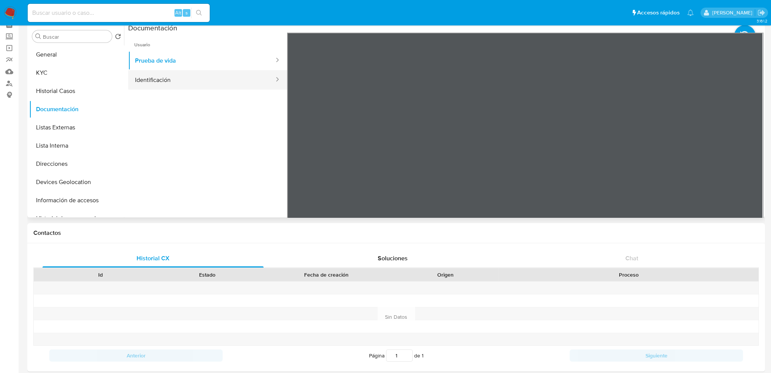
click at [188, 75] on button "Identificación" at bounding box center [201, 79] width 147 height 19
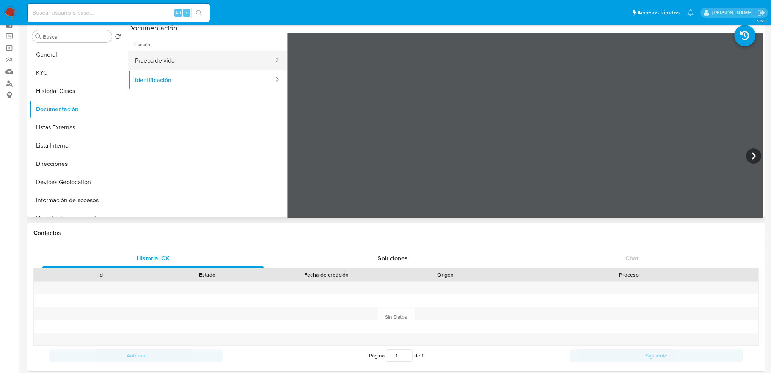
click at [160, 63] on button "Prueba de vida" at bounding box center [201, 60] width 147 height 19
click at [70, 124] on button "Listas Externas" at bounding box center [73, 127] width 89 height 18
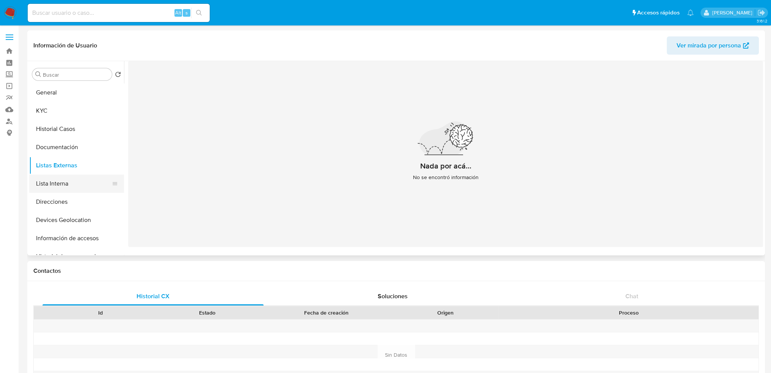
click at [55, 185] on button "Lista Interna" at bounding box center [73, 183] width 89 height 18
click at [63, 209] on button "Direcciones" at bounding box center [73, 202] width 89 height 18
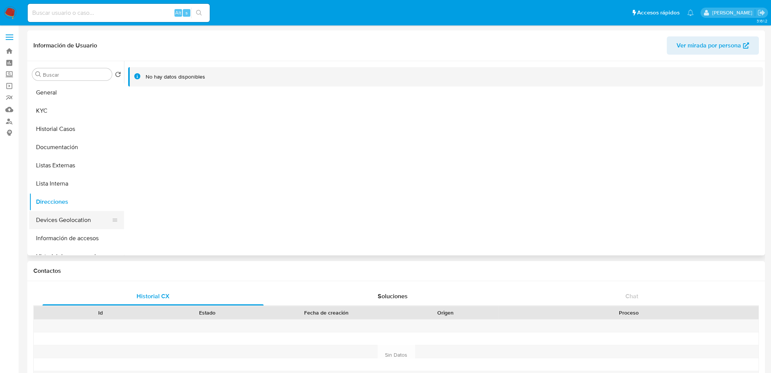
click at [72, 217] on button "Devices Geolocation" at bounding box center [73, 220] width 89 height 18
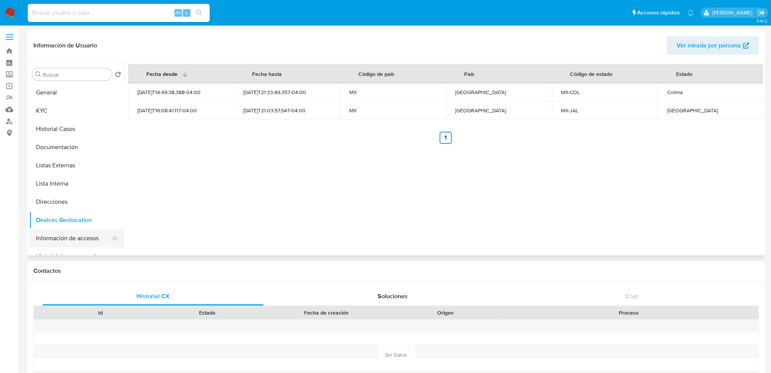
click at [68, 240] on button "Información de accesos" at bounding box center [73, 238] width 89 height 18
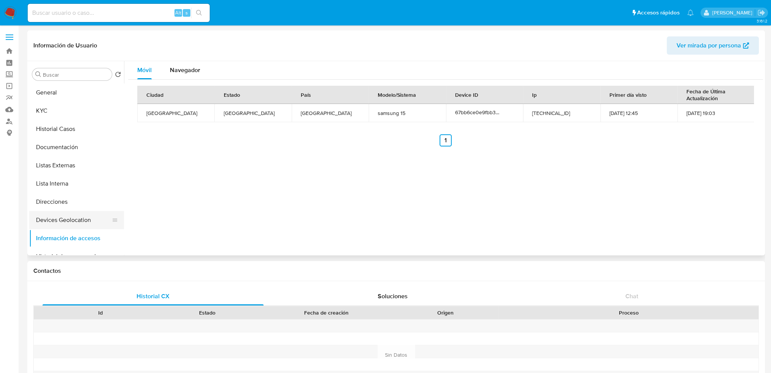
click at [65, 214] on button "Devices Geolocation" at bounding box center [73, 220] width 89 height 18
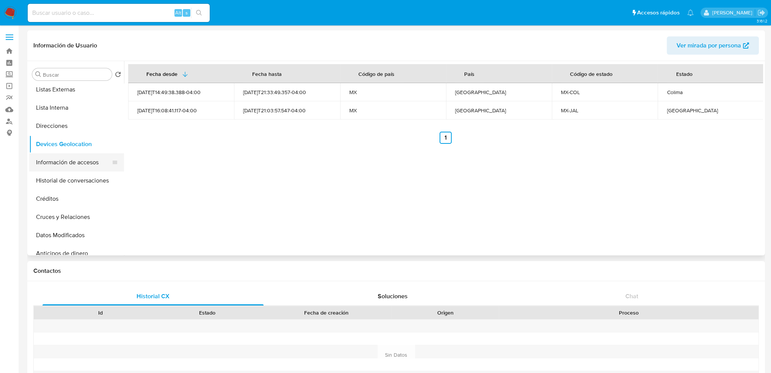
click at [46, 163] on button "Información de accesos" at bounding box center [73, 162] width 89 height 18
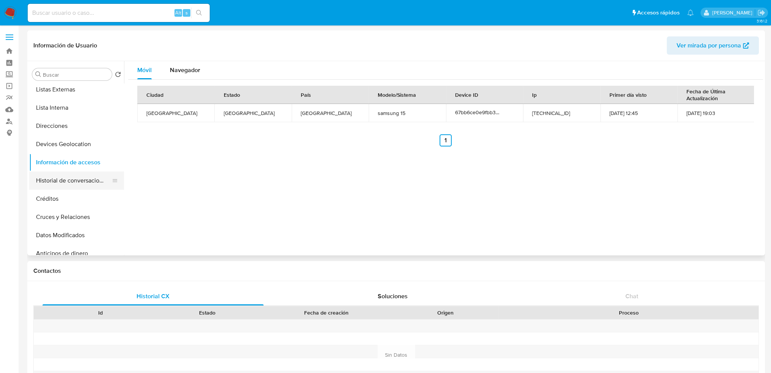
click at [60, 179] on button "Historial de conversaciones" at bounding box center [73, 180] width 89 height 18
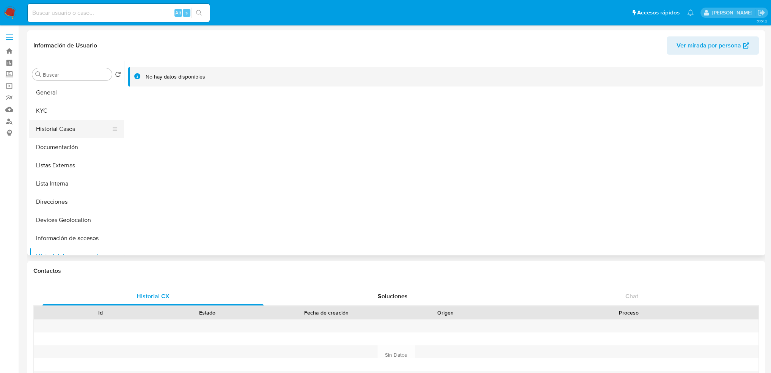
click at [77, 127] on button "Historial Casos" at bounding box center [73, 129] width 89 height 18
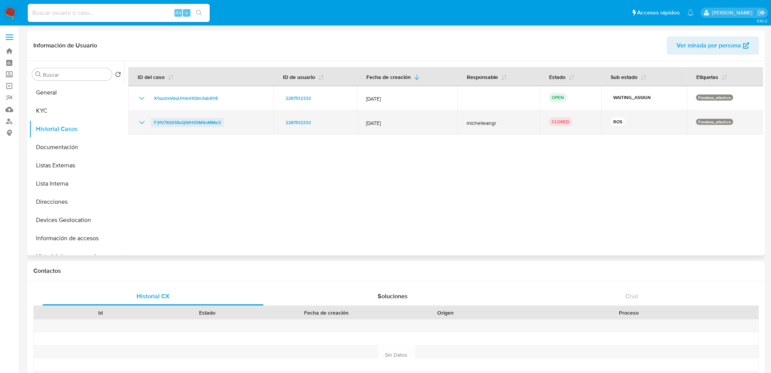
click at [208, 124] on span "F3fV7X6S18sQjWHS5MXvMMe3" at bounding box center [187, 122] width 67 height 9
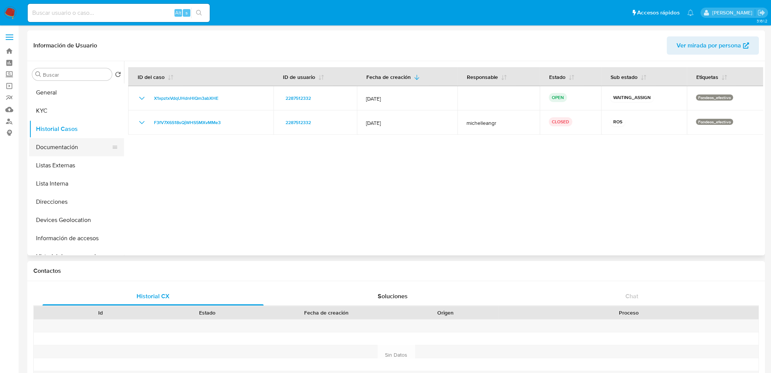
click at [67, 148] on button "Documentación" at bounding box center [73, 147] width 89 height 18
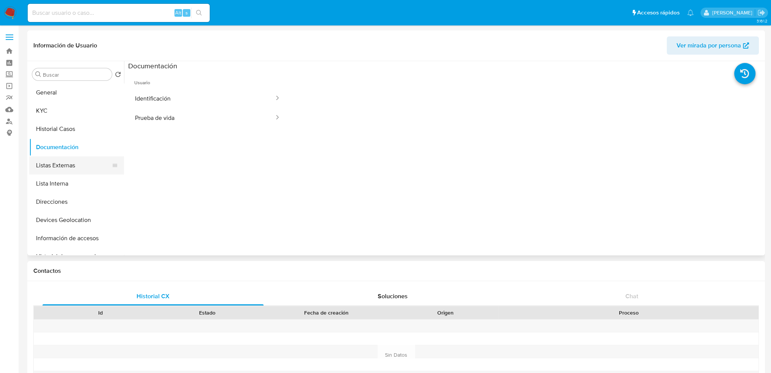
click at [67, 160] on button "Listas Externas" at bounding box center [73, 165] width 89 height 18
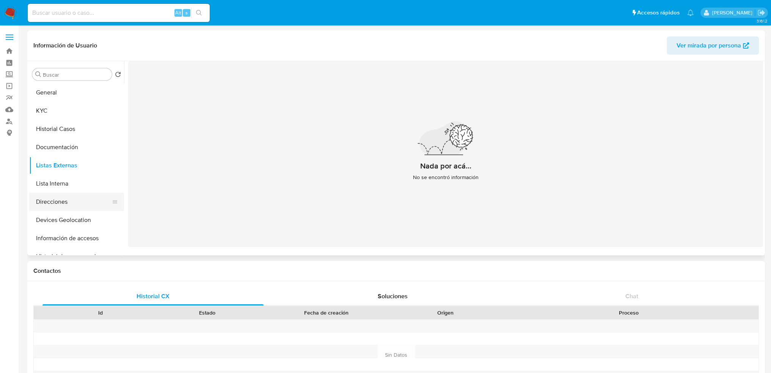
click at [67, 206] on button "Direcciones" at bounding box center [73, 202] width 89 height 18
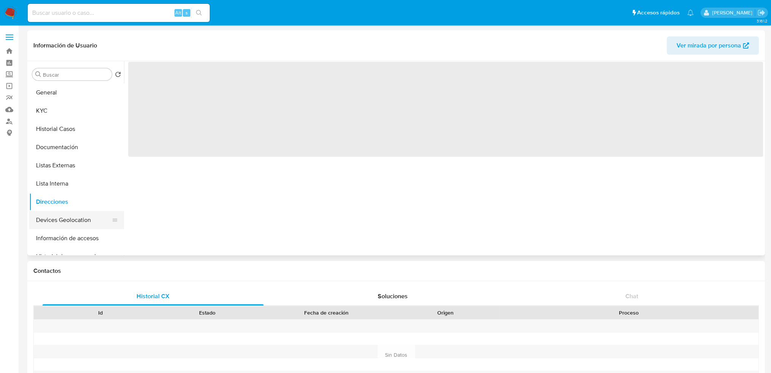
click at [80, 223] on button "Devices Geolocation" at bounding box center [73, 220] width 89 height 18
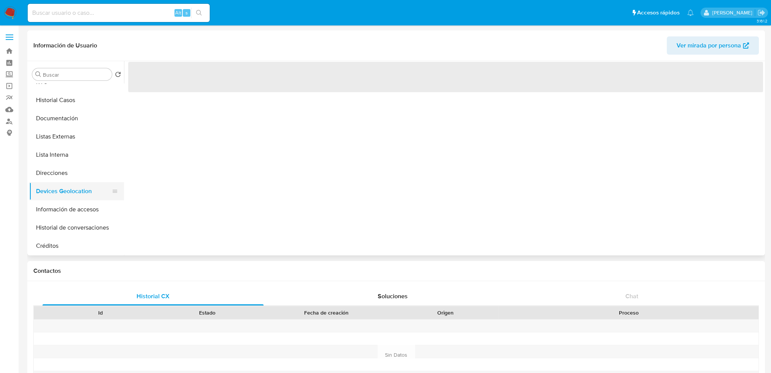
scroll to position [76, 0]
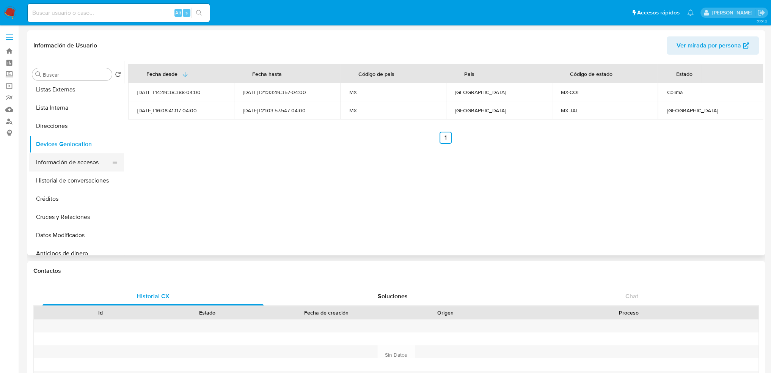
click at [77, 161] on button "Información de accesos" at bounding box center [73, 162] width 89 height 18
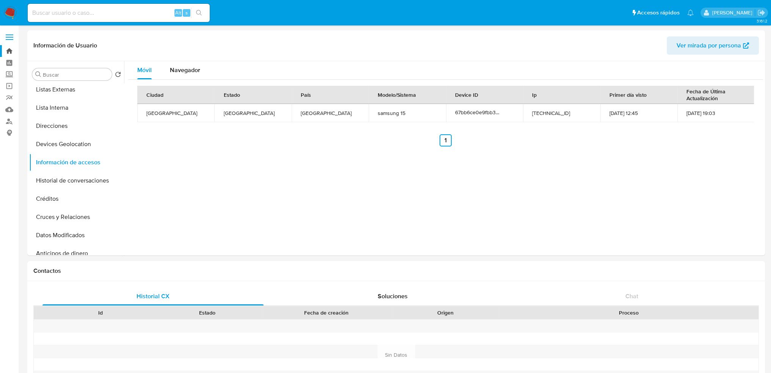
click at [8, 51] on link "Bandeja" at bounding box center [45, 51] width 90 height 12
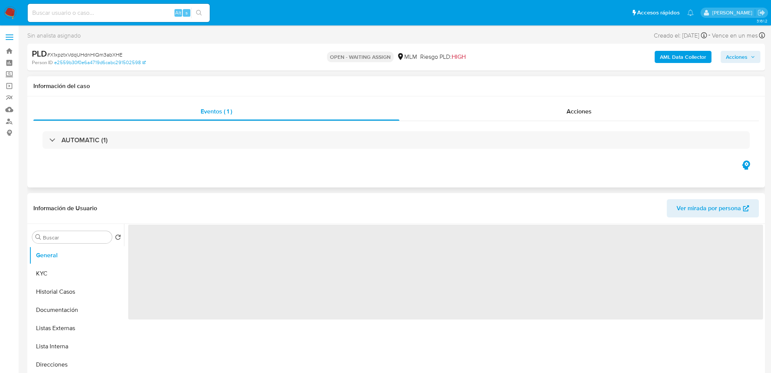
select select "10"
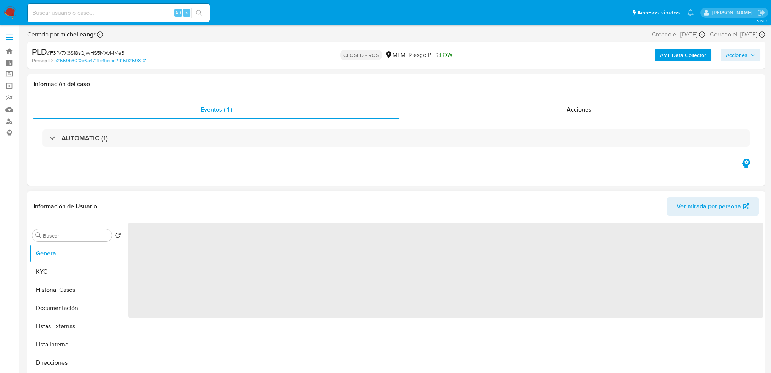
select select "10"
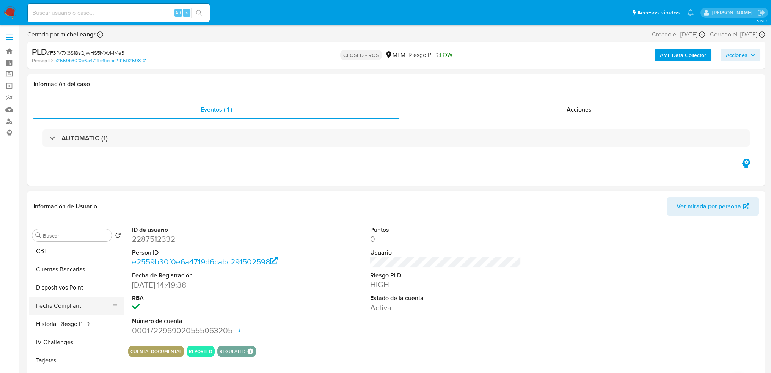
scroll to position [265, 0]
click at [73, 281] on button "Archivos adjuntos" at bounding box center [73, 279] width 89 height 18
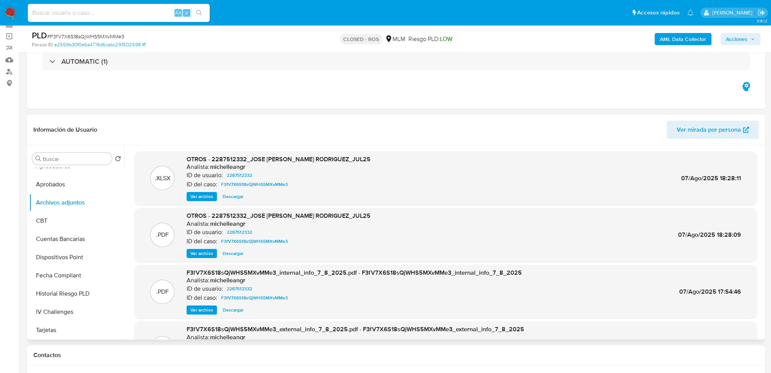
scroll to position [38, 0]
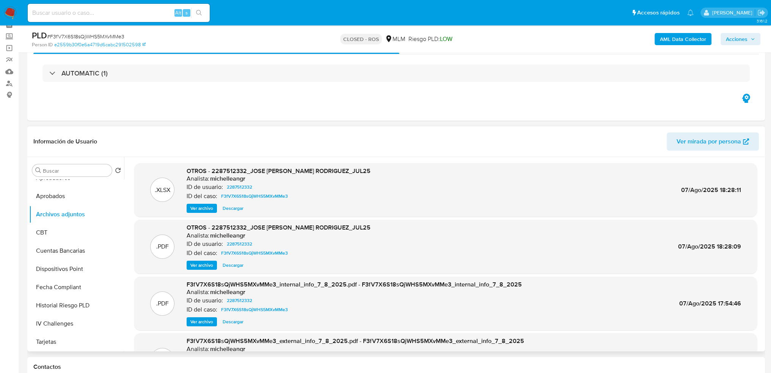
click at [228, 264] on span "Descargar" at bounding box center [233, 265] width 21 height 8
click at [525, 88] on div "AUTOMATIC (1)" at bounding box center [396, 73] width 726 height 38
click at [209, 263] on span "Ver archivo" at bounding box center [201, 265] width 23 height 8
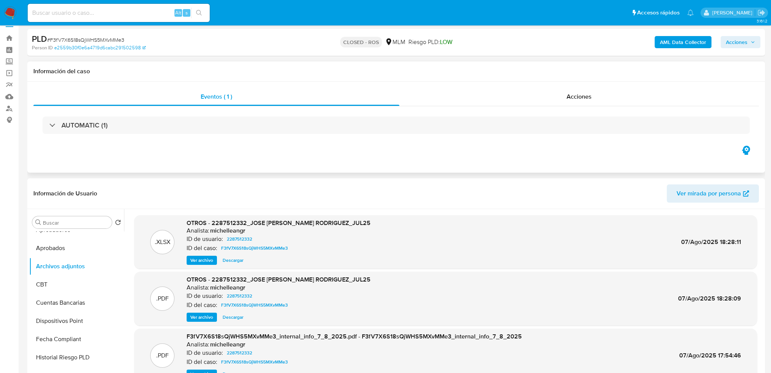
scroll to position [0, 0]
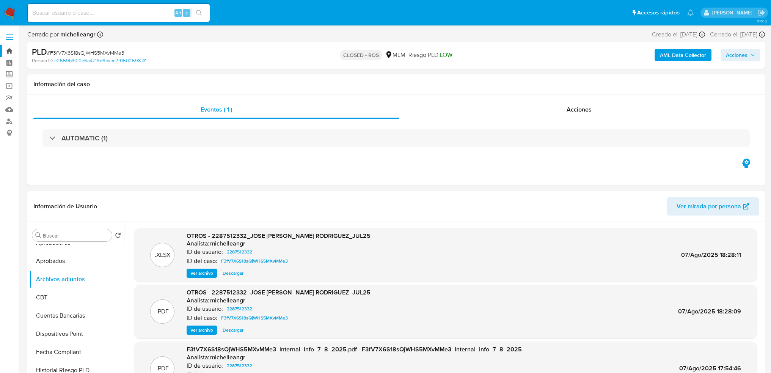
click at [9, 50] on link "Bandeja" at bounding box center [45, 51] width 90 height 12
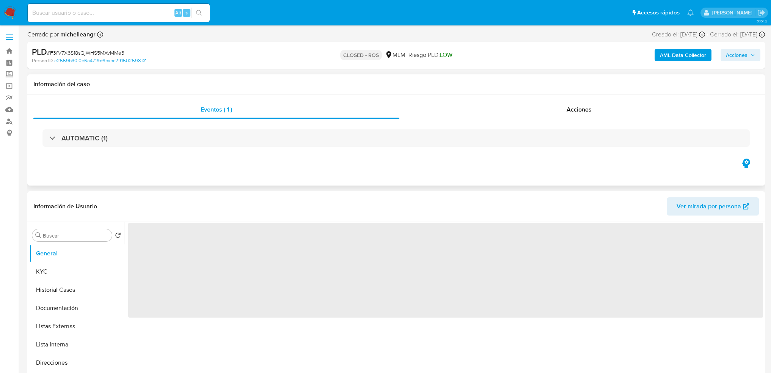
select select "10"
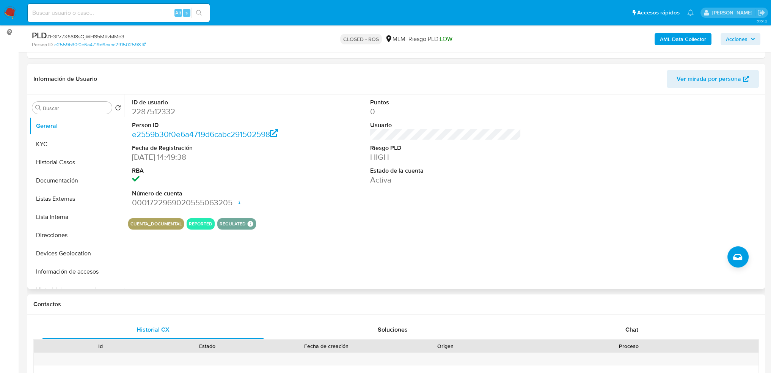
scroll to position [114, 0]
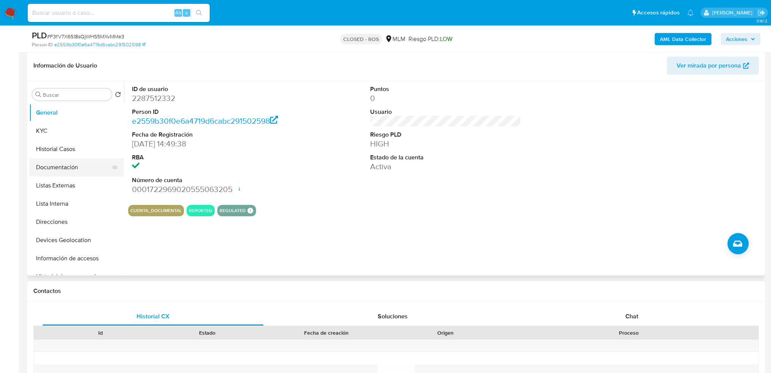
click at [74, 166] on button "Documentación" at bounding box center [73, 167] width 89 height 18
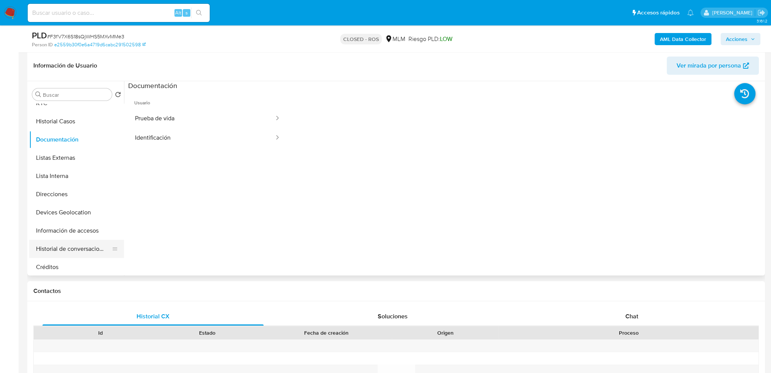
scroll to position [38, 0]
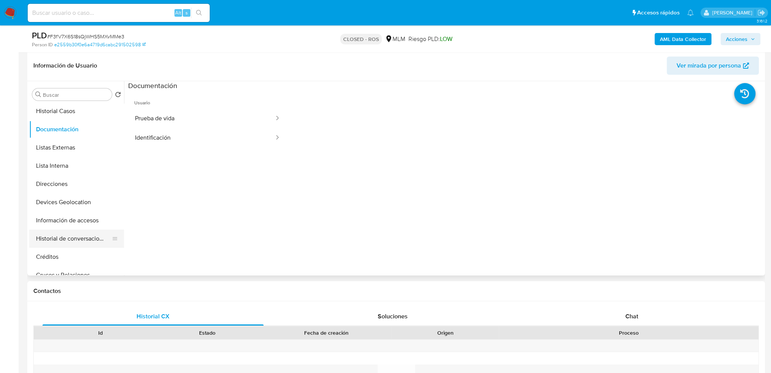
click at [71, 239] on button "Historial de conversaciones" at bounding box center [73, 238] width 89 height 18
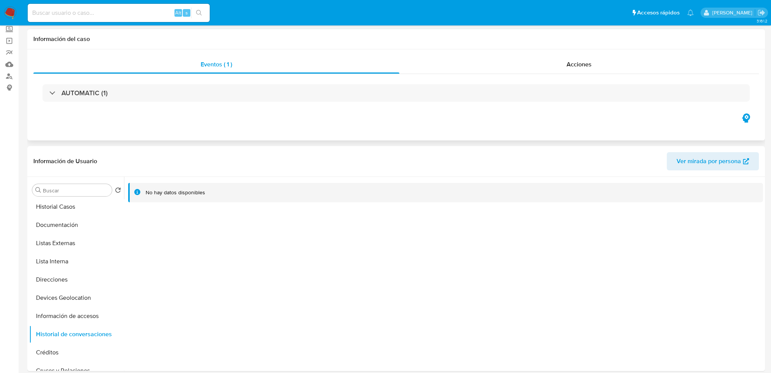
scroll to position [0, 0]
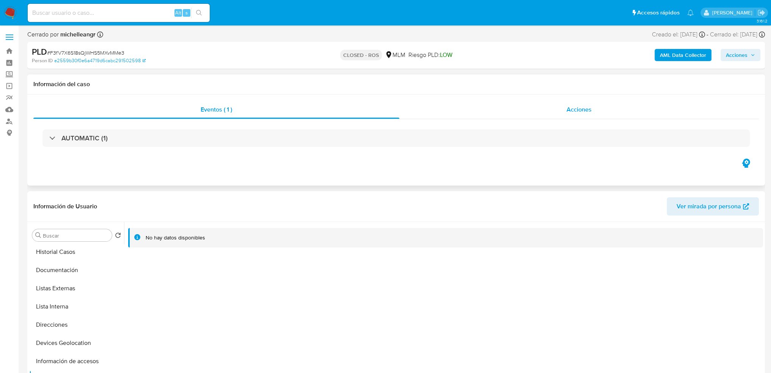
click at [571, 108] on span "Acciones" at bounding box center [579, 109] width 25 height 9
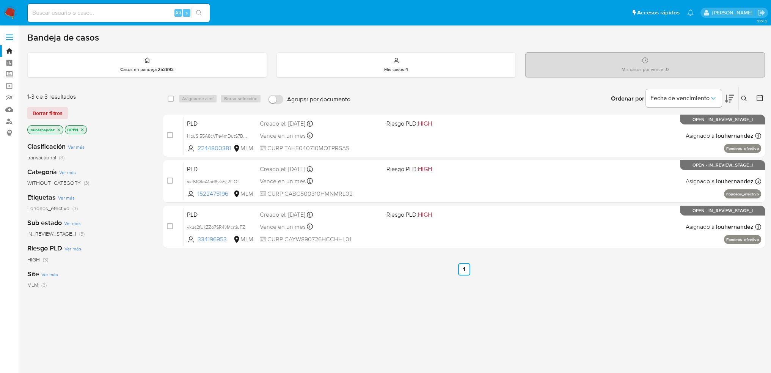
click at [743, 100] on icon at bounding box center [744, 99] width 6 height 6
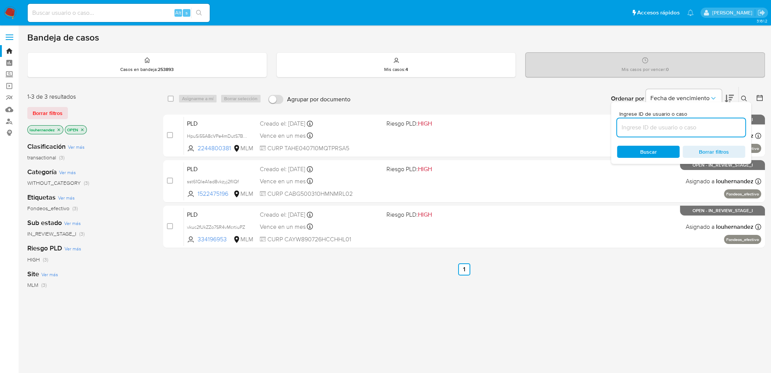
click at [668, 125] on input at bounding box center [681, 128] width 128 height 10
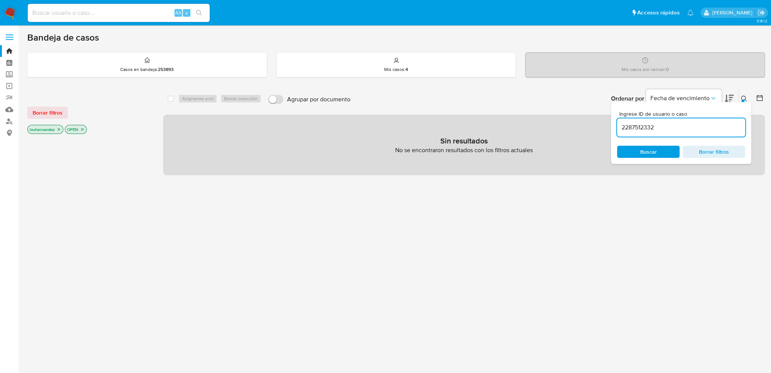
click at [666, 148] on span "Buscar" at bounding box center [648, 151] width 52 height 11
click at [58, 129] on icon "close-filter" at bounding box center [59, 129] width 5 height 5
click at [645, 148] on span "Buscar" at bounding box center [648, 152] width 17 height 12
click at [690, 129] on input "2287512332" at bounding box center [681, 128] width 128 height 10
type input "2287512332"
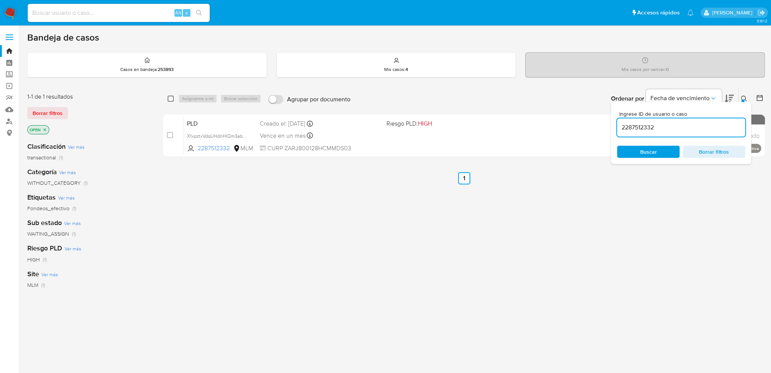
click at [171, 99] on input "checkbox" at bounding box center [171, 99] width 6 height 6
checkbox input "true"
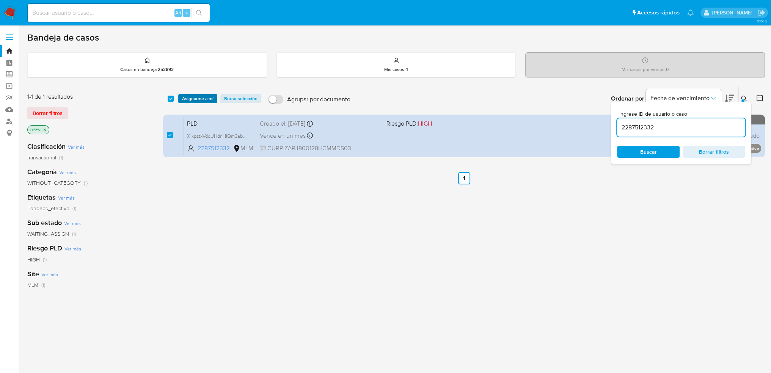
click at [207, 97] on span "Asignarme a mí" at bounding box center [197, 99] width 31 height 8
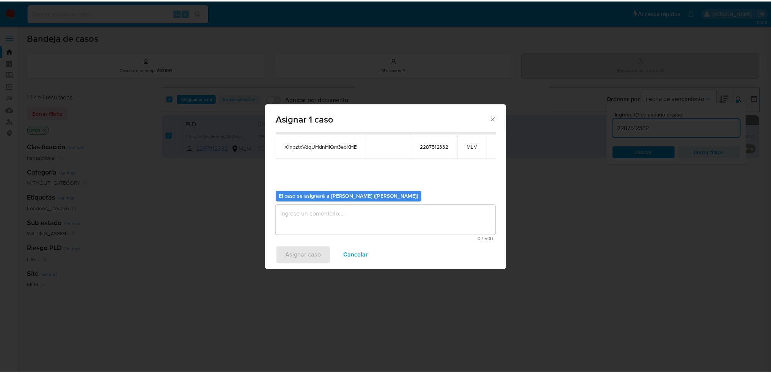
scroll to position [39, 0]
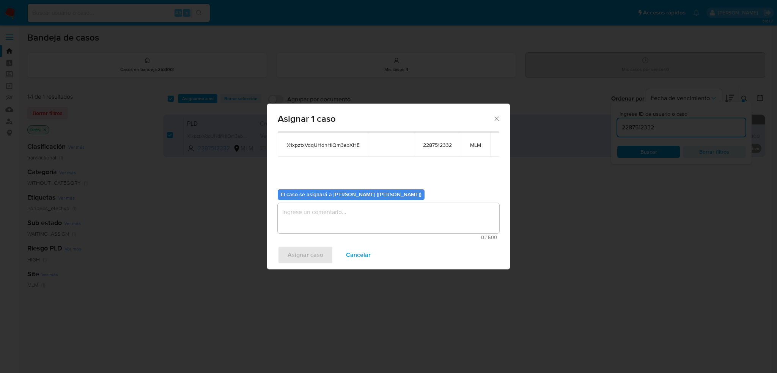
click at [347, 216] on textarea "assign-modal" at bounding box center [388, 218] width 221 height 30
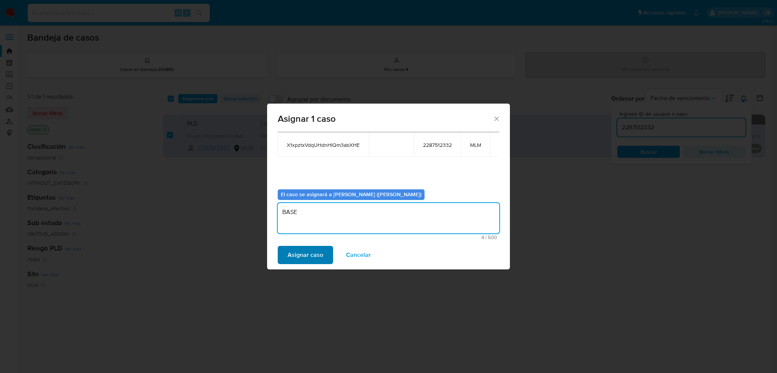
type textarea "BASE"
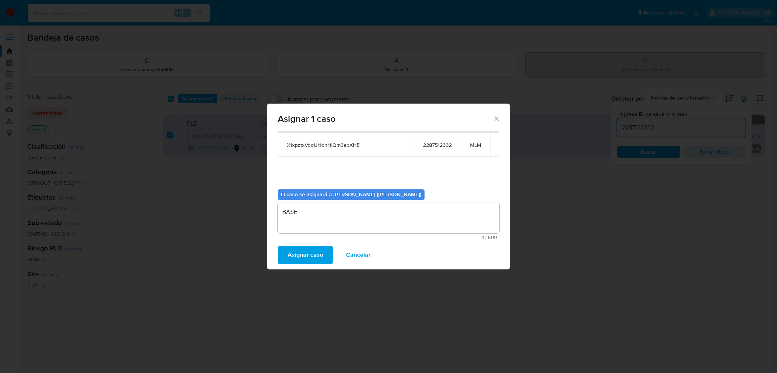
click at [311, 253] on span "Asignar caso" at bounding box center [305, 255] width 36 height 17
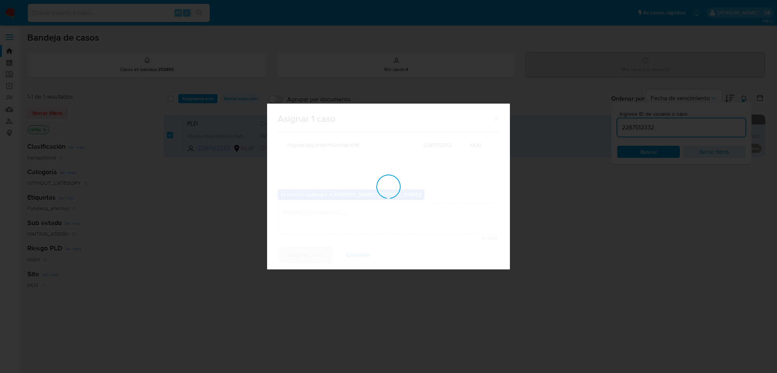
checkbox input "false"
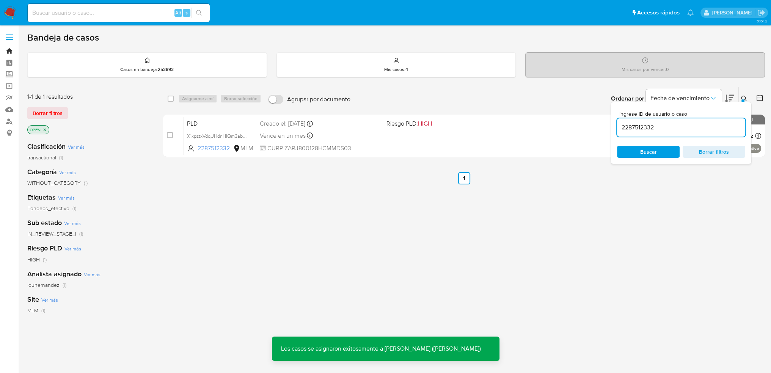
click at [7, 49] on link "Bandeja" at bounding box center [45, 51] width 90 height 12
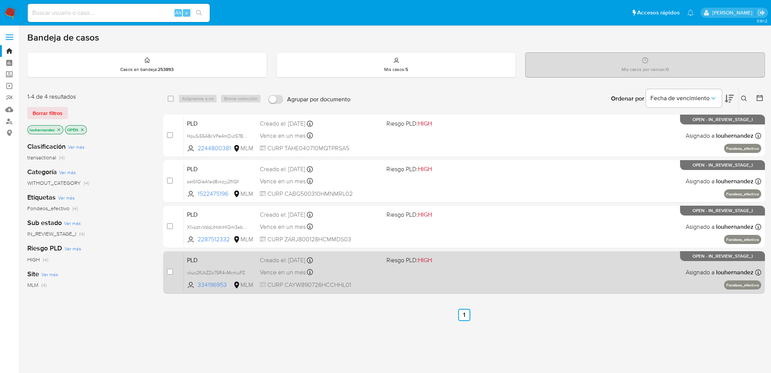
click at [363, 280] on div "PLD vkuc2fUkZZo7SR4vMcrtiuPZ 334196953 MLM Riesgo PLD: HIGH Creado el: [DATE] C…" at bounding box center [473, 272] width 578 height 38
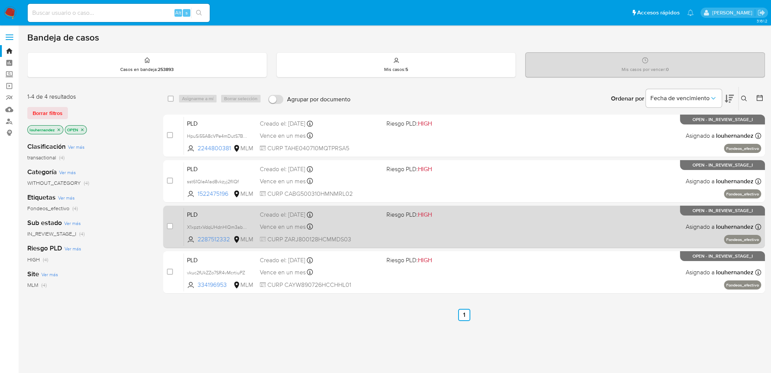
click at [366, 218] on div "Creado el: [DATE] Creado el: [DATE] 02:09:11" at bounding box center [320, 214] width 121 height 8
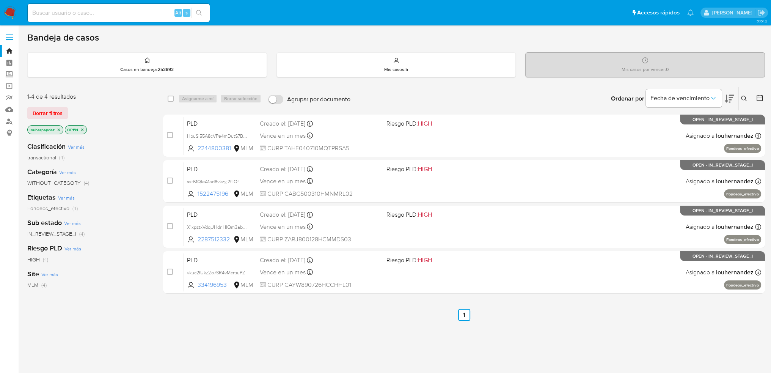
click at [197, 315] on ul "Anterior 1 Siguiente" at bounding box center [464, 315] width 602 height 12
click at [11, 108] on link "Mulan" at bounding box center [45, 110] width 90 height 12
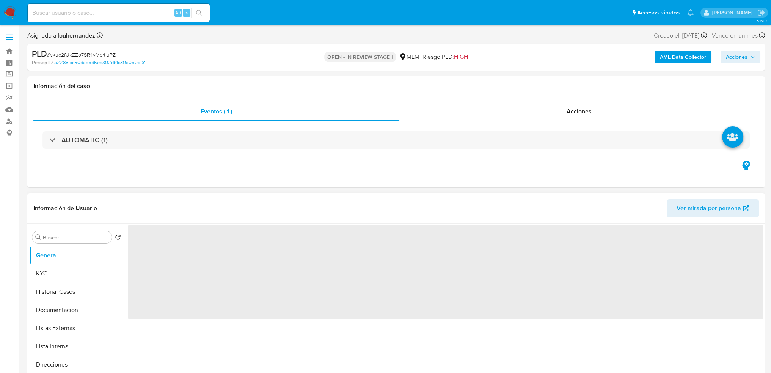
select select "10"
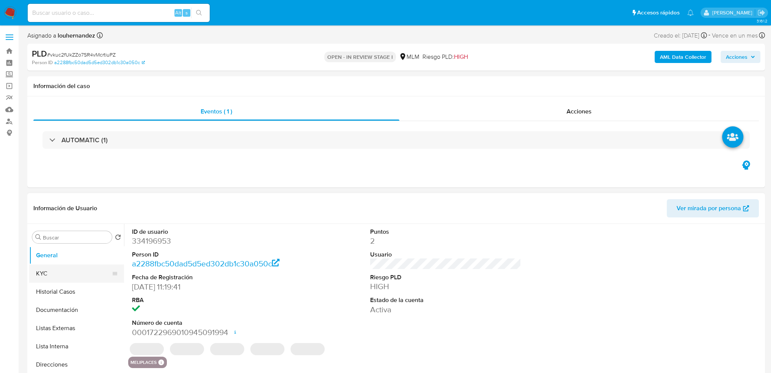
click at [81, 265] on button "KYC" at bounding box center [73, 273] width 89 height 18
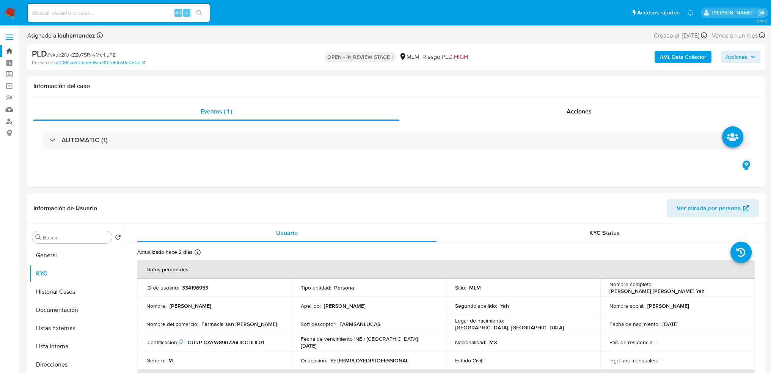
click at [12, 52] on link "Bandeja" at bounding box center [45, 51] width 90 height 12
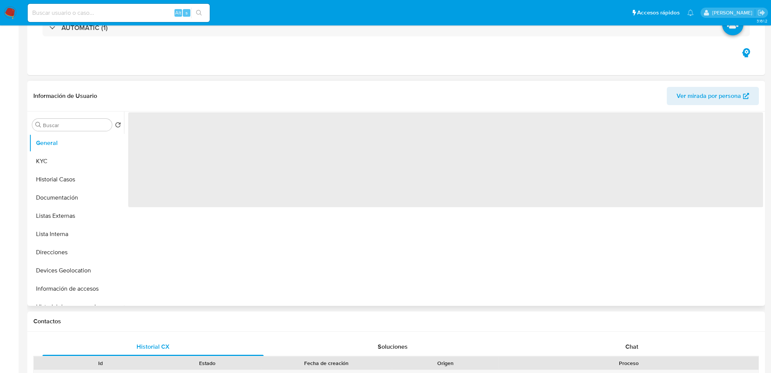
select select "10"
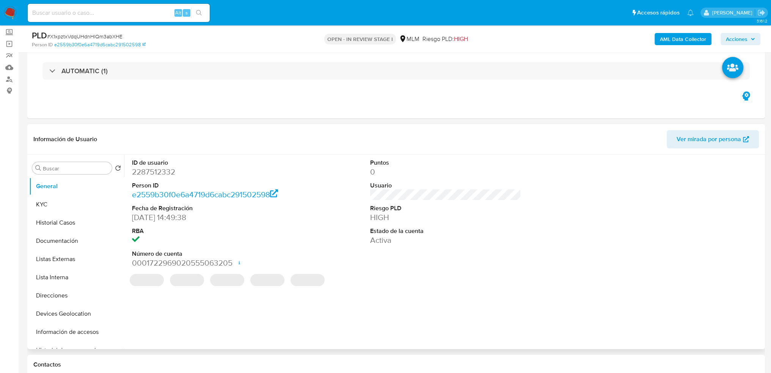
scroll to position [38, 0]
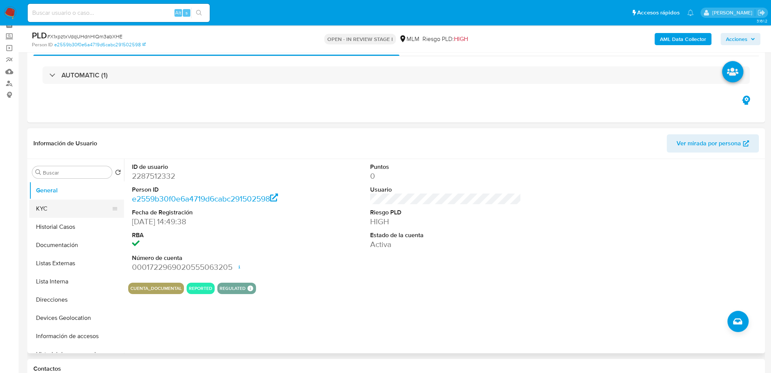
click at [65, 210] on button "KYC" at bounding box center [73, 208] width 89 height 18
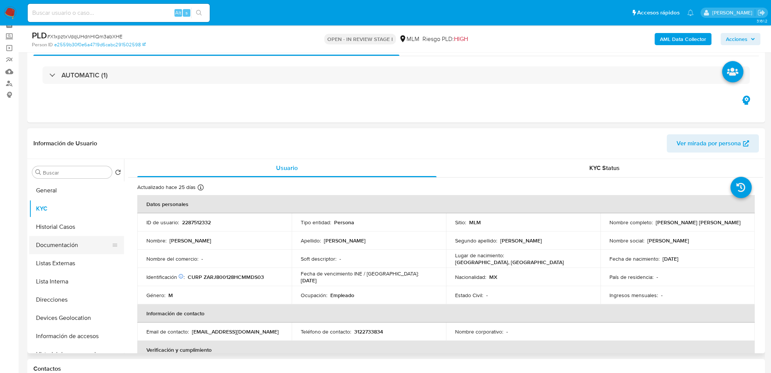
click at [58, 244] on button "Documentación" at bounding box center [73, 245] width 89 height 18
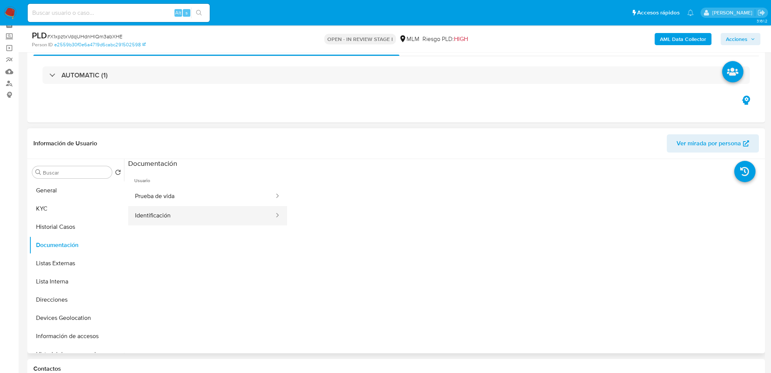
click at [214, 221] on button "Identificación" at bounding box center [201, 215] width 147 height 19
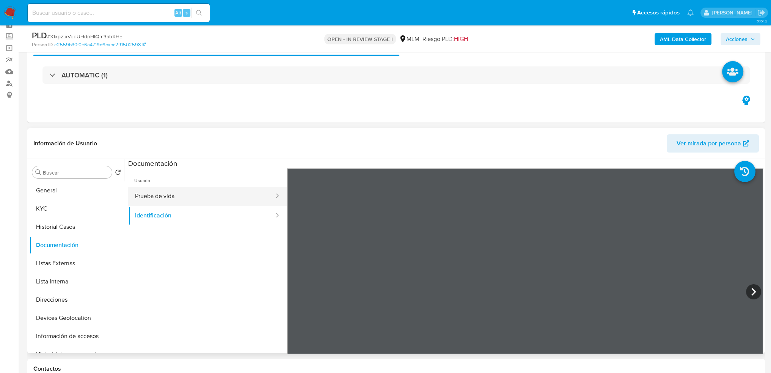
click at [204, 194] on button "Prueba de vida" at bounding box center [201, 196] width 147 height 19
click at [198, 215] on button "Identificación" at bounding box center [201, 215] width 147 height 19
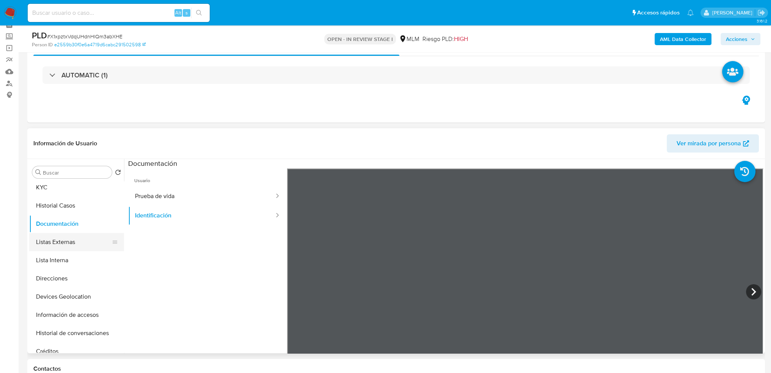
scroll to position [114, 0]
click at [75, 261] on button "Créditos" at bounding box center [73, 259] width 89 height 18
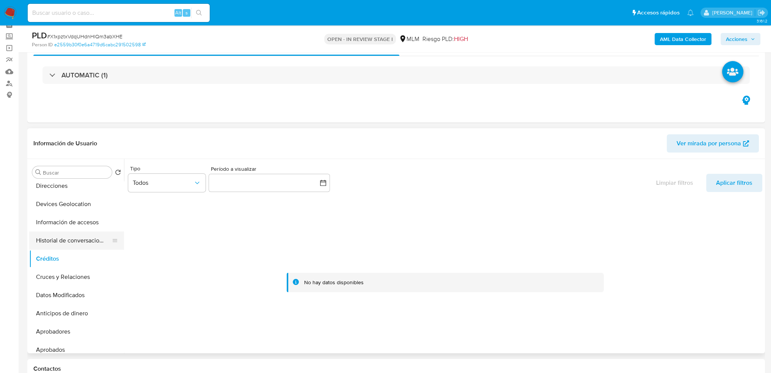
click at [68, 236] on button "Historial de conversaciones" at bounding box center [73, 240] width 89 height 18
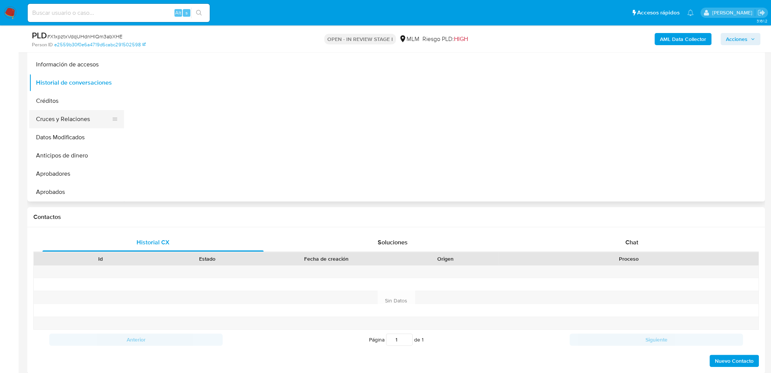
scroll to position [76, 0]
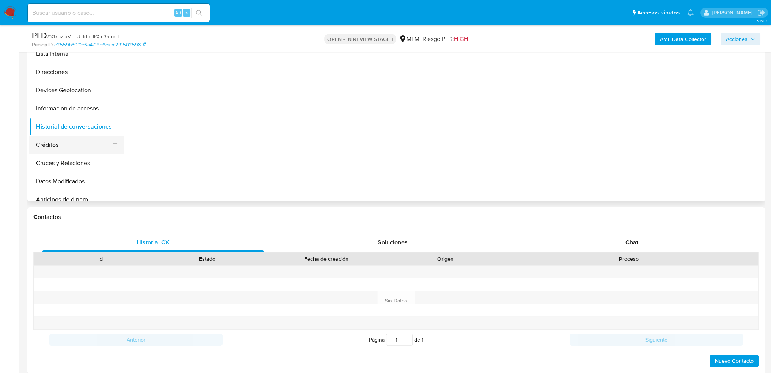
click at [77, 141] on button "Créditos" at bounding box center [73, 145] width 89 height 18
click at [74, 160] on button "Cruces y Relaciones" at bounding box center [73, 163] width 89 height 18
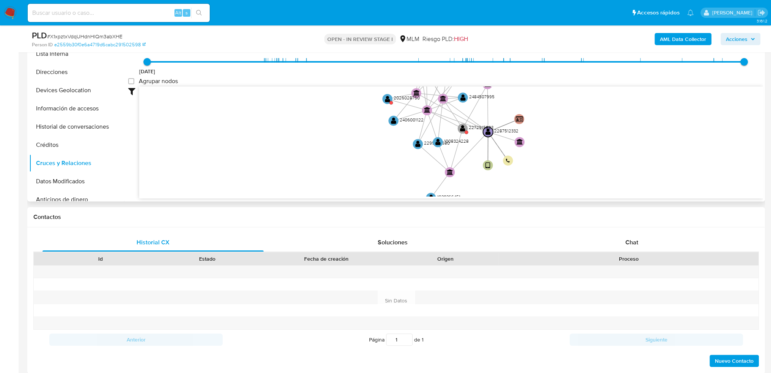
drag, startPoint x: 558, startPoint y: 116, endPoint x: 563, endPoint y: 107, distance: 9.9
click at [563, 107] on icon "user-2287512332  2287512332 device-67bb6ce0e9fbb30e16bb6acc  person-e2559b30f…" at bounding box center [451, 141] width 624 height 110
click at [463, 127] on text "" at bounding box center [462, 128] width 5 height 7
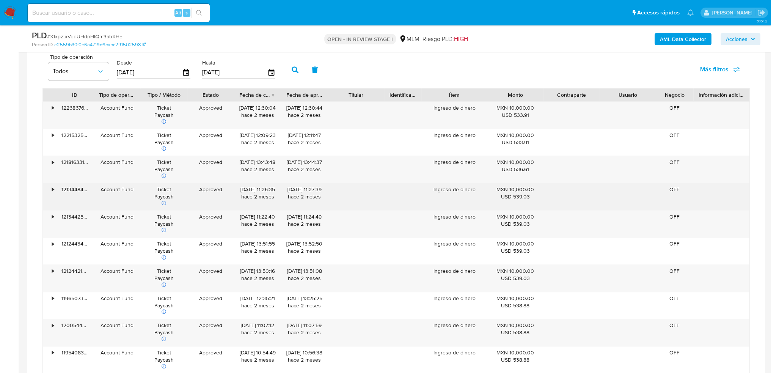
scroll to position [577, 0]
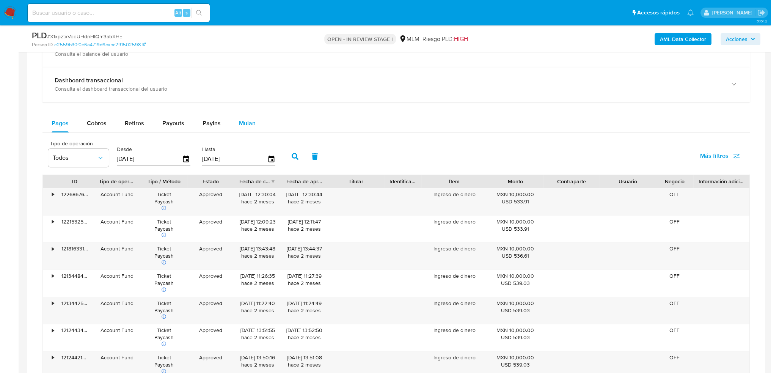
click at [252, 119] on span "Mulan" at bounding box center [247, 123] width 17 height 9
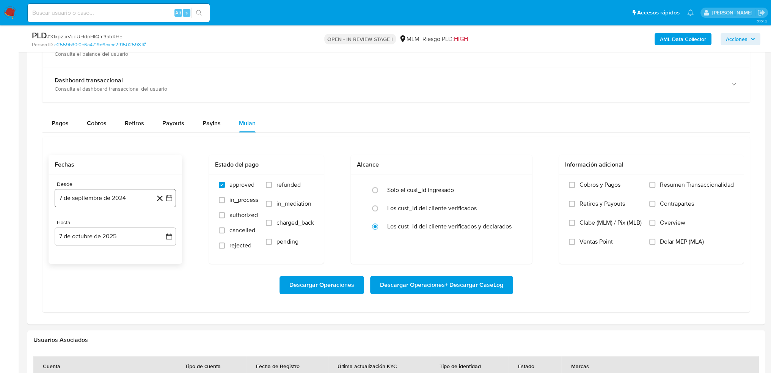
click at [168, 198] on icon "button" at bounding box center [169, 198] width 8 height 8
click at [139, 226] on icon "Seleccionar mes y año" at bounding box center [139, 225] width 6 height 6
click at [110, 277] on button "may" at bounding box center [114, 274] width 21 height 12
click at [125, 221] on span "mayo 2024" at bounding box center [112, 225] width 30 height 8
click at [112, 221] on span "2024" at bounding box center [111, 225] width 14 height 8
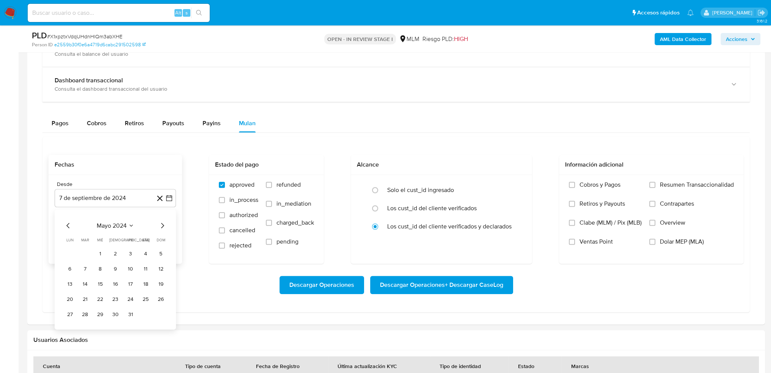
click at [164, 224] on icon "Mes siguiente" at bounding box center [162, 225] width 9 height 9
click at [125, 225] on span "junio 2024" at bounding box center [111, 225] width 30 height 8
click at [165, 229] on icon "Año siguiente" at bounding box center [160, 225] width 9 height 9
click at [115, 277] on button "may" at bounding box center [114, 274] width 21 height 12
click at [117, 250] on button "1" at bounding box center [115, 253] width 12 height 12
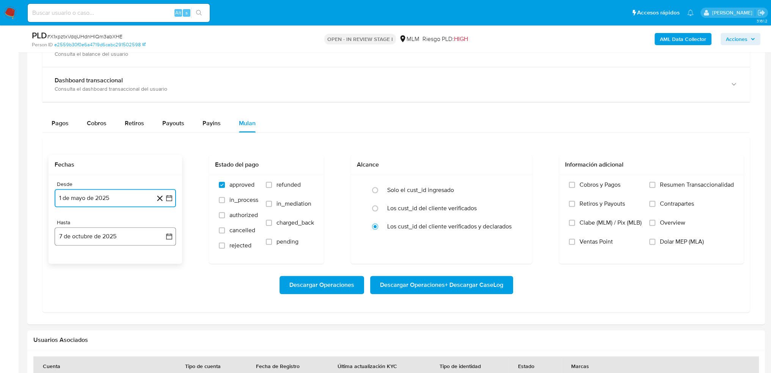
click at [167, 237] on icon "button" at bounding box center [169, 236] width 8 height 8
click at [66, 263] on icon "Mes anterior" at bounding box center [68, 263] width 9 height 9
click at [165, 351] on button "31" at bounding box center [161, 352] width 12 height 12
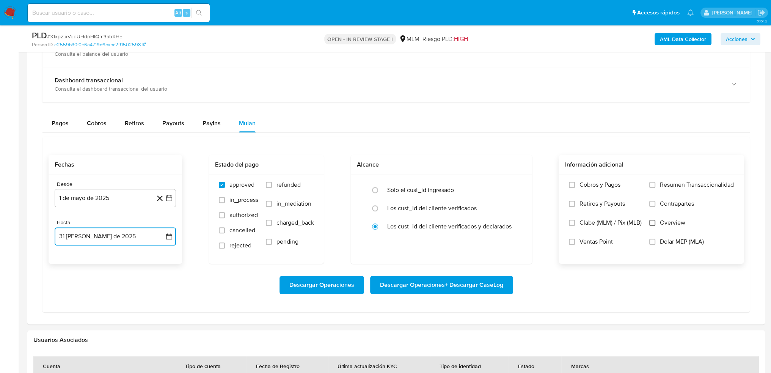
click at [654, 223] on input "Overview" at bounding box center [652, 223] width 6 height 6
click at [349, 284] on span "Descargar Operaciones" at bounding box center [321, 284] width 65 height 17
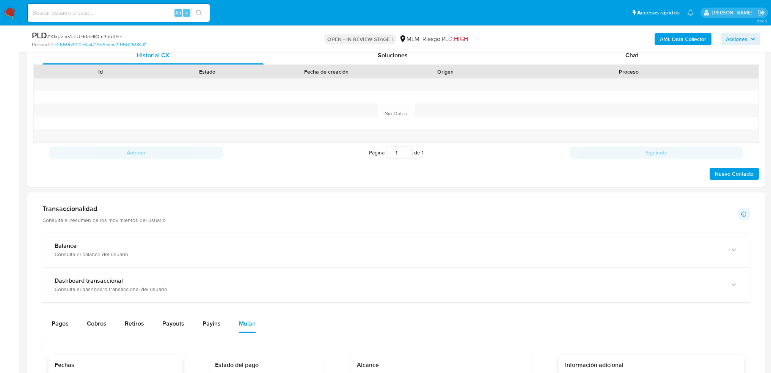
scroll to position [425, 0]
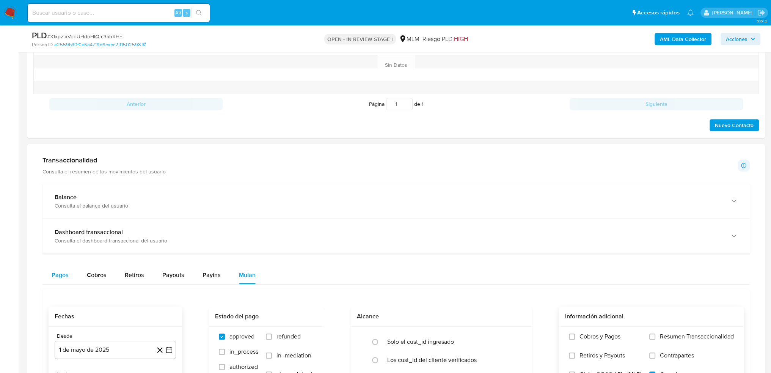
click at [68, 270] on span "Pagos" at bounding box center [60, 274] width 17 height 9
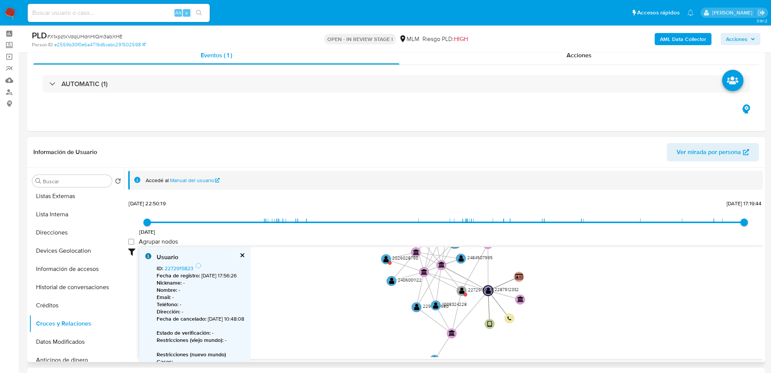
scroll to position [76, 0]
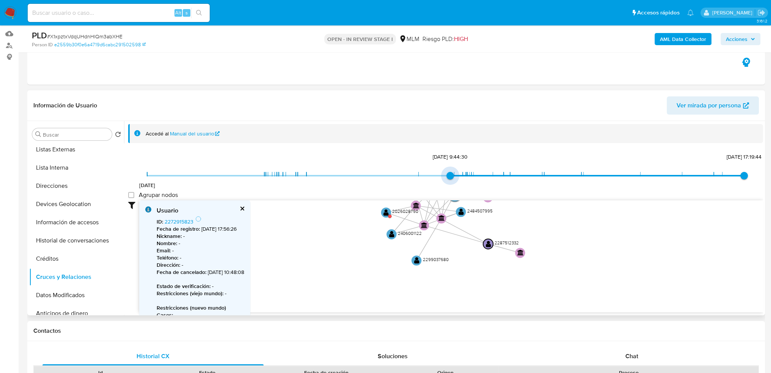
type input "1746054585000"
drag, startPoint x: 150, startPoint y: 174, endPoint x: 430, endPoint y: 170, distance: 280.7
click at [430, 170] on div "24/12/2024 30/4/2025, 17:09:45 29/9/2025, 17:19:44 Agrupar nodos Filtros Confia…" at bounding box center [445, 245] width 635 height 188
type input "1756687495000"
drag, startPoint x: 741, startPoint y: 176, endPoint x: 689, endPoint y: 173, distance: 52.4
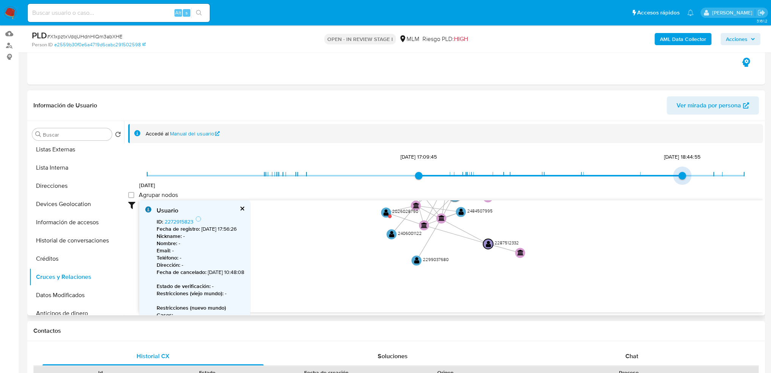
click at [689, 173] on span "24/12/2024 30/4/2025, 17:09:45 31/8/2025, 18:44:55" at bounding box center [445, 175] width 597 height 11
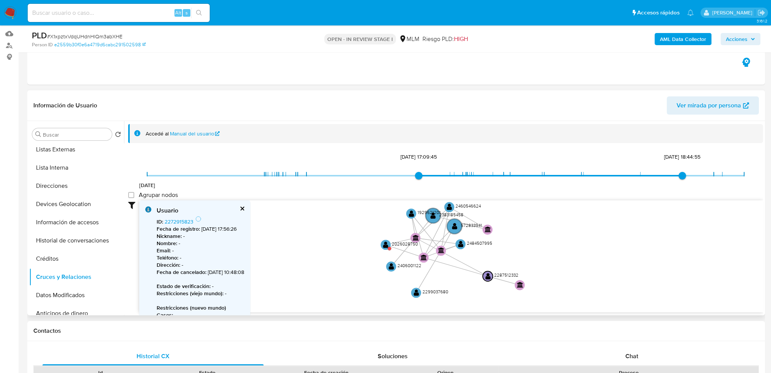
drag, startPoint x: 566, startPoint y: 223, endPoint x: 565, endPoint y: 255, distance: 32.2
click at [565, 255] on icon "user-2287512332  2287512332 device-67bb6ce0e9fbb30e16bb6acc  person-e2559b30f…" at bounding box center [451, 255] width 624 height 110
click at [489, 276] on text "" at bounding box center [487, 275] width 5 height 7
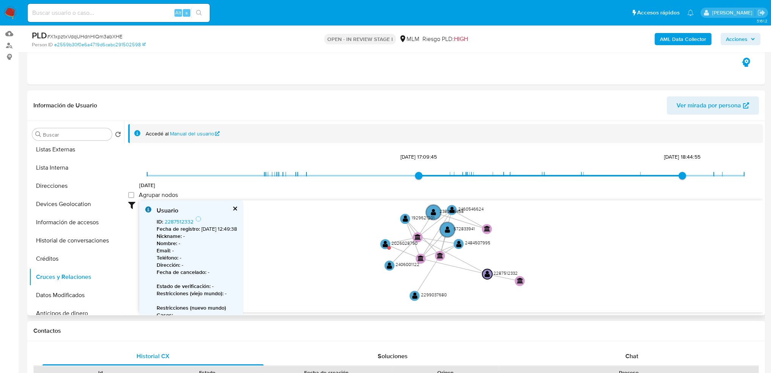
click at [237, 206] on div "Usuario" at bounding box center [197, 210] width 80 height 8
click at [237, 210] on button "cerrar" at bounding box center [234, 208] width 5 height 5
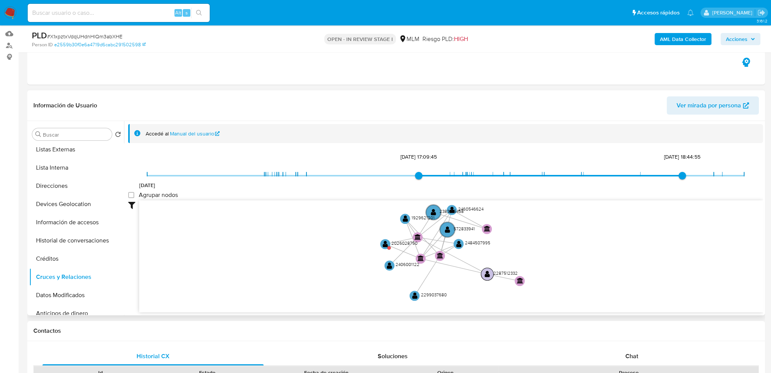
click at [489, 271] on text "" at bounding box center [487, 273] width 5 height 7
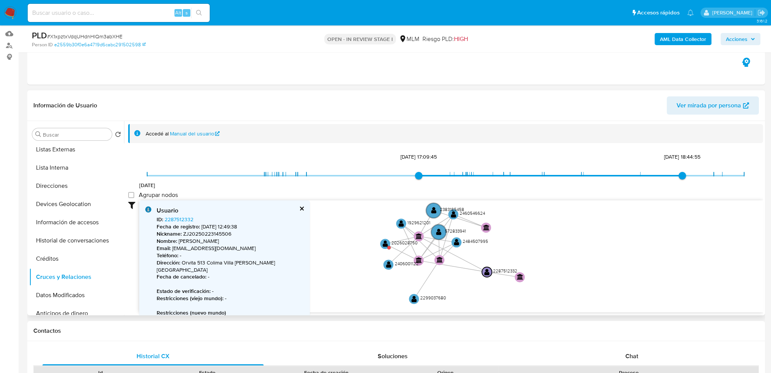
click at [299, 206] on button "cerrar" at bounding box center [301, 208] width 5 height 5
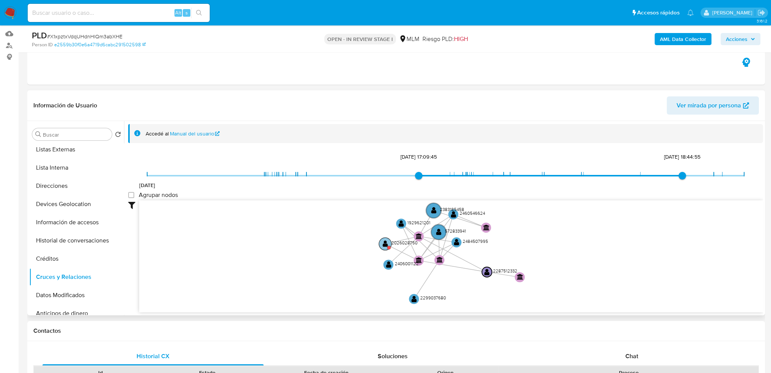
click at [387, 243] on text "" at bounding box center [385, 243] width 5 height 7
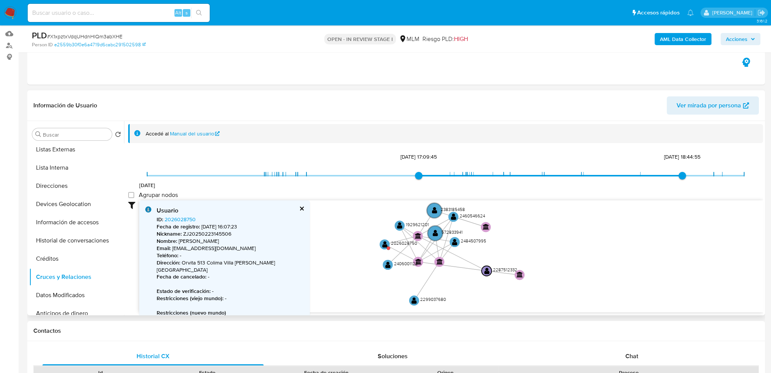
click at [278, 205] on div "Usuario ID : 2026028750 Fecha de registro : 7/10/2024, 16:07:23 Nickname : ZJ20…" at bounding box center [224, 289] width 171 height 179
click at [299, 206] on button "cerrar" at bounding box center [301, 208] width 5 height 5
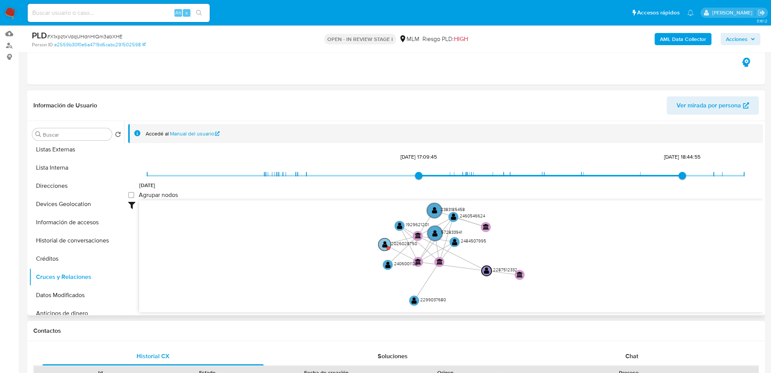
click at [386, 240] on text "" at bounding box center [384, 243] width 5 height 7
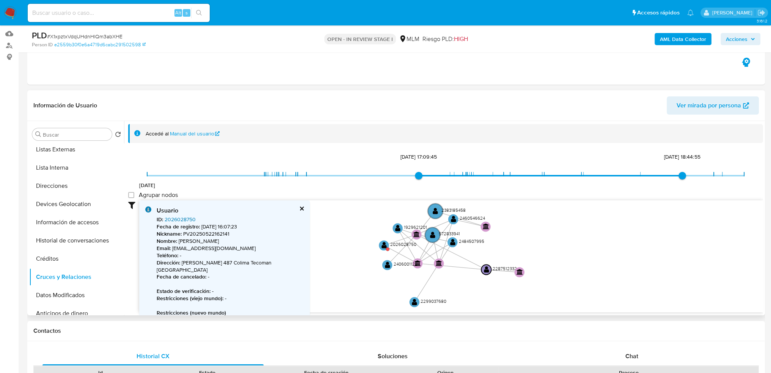
click at [184, 219] on link "2026028750" at bounding box center [180, 219] width 31 height 8
click at [301, 211] on div "Usuario" at bounding box center [230, 210] width 147 height 8
click at [301, 208] on button "cerrar" at bounding box center [301, 208] width 5 height 5
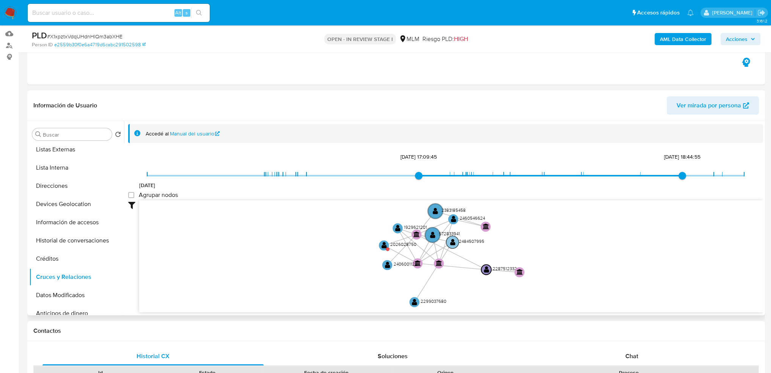
click at [451, 242] on text "" at bounding box center [452, 242] width 5 height 7
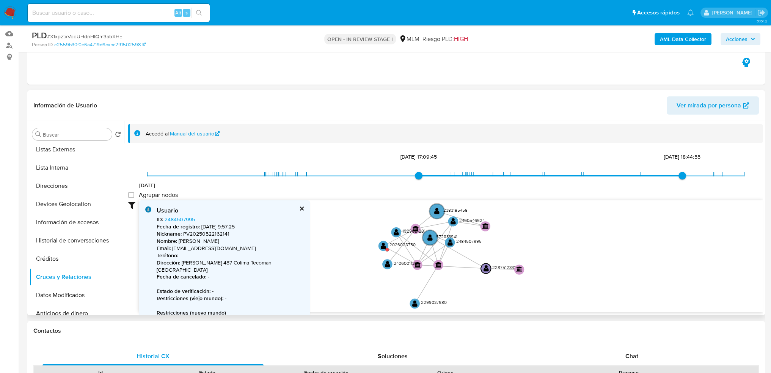
click at [300, 210] on button "cerrar" at bounding box center [301, 208] width 5 height 5
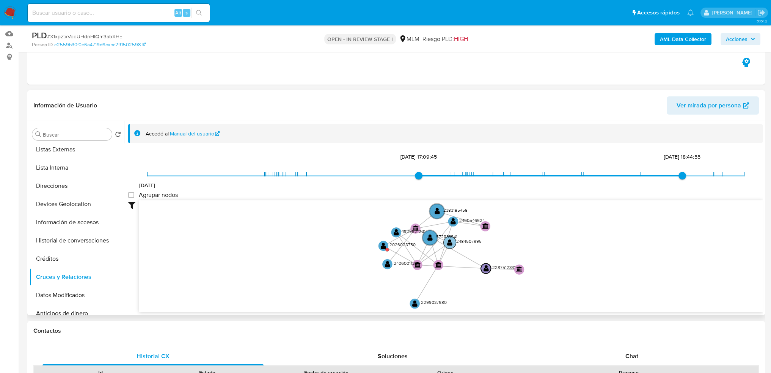
click at [453, 243] on circle at bounding box center [449, 242] width 13 height 13
click at [448, 240] on text "572833941" at bounding box center [442, 238] width 21 height 6
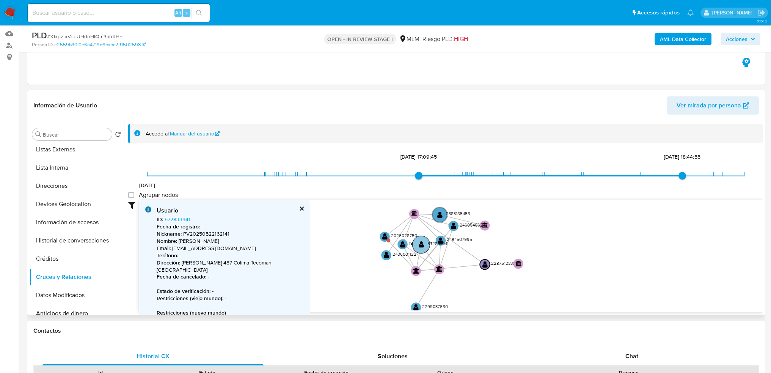
click at [440, 240] on text "572833941" at bounding box center [437, 243] width 21 height 6
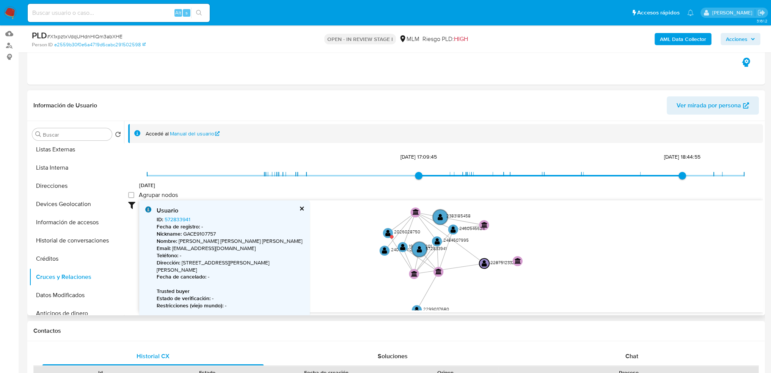
click at [302, 207] on button "cerrar" at bounding box center [301, 208] width 5 height 5
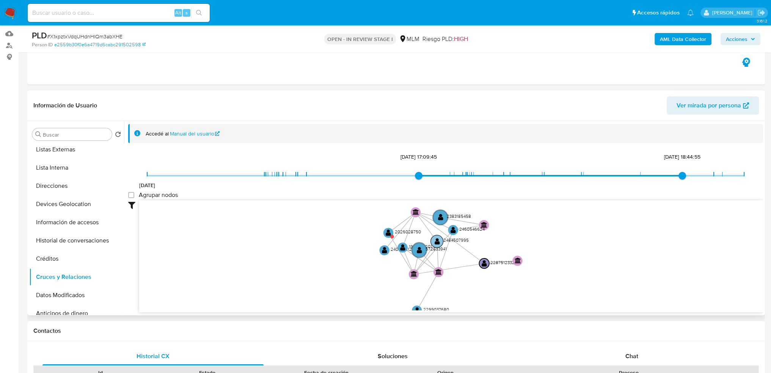
click at [437, 237] on text "" at bounding box center [436, 240] width 5 height 7
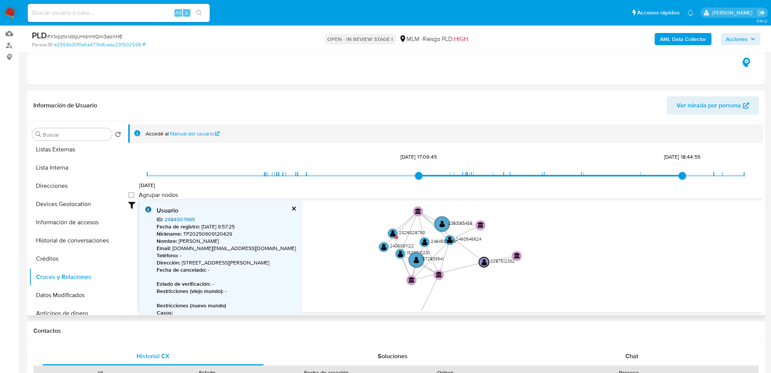
click at [183, 217] on link "2484507995" at bounding box center [180, 219] width 30 height 8
click at [296, 209] on button "cerrar" at bounding box center [293, 208] width 5 height 5
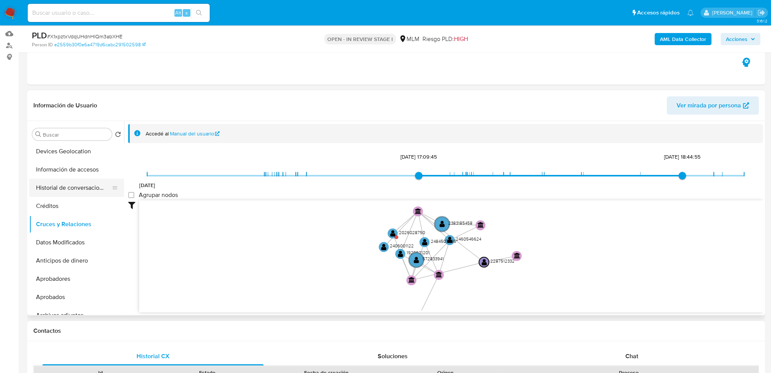
scroll to position [152, 0]
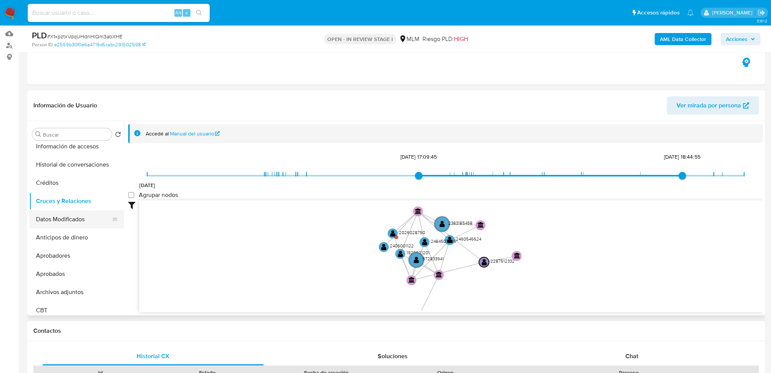
click at [70, 223] on button "Datos Modificados" at bounding box center [73, 219] width 89 height 18
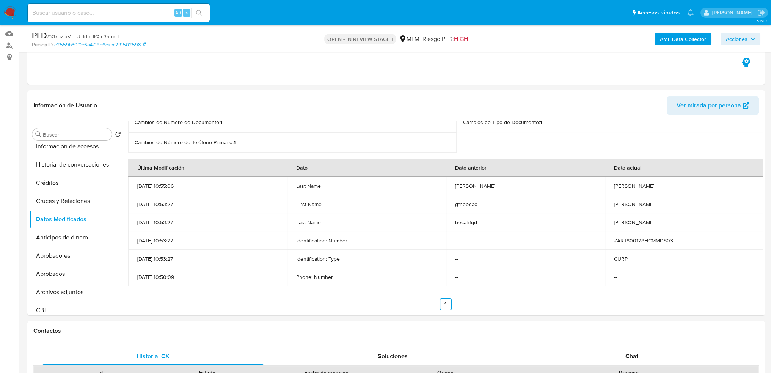
scroll to position [0, 0]
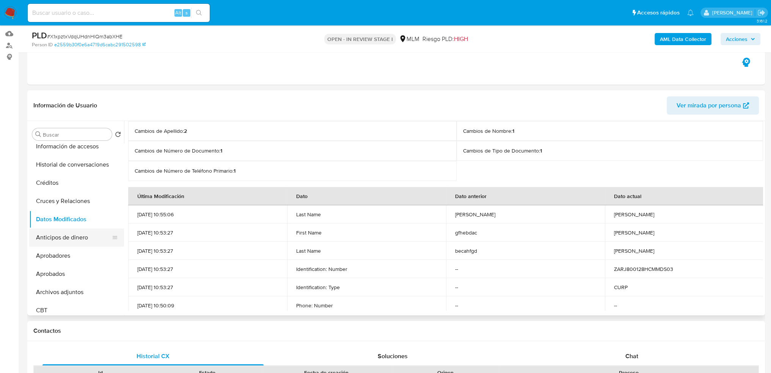
click at [65, 235] on button "Anticipos de dinero" at bounding box center [73, 237] width 89 height 18
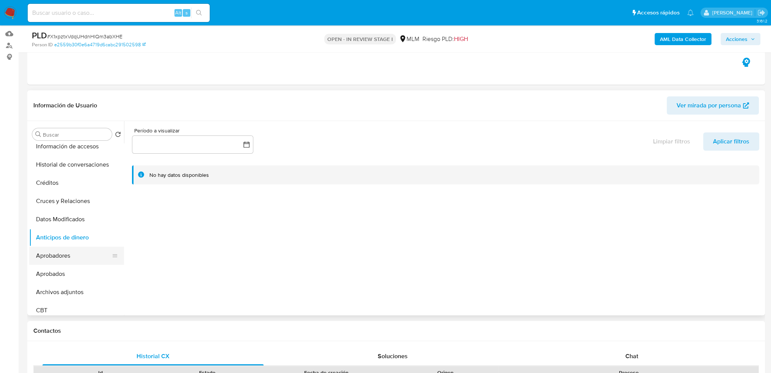
click at [72, 261] on button "Aprobadores" at bounding box center [73, 256] width 89 height 18
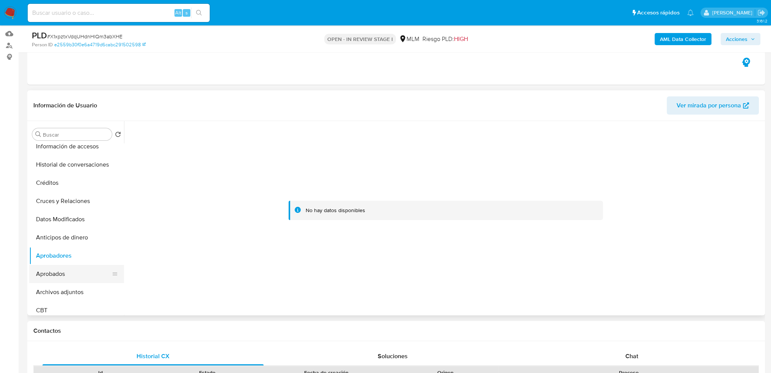
click at [70, 276] on button "Aprobados" at bounding box center [73, 274] width 89 height 18
click at [69, 288] on button "Archivos adjuntos" at bounding box center [73, 292] width 89 height 18
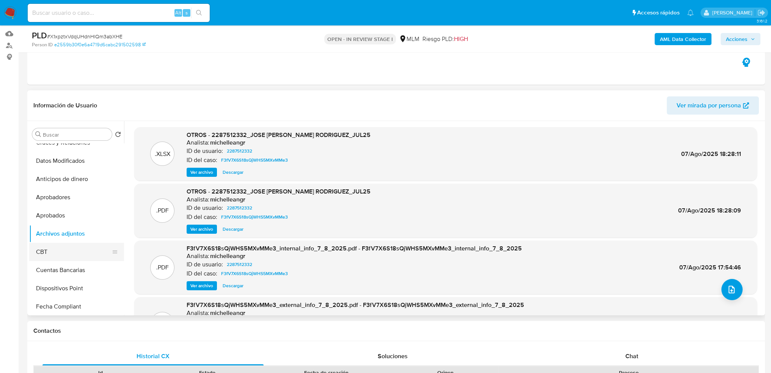
scroll to position [228, 0]
click at [63, 232] on button "CBT" at bounding box center [73, 234] width 89 height 18
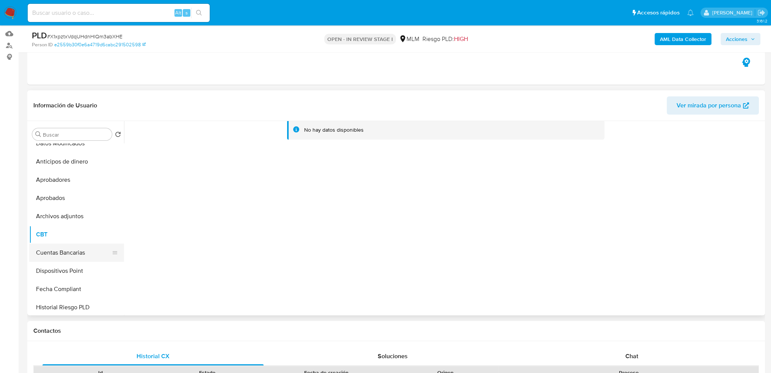
click at [63, 254] on button "Cuentas Bancarias" at bounding box center [73, 252] width 89 height 18
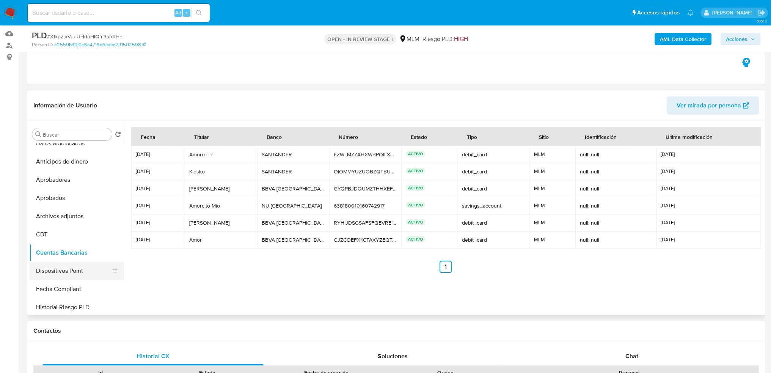
click at [68, 265] on button "Dispositivos Point" at bounding box center [73, 271] width 89 height 18
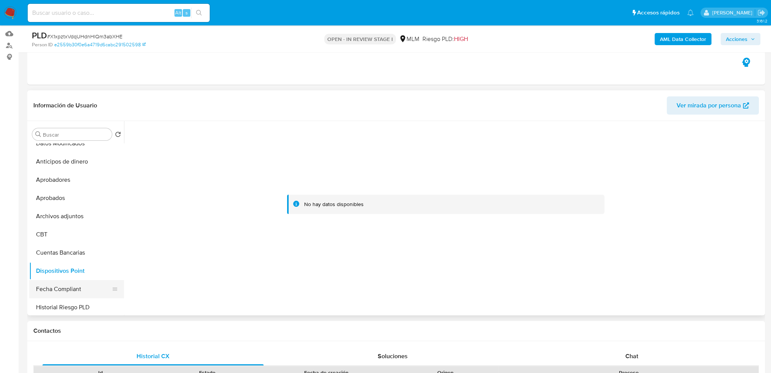
click at [65, 284] on button "Fecha Compliant" at bounding box center [73, 289] width 89 height 18
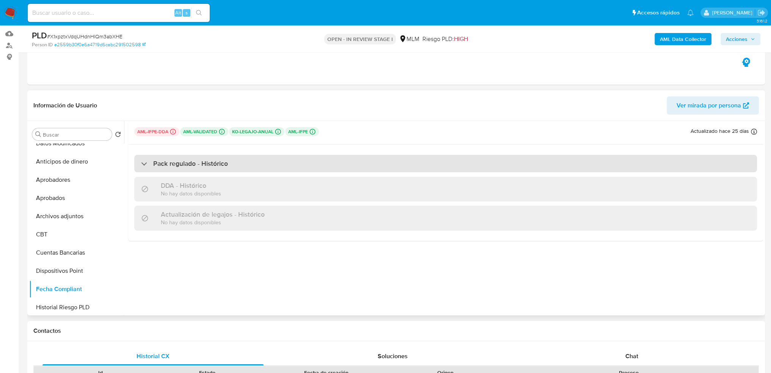
drag, startPoint x: 225, startPoint y: 165, endPoint x: 229, endPoint y: 166, distance: 4.1
click at [226, 164] on h3 "Pack regulado - Histórico" at bounding box center [190, 163] width 75 height 8
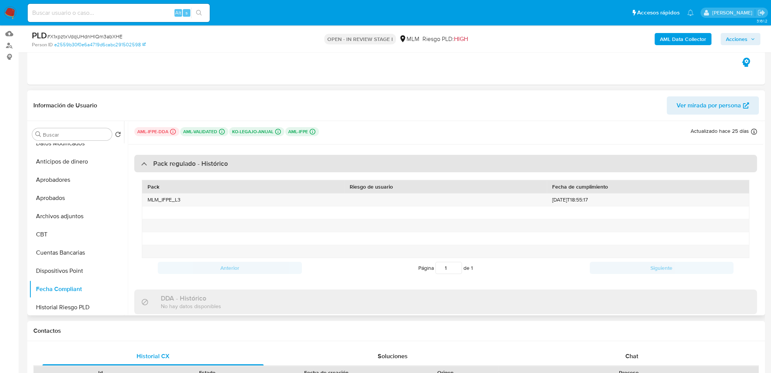
click at [229, 168] on div "Pack regulado - Histórico" at bounding box center [445, 163] width 623 height 17
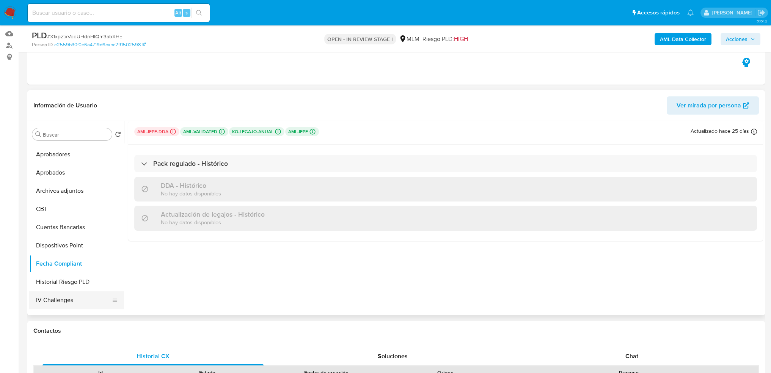
scroll to position [265, 0]
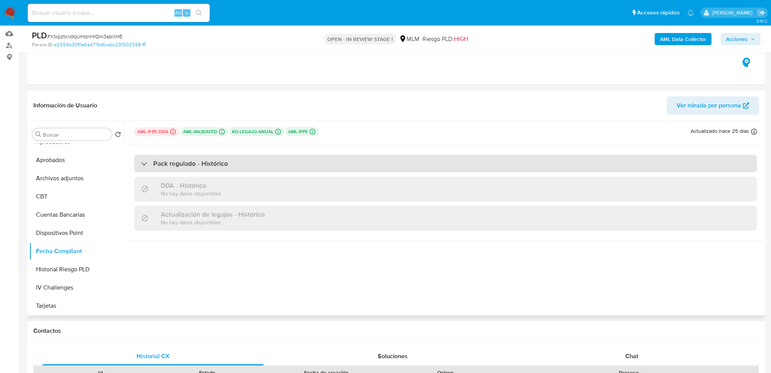
click at [206, 169] on div "Pack regulado - Histórico" at bounding box center [445, 163] width 623 height 17
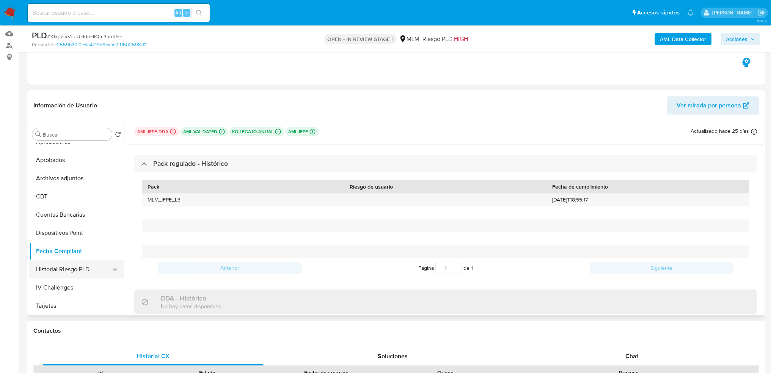
click at [74, 270] on button "Historial Riesgo PLD" at bounding box center [73, 269] width 89 height 18
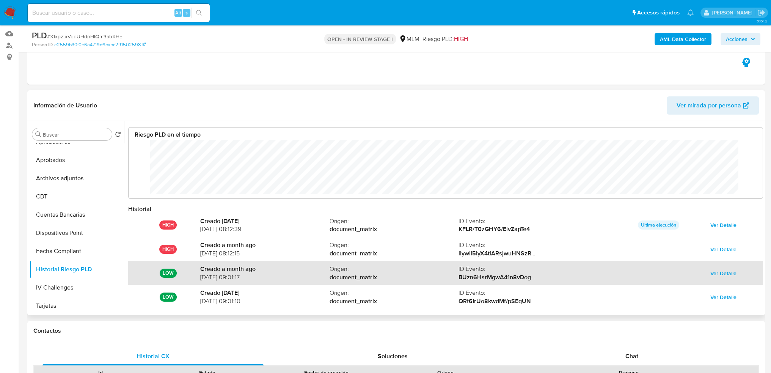
scroll to position [57, 619]
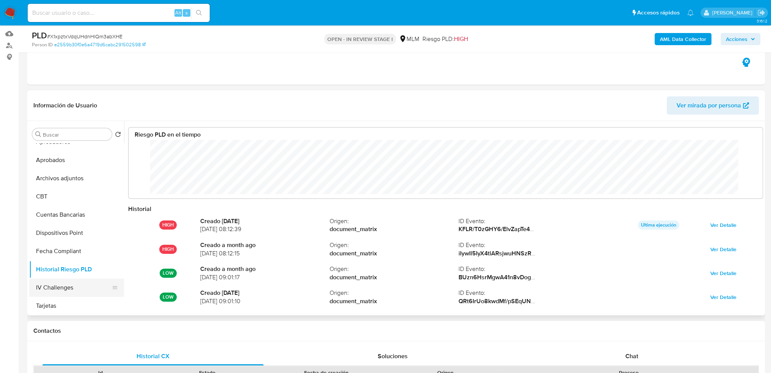
click at [59, 289] on button "IV Challenges" at bounding box center [73, 287] width 89 height 18
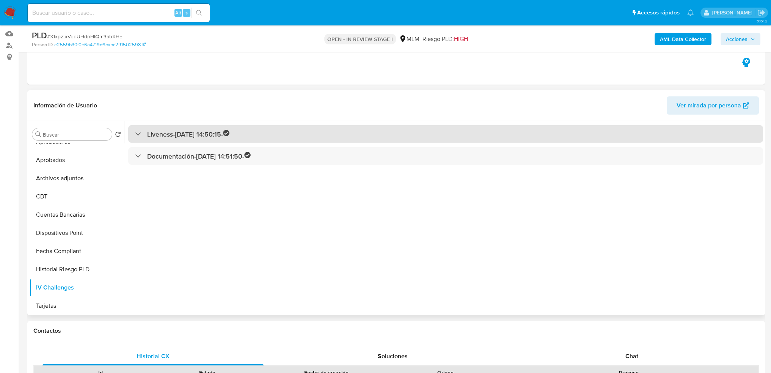
click at [140, 136] on div "Liveness - 23/02/2025 14:50:15 -" at bounding box center [182, 134] width 95 height 9
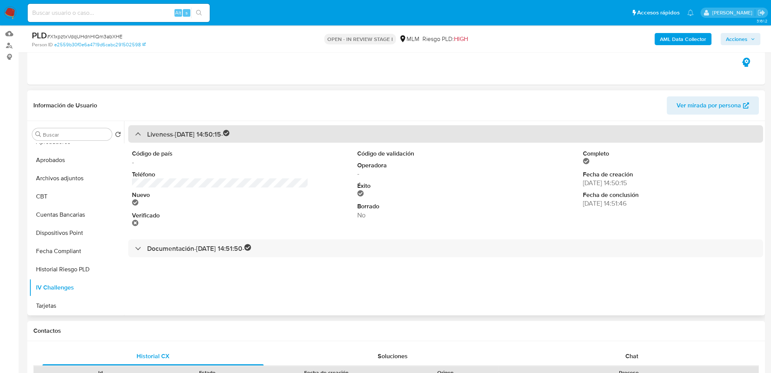
click at [140, 136] on div "Liveness - 23/02/2025 14:50:15 -" at bounding box center [182, 134] width 95 height 9
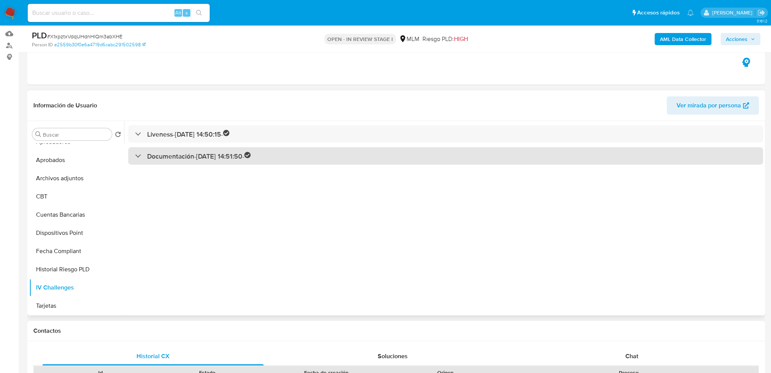
click at [135, 156] on div "Documentación - 23/02/2025 14:51:50 -" at bounding box center [193, 156] width 116 height 9
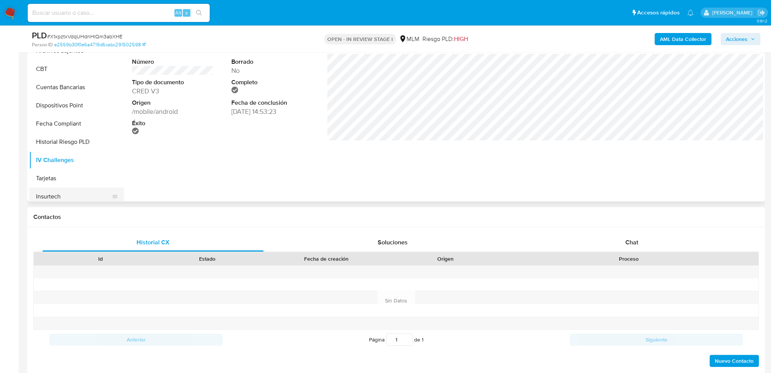
scroll to position [303, 0]
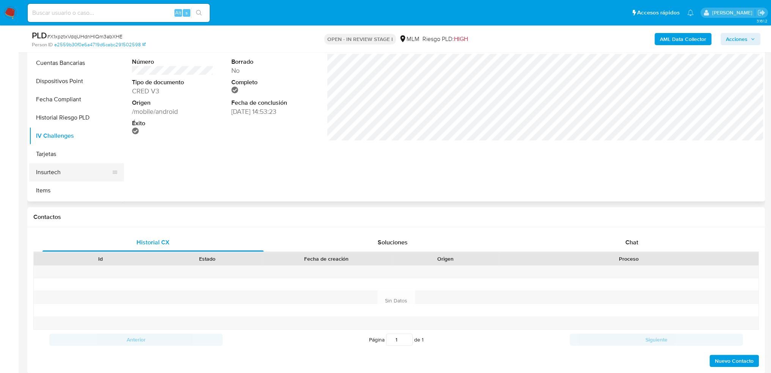
click at [64, 164] on button "Insurtech" at bounding box center [73, 172] width 89 height 18
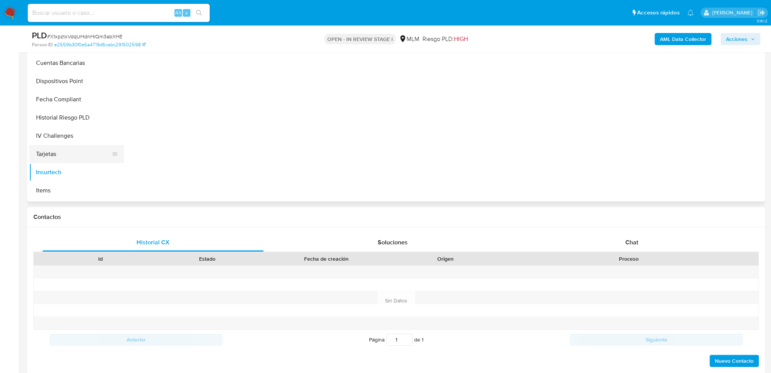
click at [64, 160] on button "Tarjetas" at bounding box center [73, 154] width 89 height 18
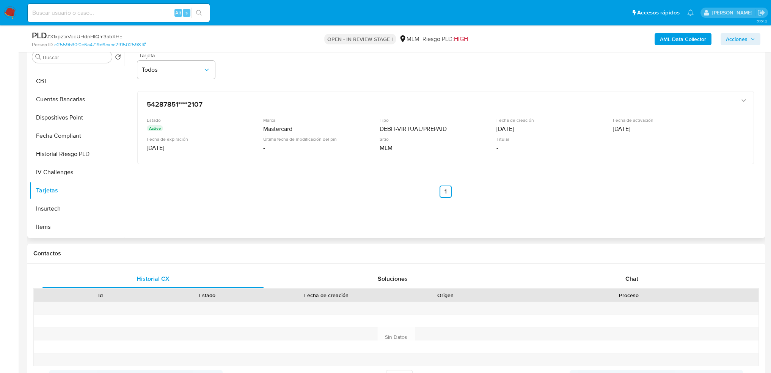
scroll to position [152, 0]
click at [68, 206] on button "Insurtech" at bounding box center [73, 210] width 89 height 18
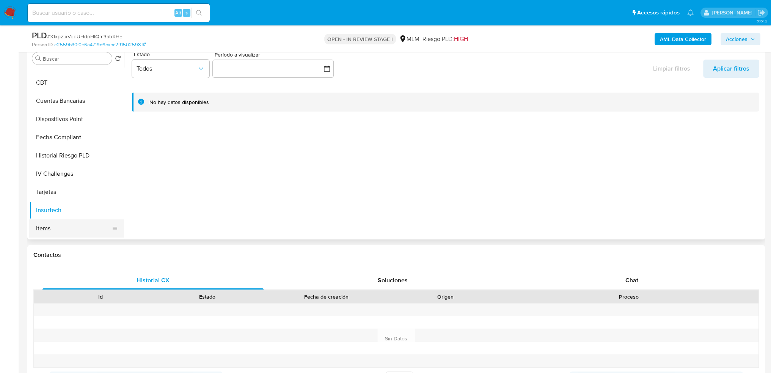
click at [70, 224] on button "Items" at bounding box center [73, 228] width 89 height 18
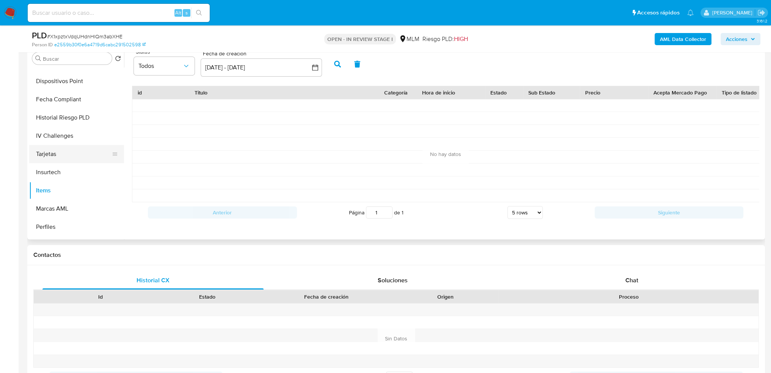
scroll to position [357, 0]
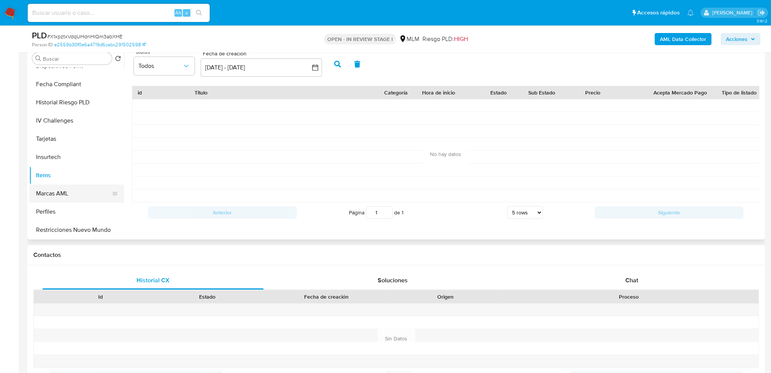
click at [63, 197] on button "Marcas AML" at bounding box center [73, 193] width 89 height 18
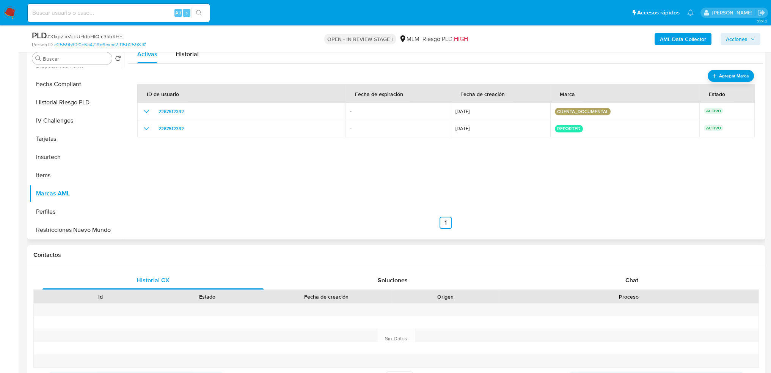
scroll to position [114, 0]
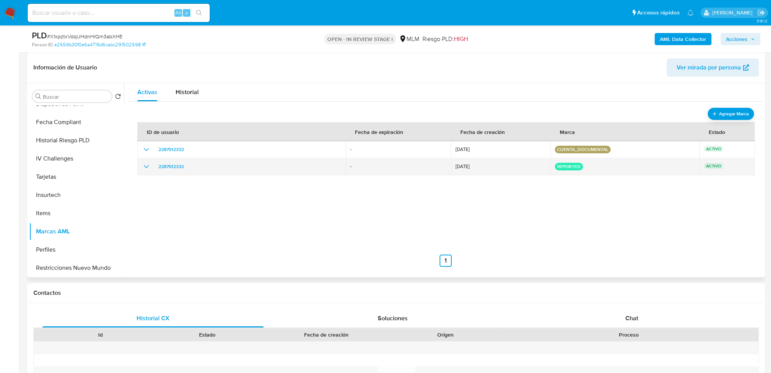
click at [148, 167] on icon "show_hidden_detail_by_id_2287512332" at bounding box center [146, 166] width 9 height 9
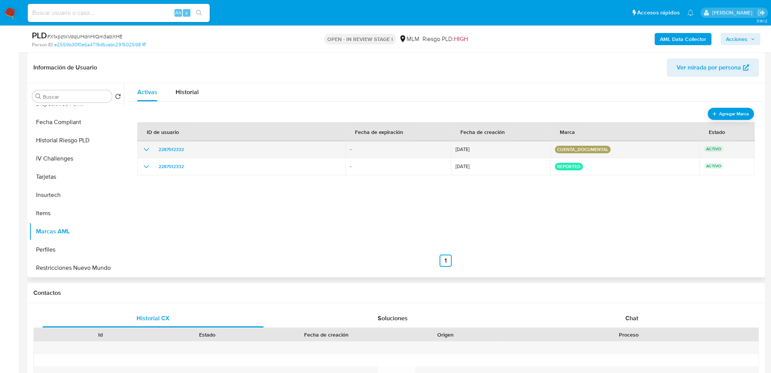
click at [144, 148] on icon "show_hidden_detail_by_id_2287512332" at bounding box center [146, 149] width 9 height 9
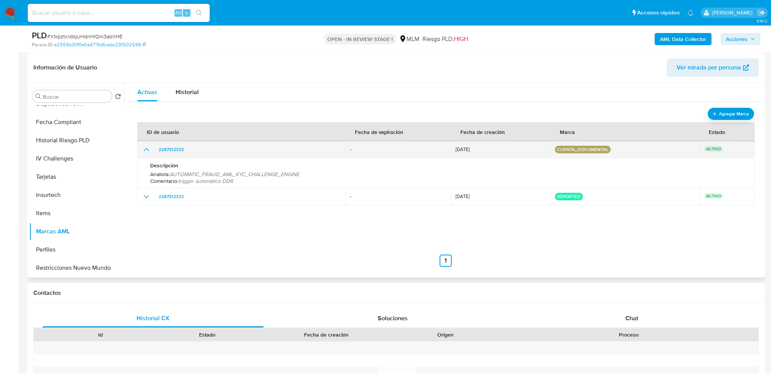
click at [144, 148] on icon "show_hidden_detail_by_id_2287512332" at bounding box center [146, 149] width 9 height 9
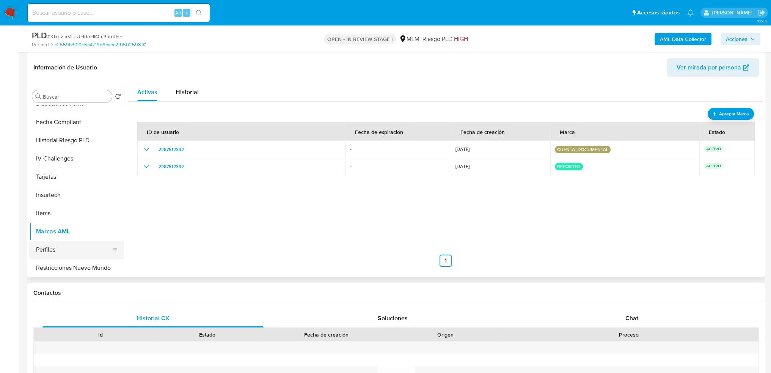
click at [64, 256] on button "Perfiles" at bounding box center [73, 249] width 89 height 18
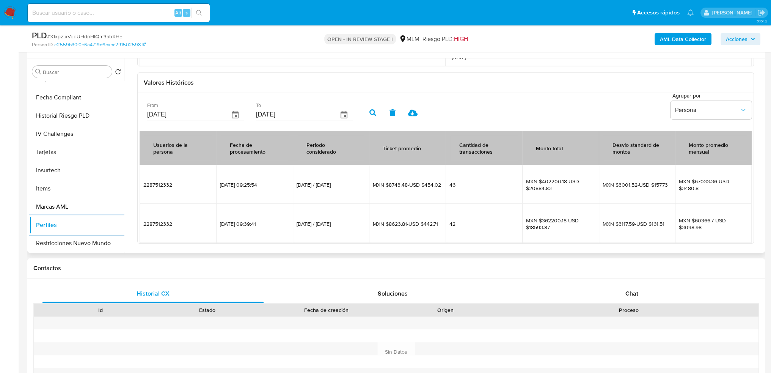
scroll to position [152, 0]
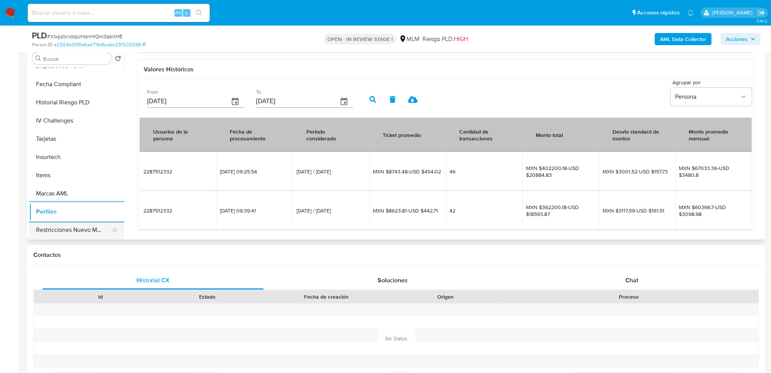
click at [77, 228] on button "Restricciones Nuevo Mundo" at bounding box center [73, 230] width 89 height 18
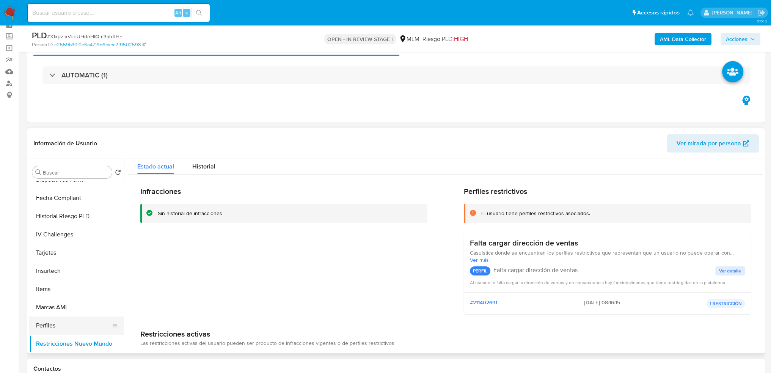
scroll to position [0, 0]
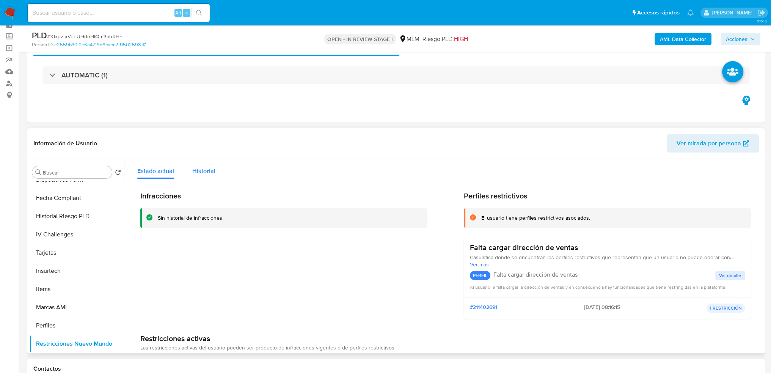
click at [209, 173] on span "Historial" at bounding box center [203, 171] width 23 height 9
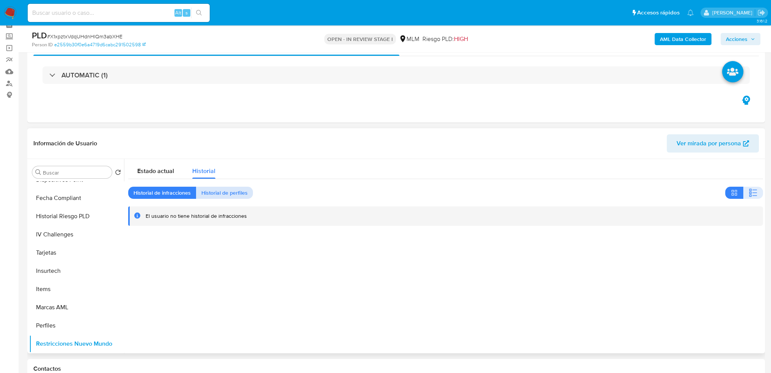
click at [226, 194] on span "Historial de perfiles" at bounding box center [224, 192] width 46 height 11
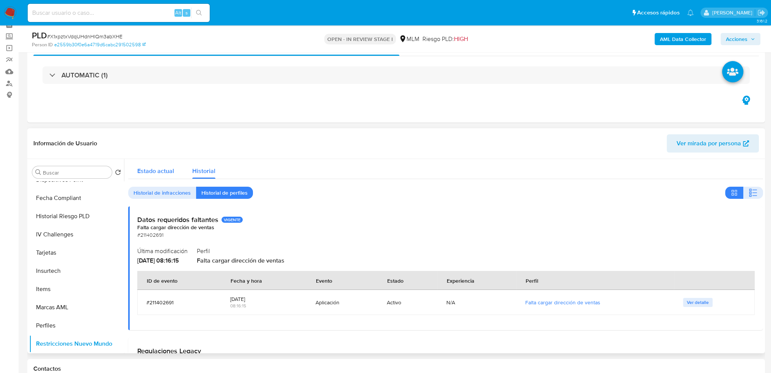
click at [159, 173] on span "Estado actual" at bounding box center [155, 171] width 37 height 9
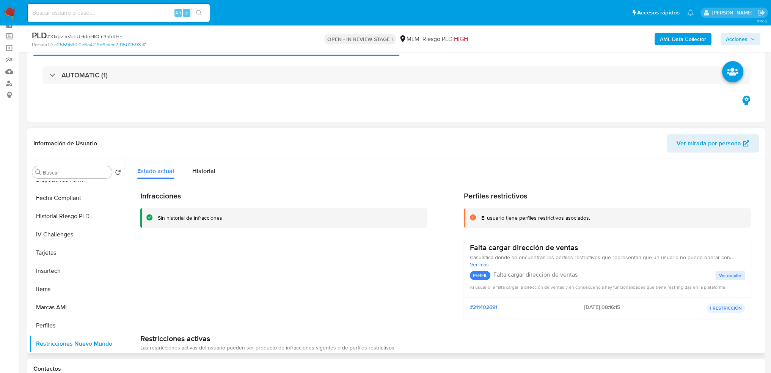
click at [484, 308] on span "#211402691" at bounding box center [483, 307] width 27 height 9
click at [733, 275] on span "Ver detalle" at bounding box center [730, 276] width 22 height 8
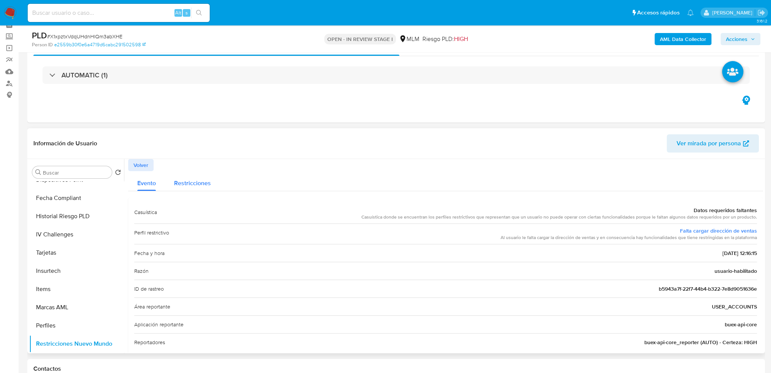
click at [186, 179] on span "Restricciones" at bounding box center [192, 183] width 37 height 9
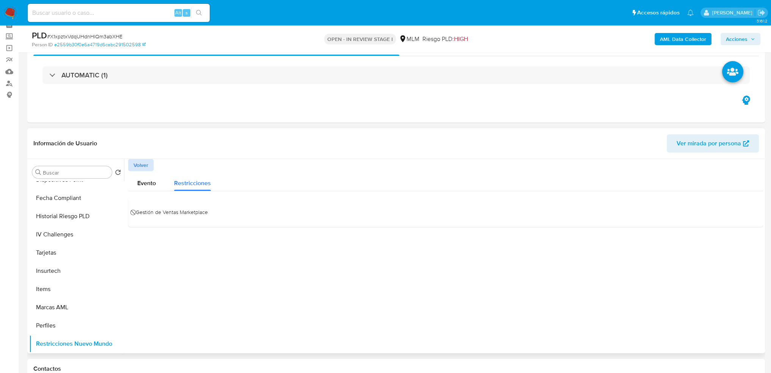
click at [137, 168] on span "Volver" at bounding box center [141, 165] width 15 height 11
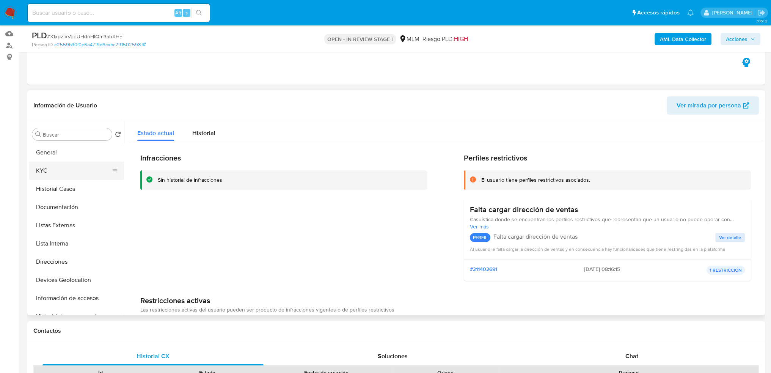
click at [68, 167] on button "KYC" at bounding box center [73, 171] width 89 height 18
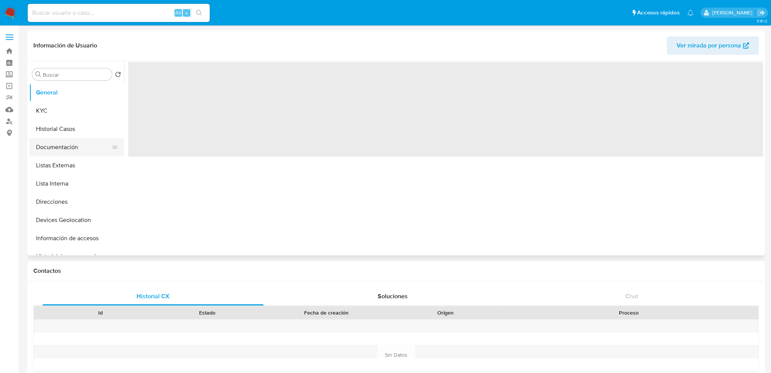
select select "10"
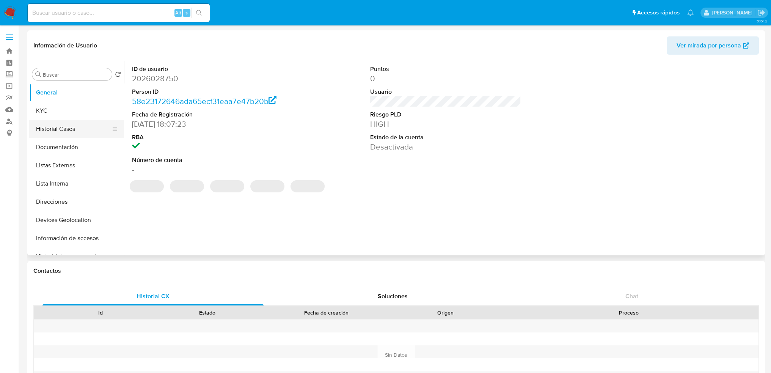
click at [61, 129] on button "Historial Casos" at bounding box center [73, 129] width 89 height 18
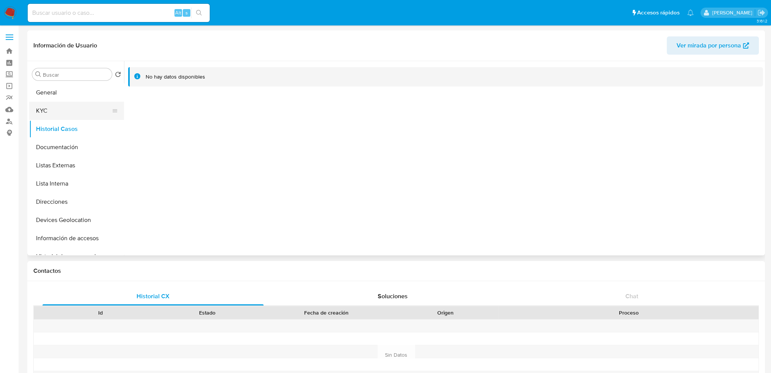
click at [64, 119] on button "KYC" at bounding box center [73, 111] width 89 height 18
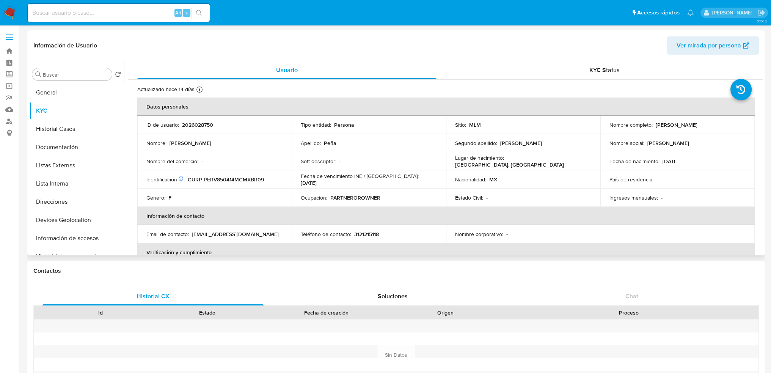
drag, startPoint x: 366, startPoint y: 183, endPoint x: 365, endPoint y: 178, distance: 5.0
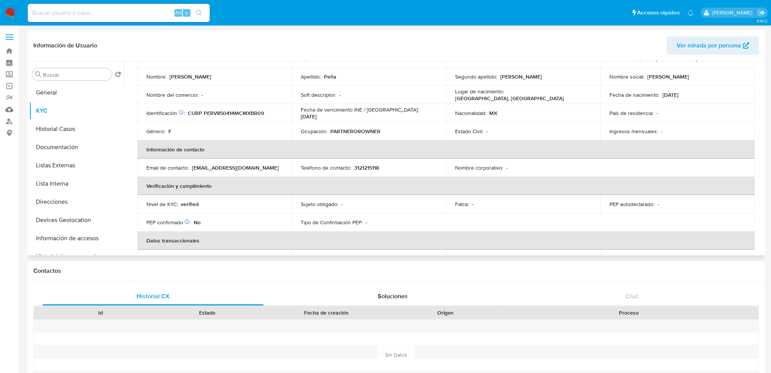
scroll to position [76, 0]
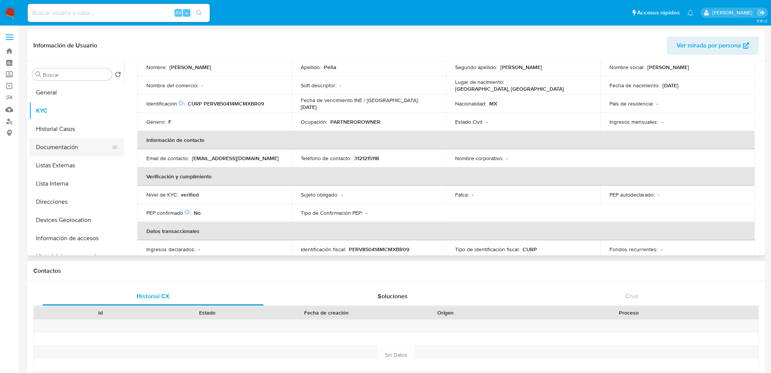
click at [66, 148] on button "Documentación" at bounding box center [73, 147] width 89 height 18
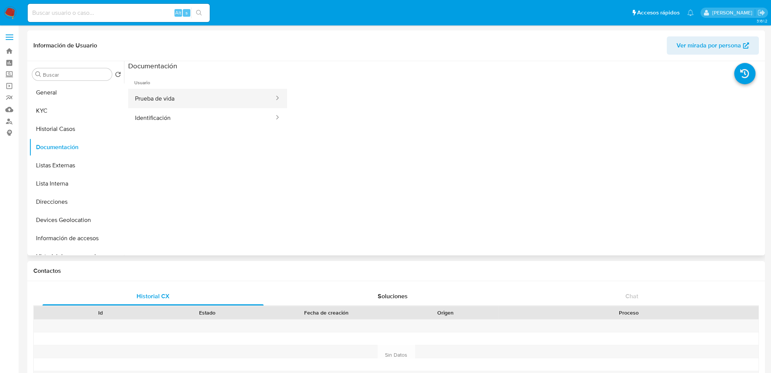
click at [162, 99] on button "Prueba de vida" at bounding box center [201, 98] width 147 height 19
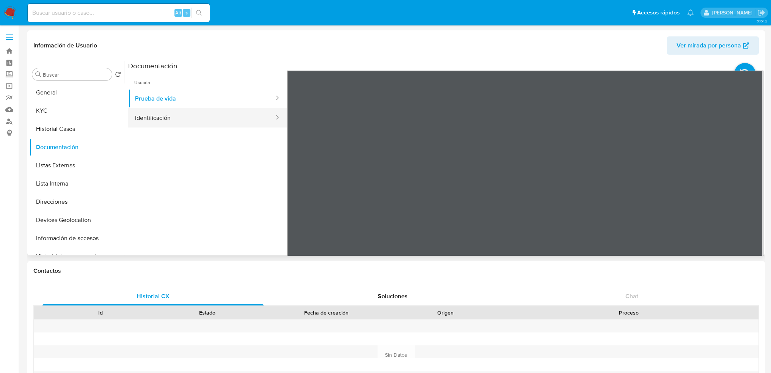
click at [170, 115] on button "Identificación" at bounding box center [201, 117] width 147 height 19
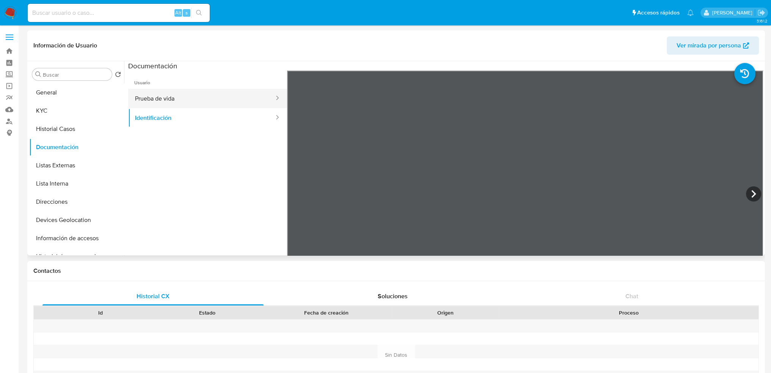
click at [184, 106] on button "Prueba de vida" at bounding box center [201, 98] width 147 height 19
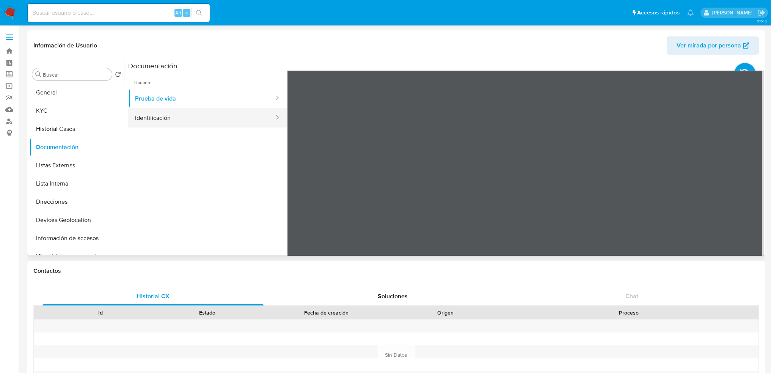
click at [212, 123] on button "Identificación" at bounding box center [201, 117] width 147 height 19
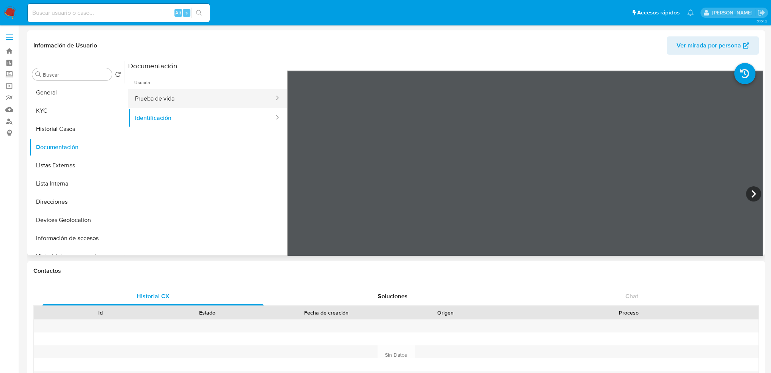
click at [158, 94] on button "Prueba de vida" at bounding box center [201, 98] width 147 height 19
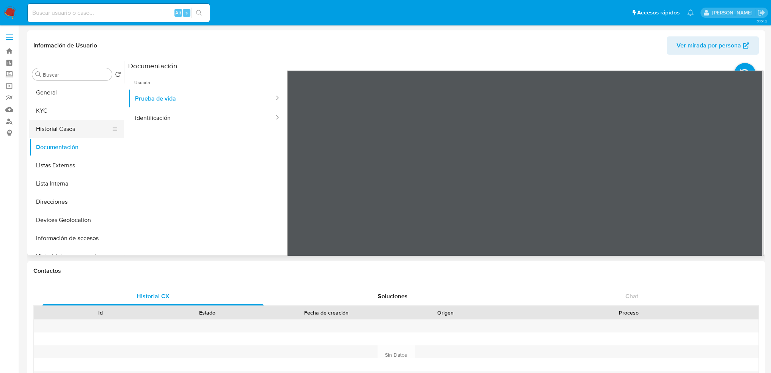
click at [62, 125] on button "Historial Casos" at bounding box center [73, 129] width 89 height 18
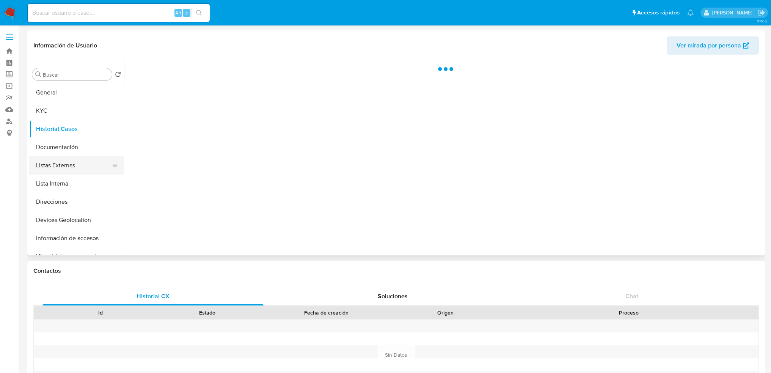
click at [72, 171] on button "Listas Externas" at bounding box center [73, 165] width 89 height 18
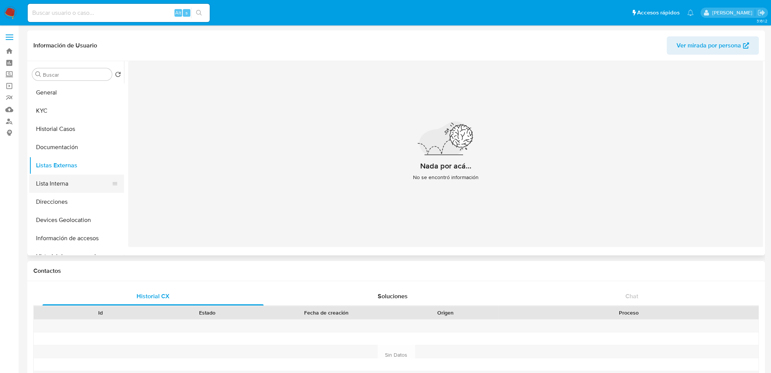
click at [55, 181] on button "Lista Interna" at bounding box center [73, 183] width 89 height 18
click at [60, 202] on button "Direcciones" at bounding box center [73, 202] width 89 height 18
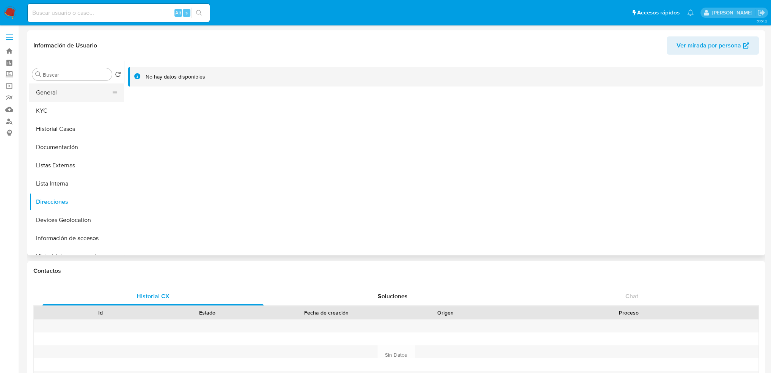
click at [66, 93] on button "General" at bounding box center [73, 92] width 89 height 18
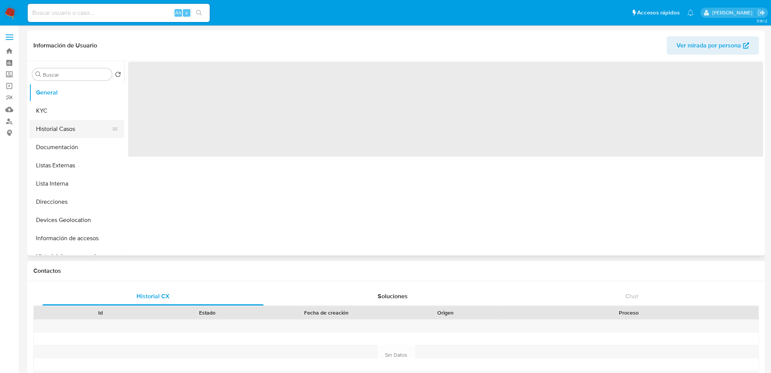
click at [62, 121] on button "Historial Casos" at bounding box center [73, 129] width 89 height 18
select select "10"
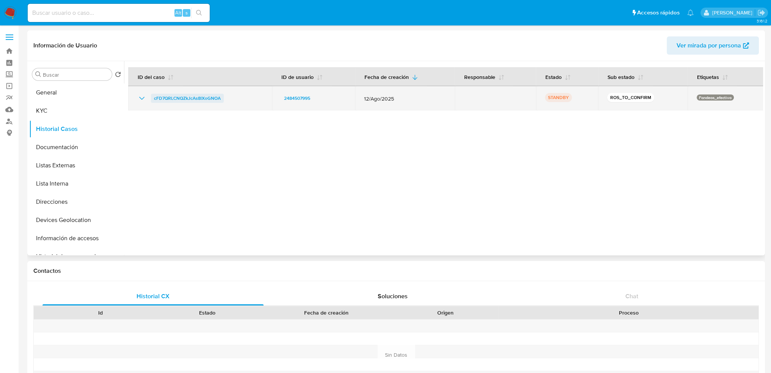
click at [203, 97] on span "cFD7QRLCNQZkJcAs8lXoGNOA" at bounding box center [187, 98] width 67 height 9
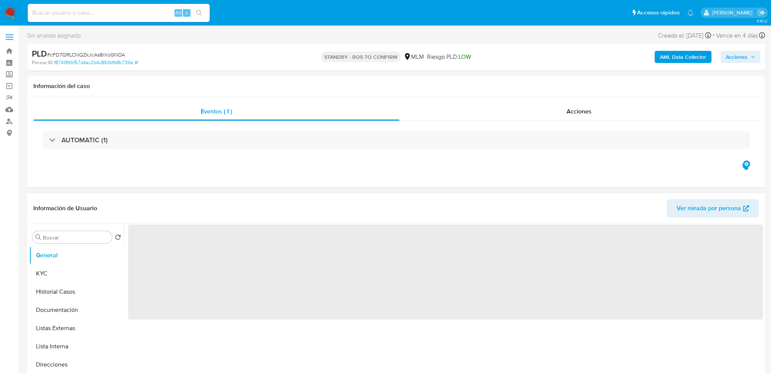
select select "10"
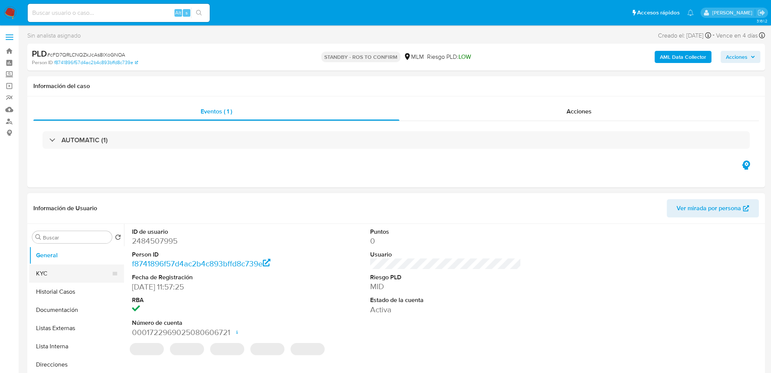
click at [75, 274] on button "KYC" at bounding box center [73, 273] width 89 height 18
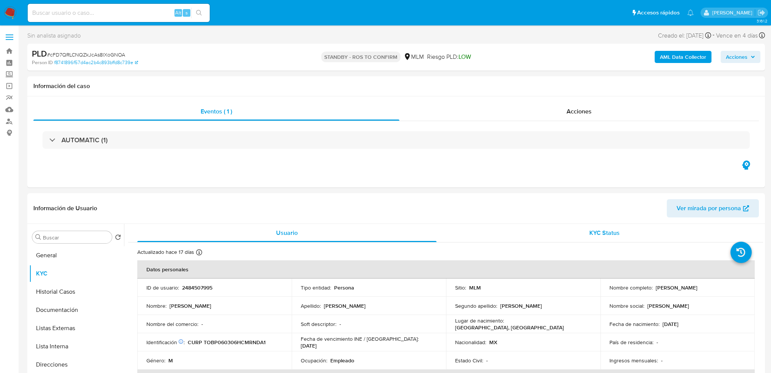
click at [604, 229] on span "KYC Status" at bounding box center [604, 232] width 30 height 9
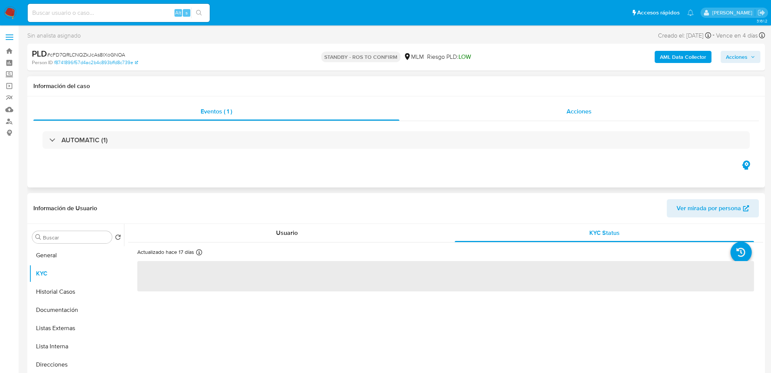
click at [573, 114] on span "Acciones" at bounding box center [579, 111] width 25 height 9
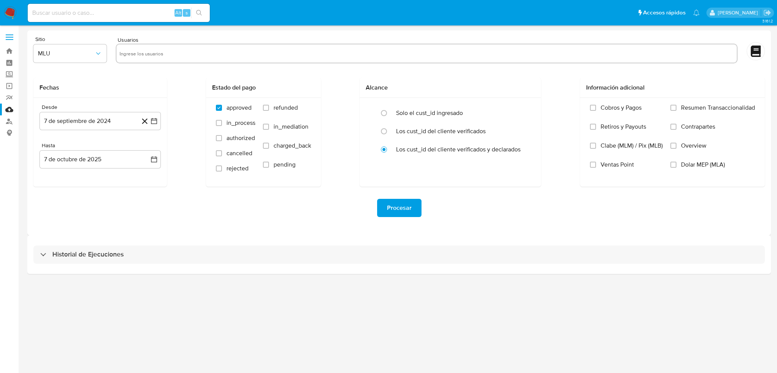
drag, startPoint x: 147, startPoint y: 64, endPoint x: 145, endPoint y: 59, distance: 5.8
click at [146, 63] on div at bounding box center [427, 54] width 622 height 21
click at [143, 54] on input "text" at bounding box center [426, 53] width 614 height 12
click at [139, 52] on input "text" at bounding box center [426, 53] width 614 height 12
paste input "1833300924"
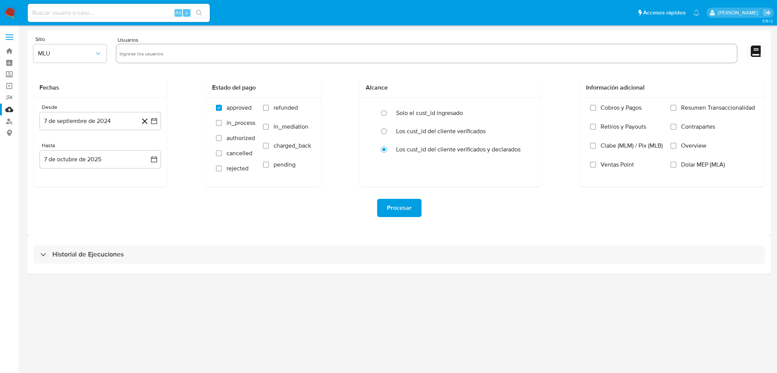
type input "1833300924"
paste input "180923281"
type input "180923281"
click at [674, 148] on input "Overview" at bounding box center [673, 146] width 6 height 6
click at [237, 54] on input "text" at bounding box center [475, 53] width 518 height 12
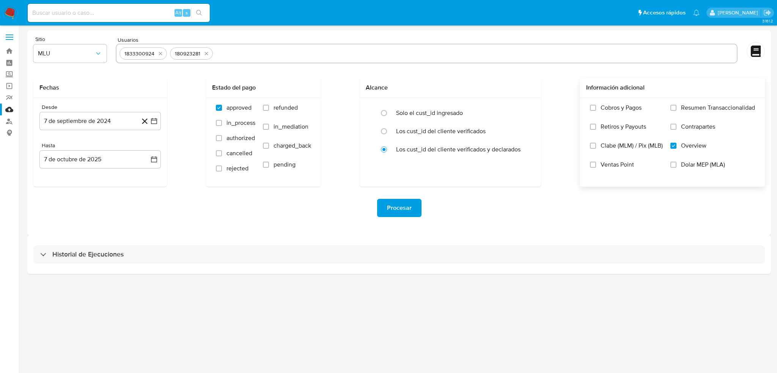
paste input "7666509"
type input "7666509"
paste input "354994038"
type input "354994038"
paste input "244879041"
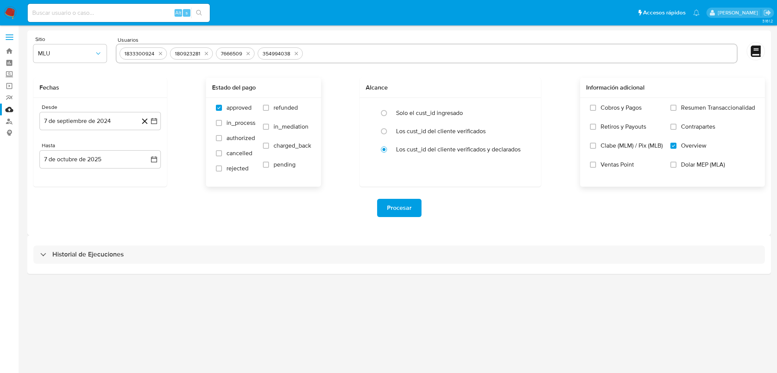
type input "244879041"
click at [154, 120] on icon "button" at bounding box center [154, 121] width 8 height 8
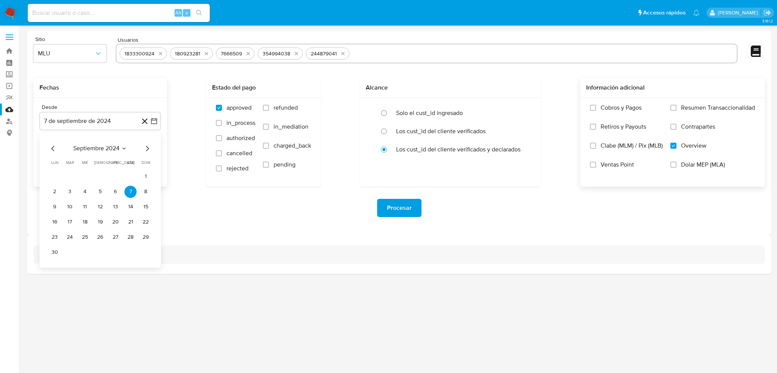
click at [124, 147] on icon "Seleccionar mes y año" at bounding box center [124, 148] width 6 height 6
click at [147, 148] on icon "Año siguiente" at bounding box center [145, 148] width 9 height 9
click at [105, 198] on button "may" at bounding box center [99, 197] width 21 height 12
click at [98, 179] on button "1" at bounding box center [100, 176] width 12 height 12
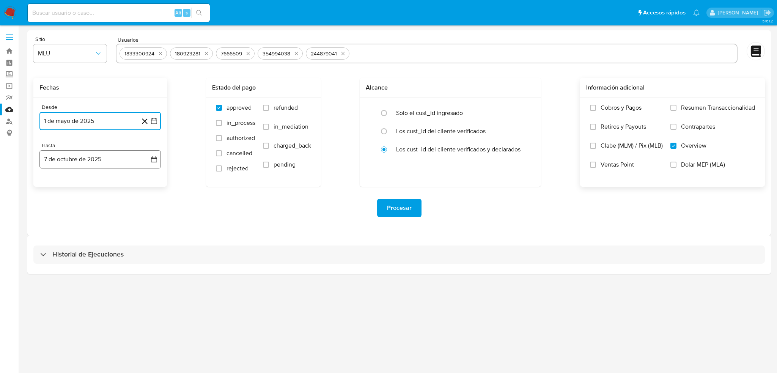
click at [150, 159] on button "7 de octubre de 2025" at bounding box center [99, 159] width 121 height 18
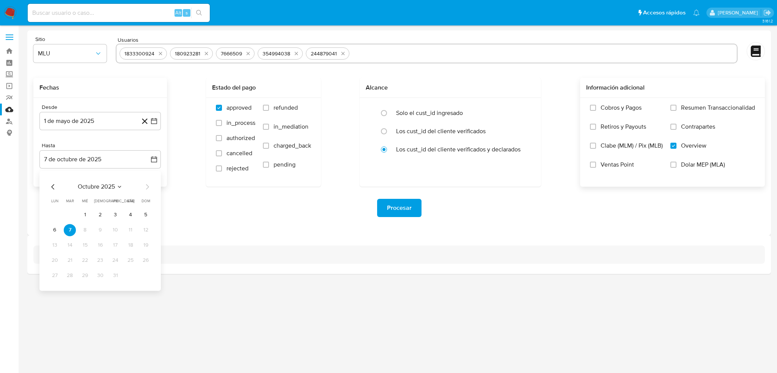
click at [58, 188] on div "octubre 2025" at bounding box center [100, 186] width 103 height 9
click at [53, 183] on icon "Mes anterior" at bounding box center [53, 186] width 9 height 9
click at [52, 183] on icon "Mes anterior" at bounding box center [53, 186] width 9 height 9
click at [153, 184] on div "julio 2025 julio 2025 lun lunes mar martes mié miércoles jue jueves vie viernes…" at bounding box center [99, 231] width 121 height 120
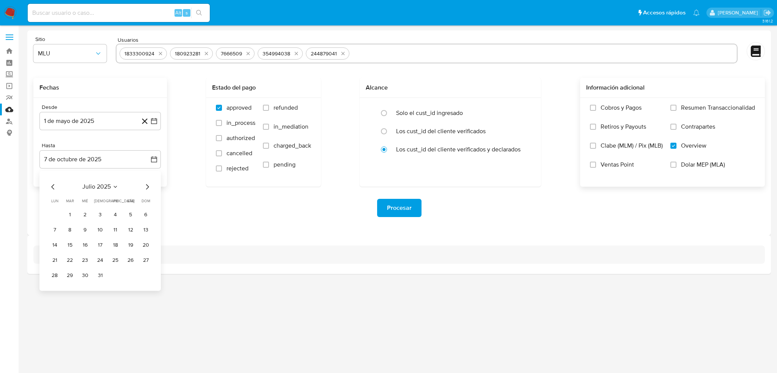
click at [148, 187] on icon "Mes siguiente" at bounding box center [147, 186] width 3 height 5
click at [144, 273] on button "31" at bounding box center [146, 275] width 12 height 12
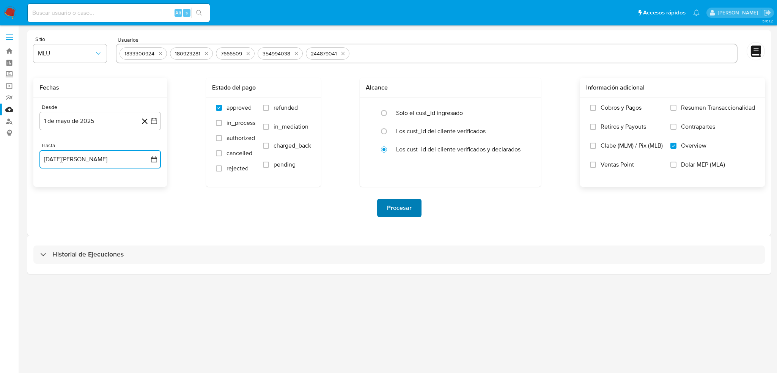
click at [413, 206] on button "Procesar" at bounding box center [399, 208] width 44 height 18
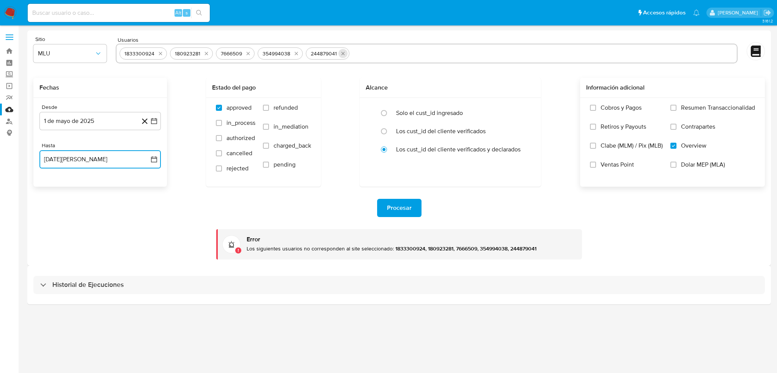
click at [343, 54] on icon "quitar 244879041" at bounding box center [343, 53] width 6 height 6
click at [293, 55] on icon "quitar 354994038" at bounding box center [296, 53] width 6 height 6
click at [249, 52] on icon "quitar 7666509" at bounding box center [248, 53] width 3 height 3
click at [205, 55] on icon "quitar 180923281" at bounding box center [206, 53] width 6 height 6
click at [411, 207] on button "Procesar" at bounding box center [399, 208] width 44 height 18
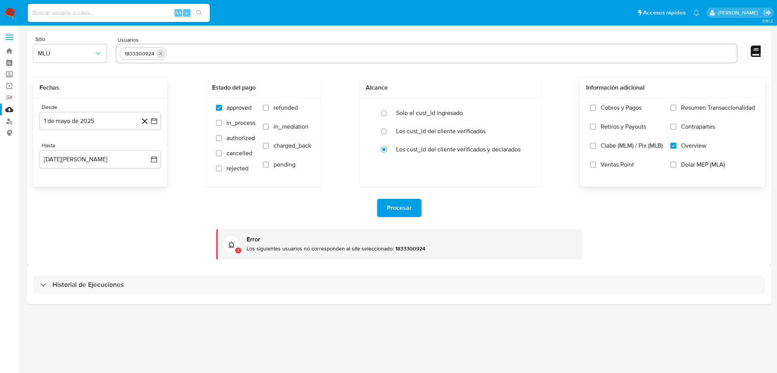
click at [162, 53] on icon "quitar 1833300924" at bounding box center [160, 53] width 6 height 6
click at [162, 53] on input "text" at bounding box center [426, 53] width 614 height 12
paste input "244879041"
type input "244879041"
click at [405, 212] on span "Procesar" at bounding box center [399, 207] width 25 height 17
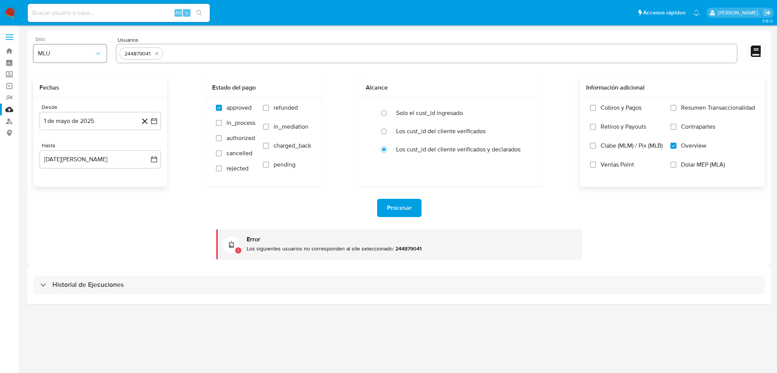
click at [97, 58] on button "MLU" at bounding box center [69, 53] width 73 height 18
click at [53, 160] on div "MLM" at bounding box center [68, 165] width 60 height 18
click at [189, 53] on input "text" at bounding box center [449, 53] width 567 height 12
paste input "1833300924"
type input "1833300924"
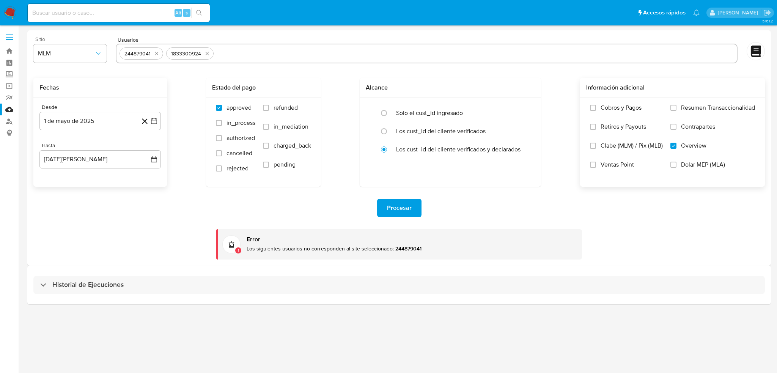
paste input "180923281"
type input "180923281"
click at [252, 55] on input "180923281" at bounding box center [475, 53] width 517 height 12
paste input "354994038"
type input "354994038"
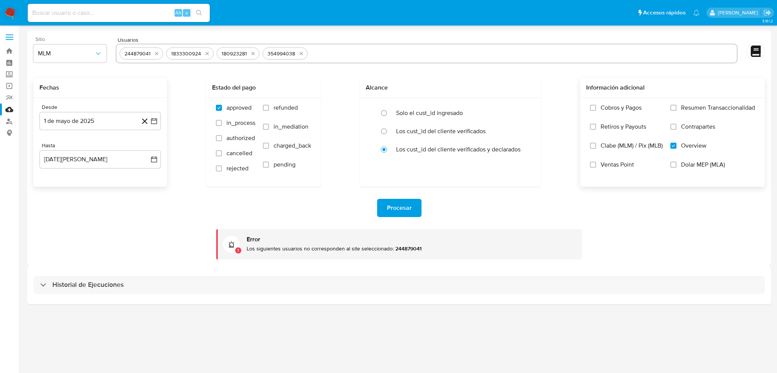
paste input "7666509"
type input "7666509"
click at [533, 217] on div "Procesar" at bounding box center [398, 208] width 731 height 18
click at [498, 209] on div "Procesar" at bounding box center [398, 208] width 731 height 18
click at [413, 208] on button "Procesar" at bounding box center [399, 208] width 44 height 18
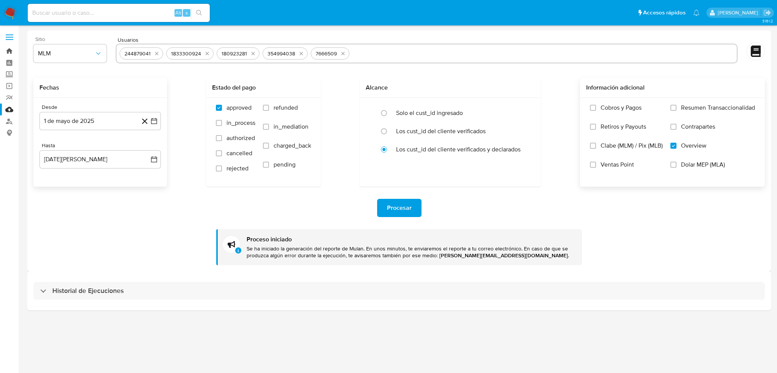
click at [9, 52] on link "Bandeja" at bounding box center [45, 51] width 90 height 12
